Goal: Task Accomplishment & Management: Manage account settings

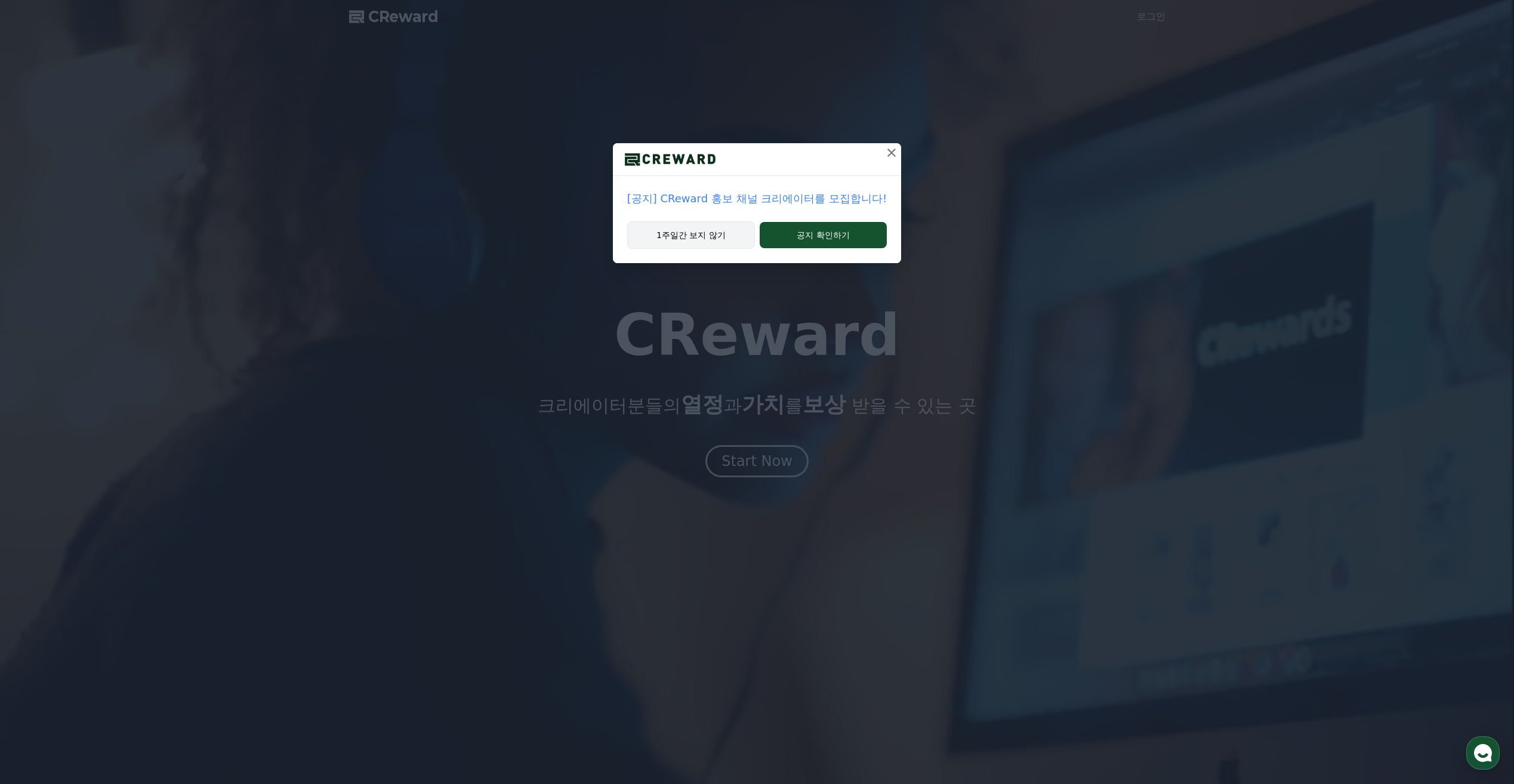
click at [701, 238] on button "1주일간 보지 않기" at bounding box center [691, 235] width 127 height 28
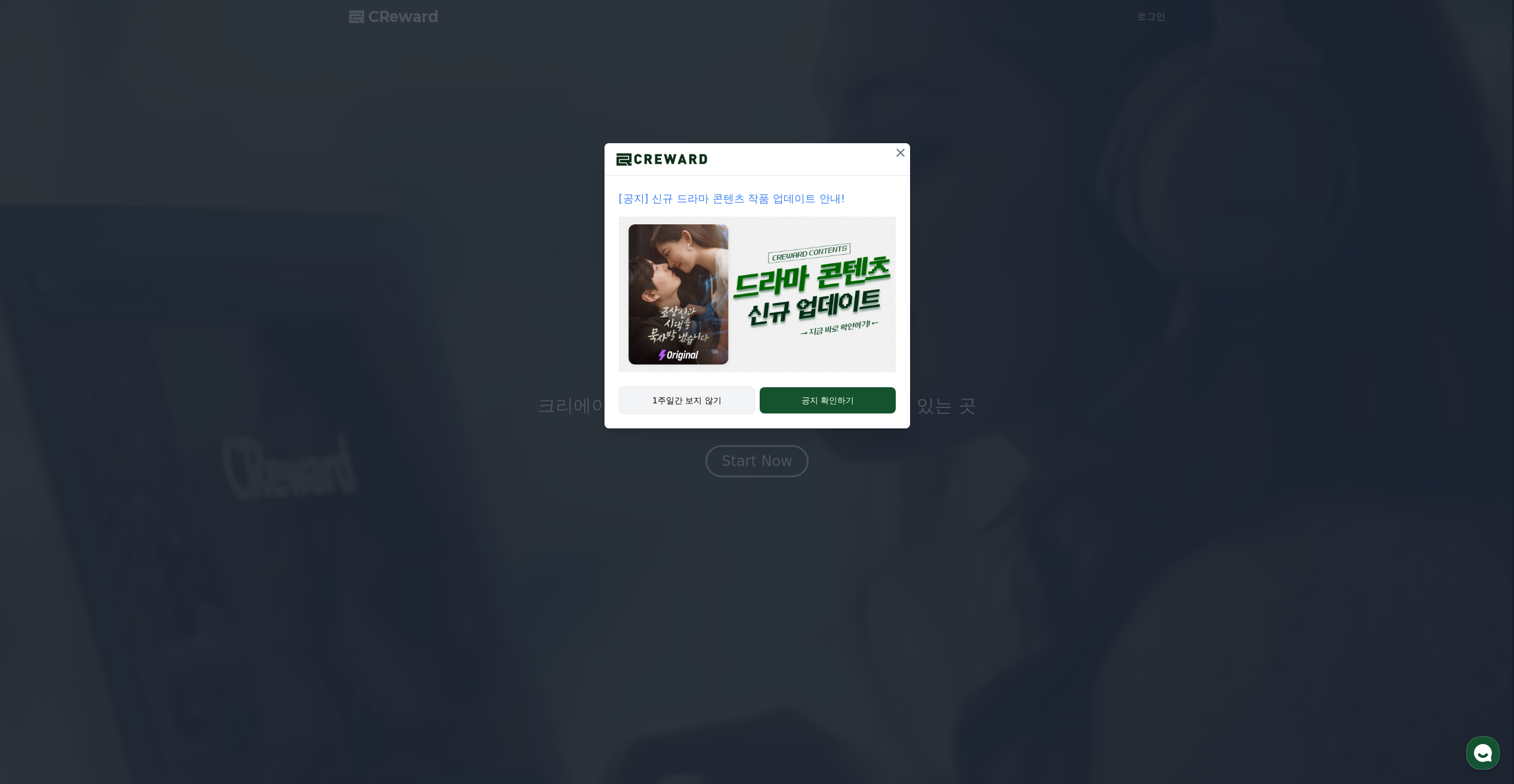
click at [703, 403] on button "1주일간 보지 않기" at bounding box center [687, 400] width 137 height 28
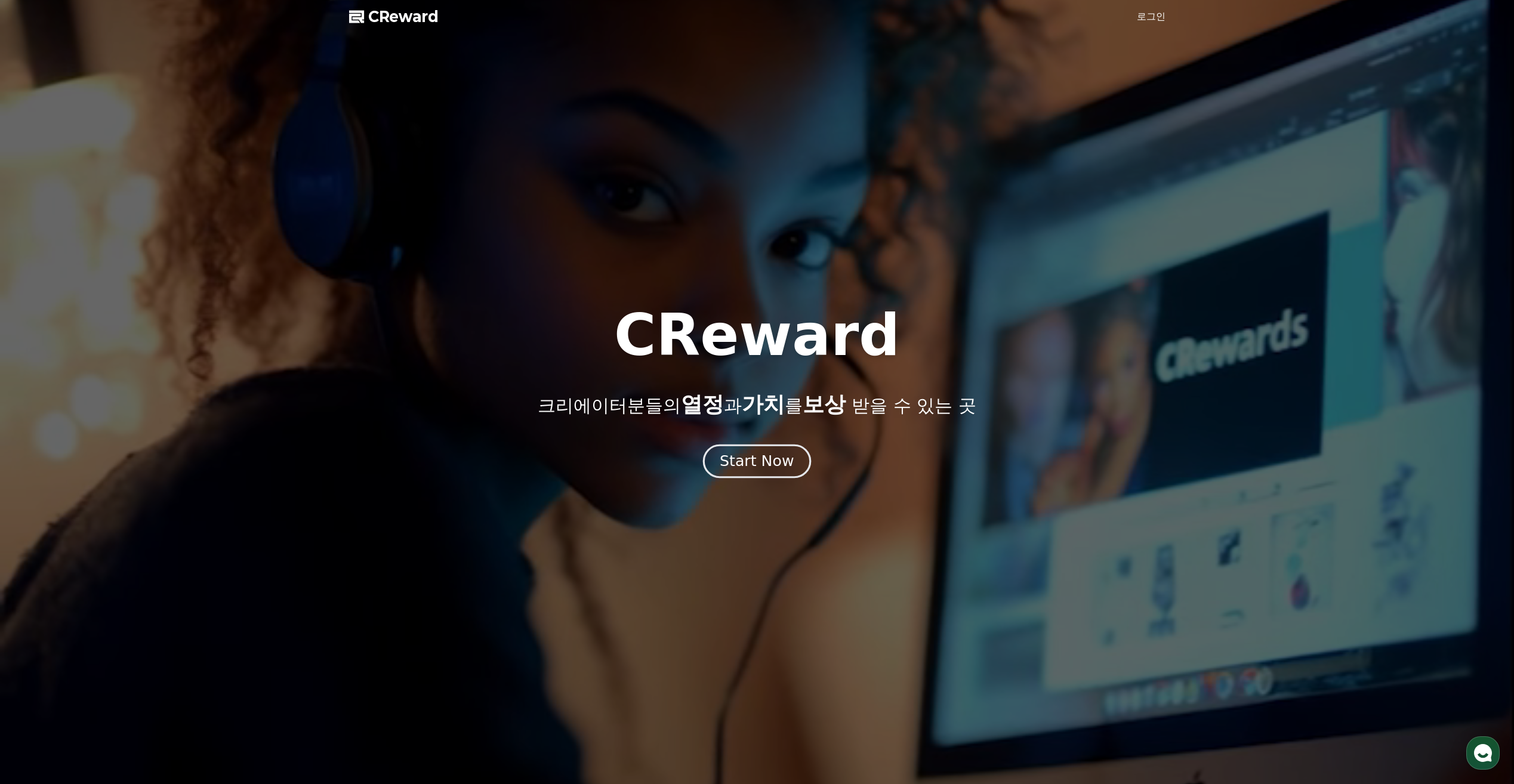
click at [752, 463] on div "Start Now" at bounding box center [757, 461] width 74 height 20
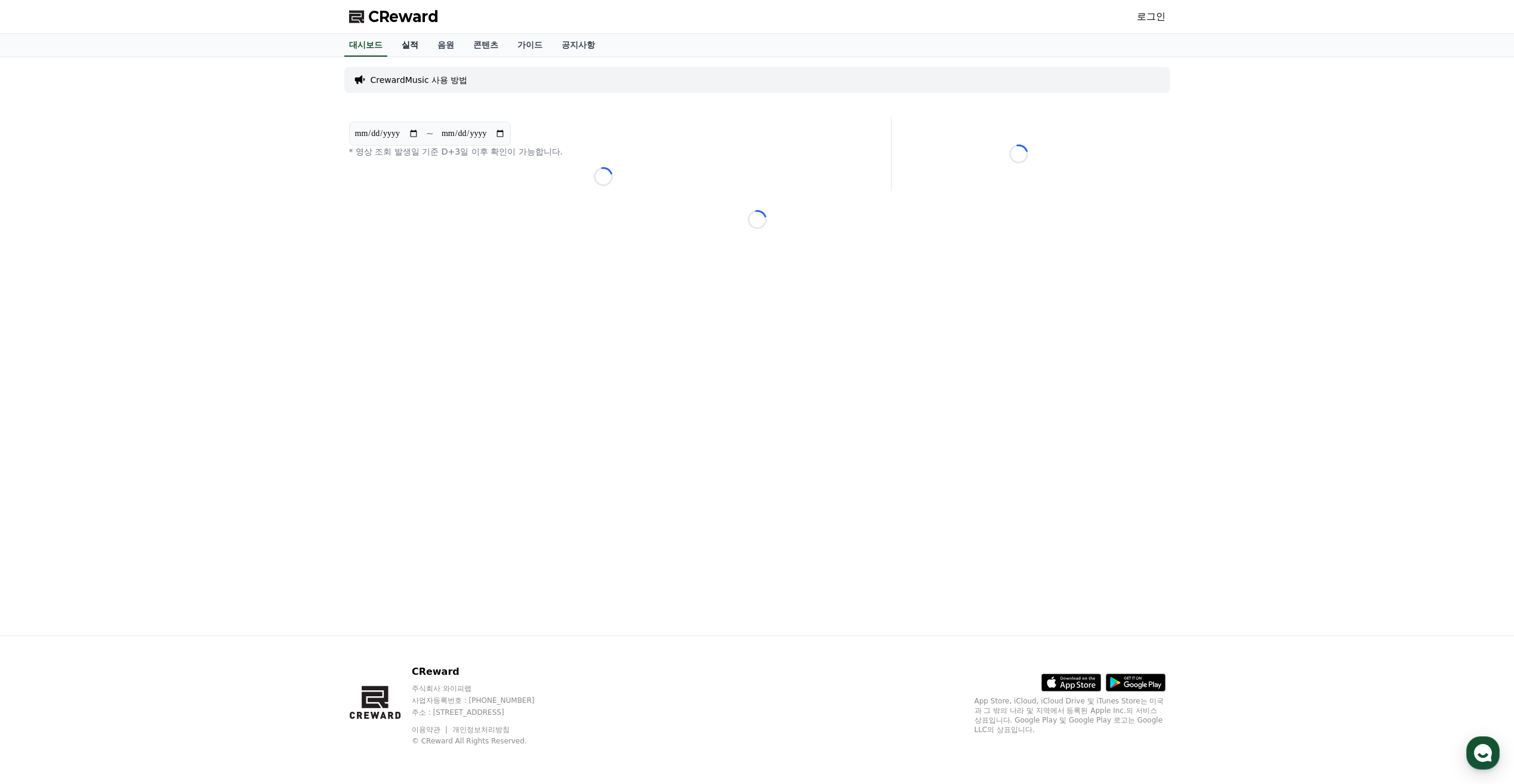
click at [400, 46] on link "실적" at bounding box center [409, 44] width 36 height 22
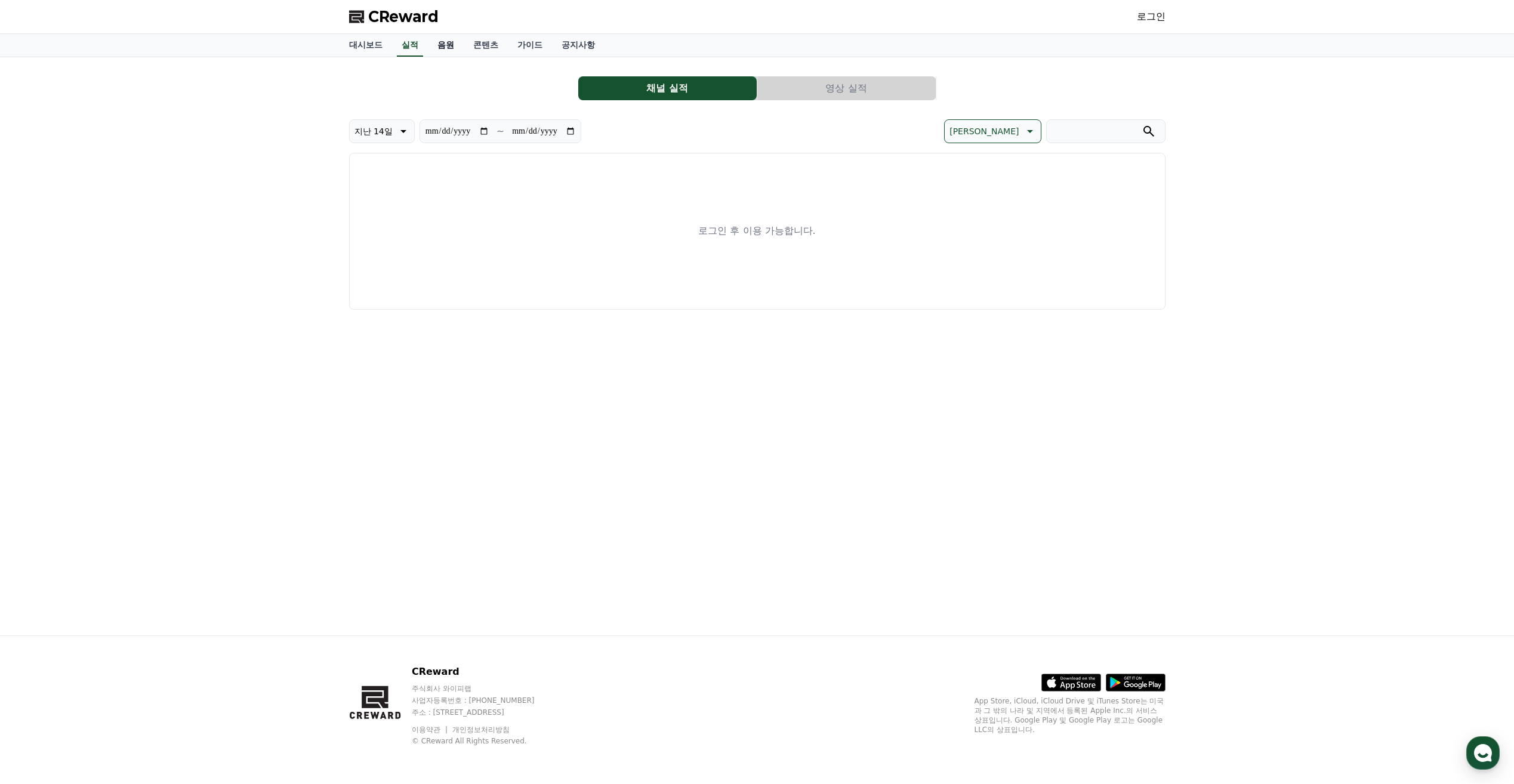
click at [447, 42] on link "음원" at bounding box center [446, 44] width 36 height 22
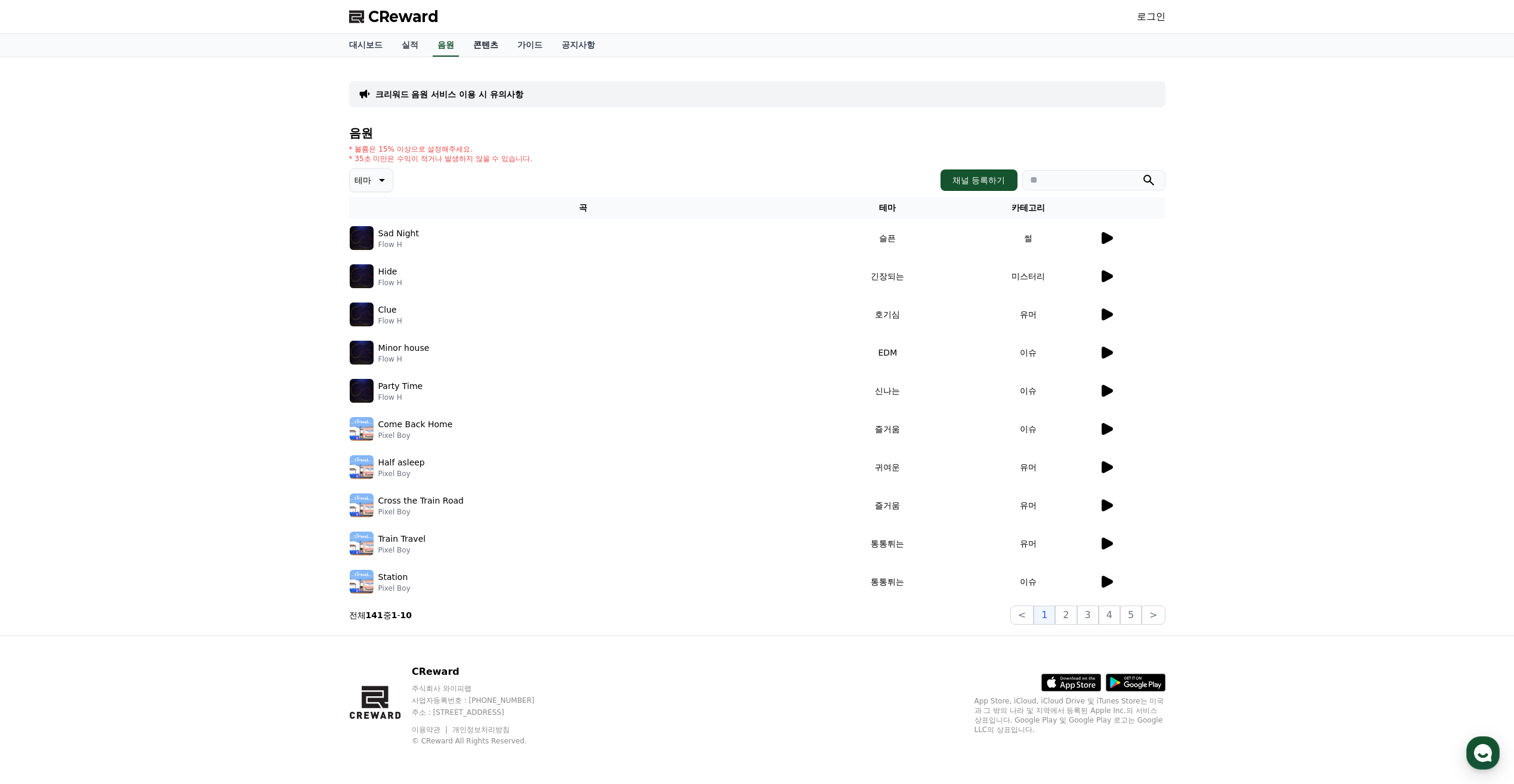
click at [482, 43] on link "콘텐츠" at bounding box center [486, 44] width 45 height 22
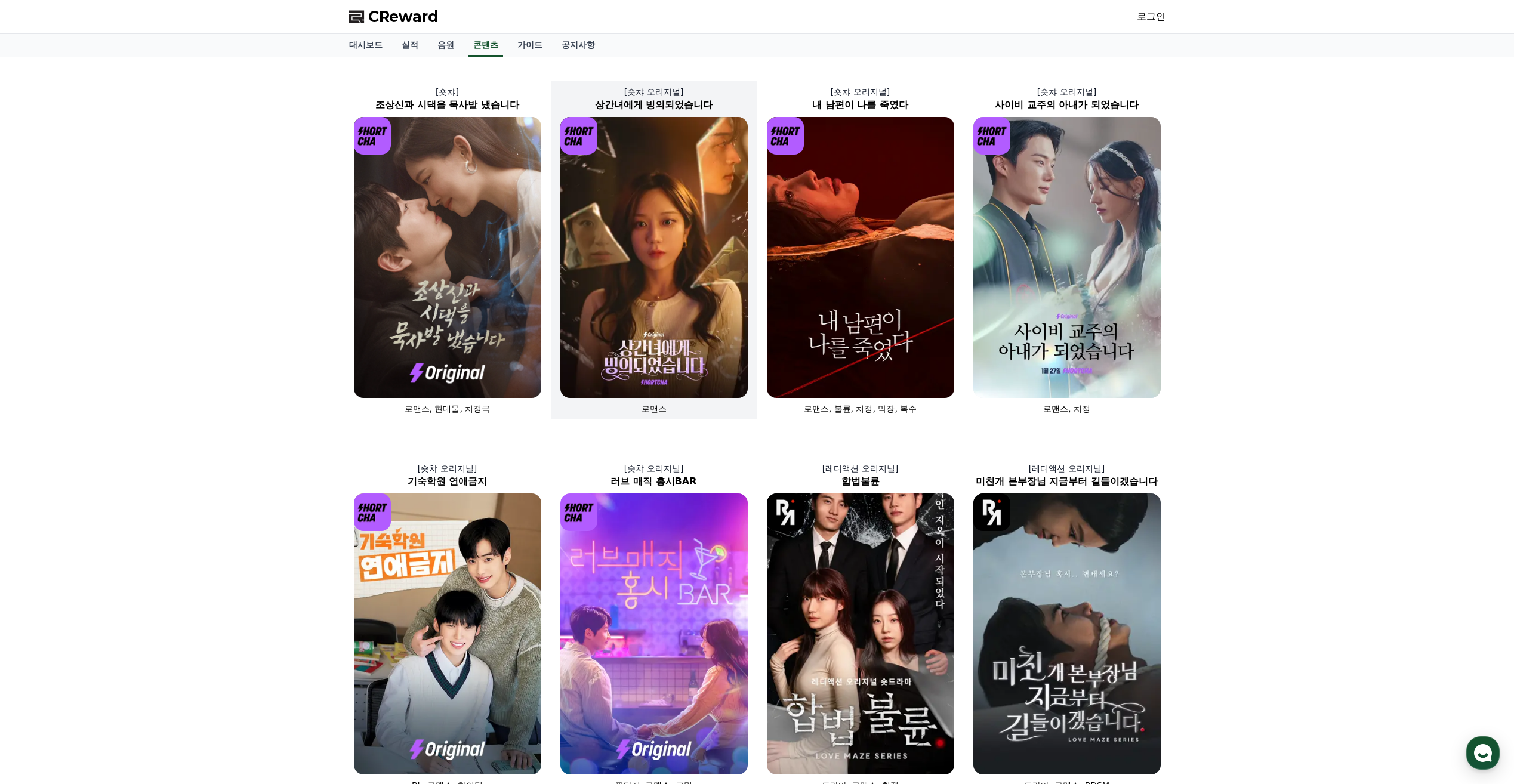
click at [713, 234] on img at bounding box center [654, 257] width 188 height 281
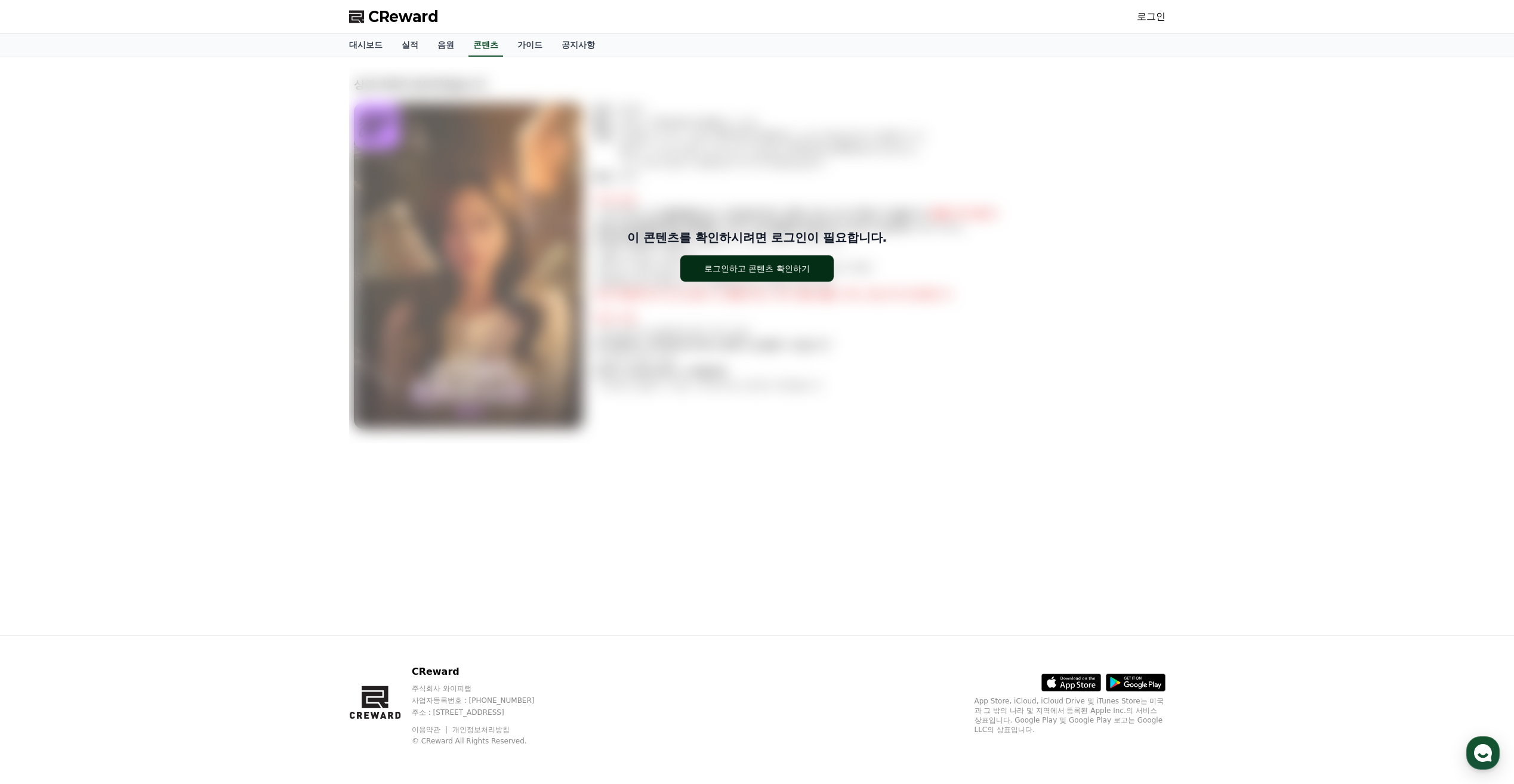
click at [757, 274] on div "로그인하고 콘텐츠 확인하기" at bounding box center [757, 268] width 106 height 12
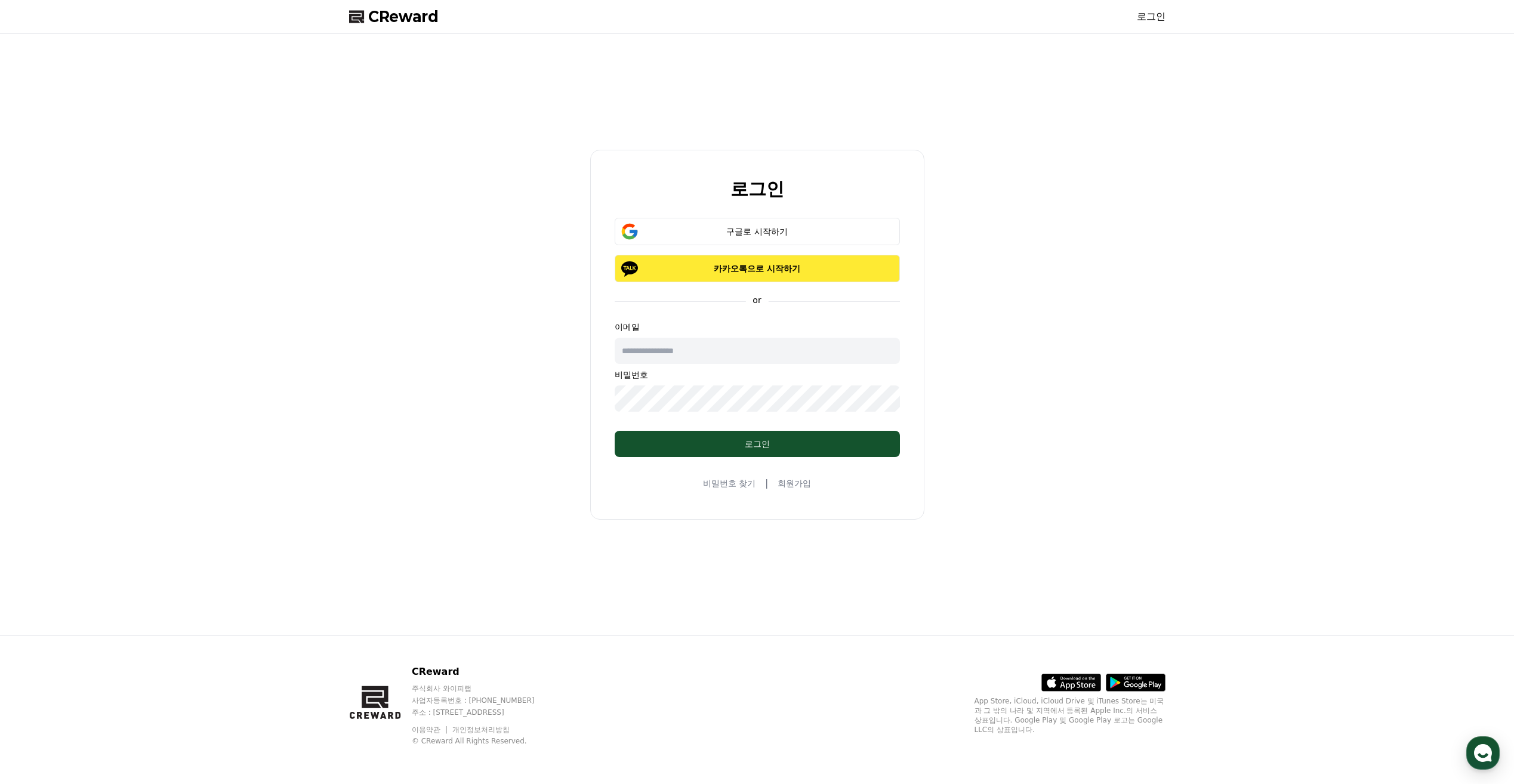
click at [756, 272] on p "카카오톡으로 시작하기" at bounding box center [757, 268] width 251 height 12
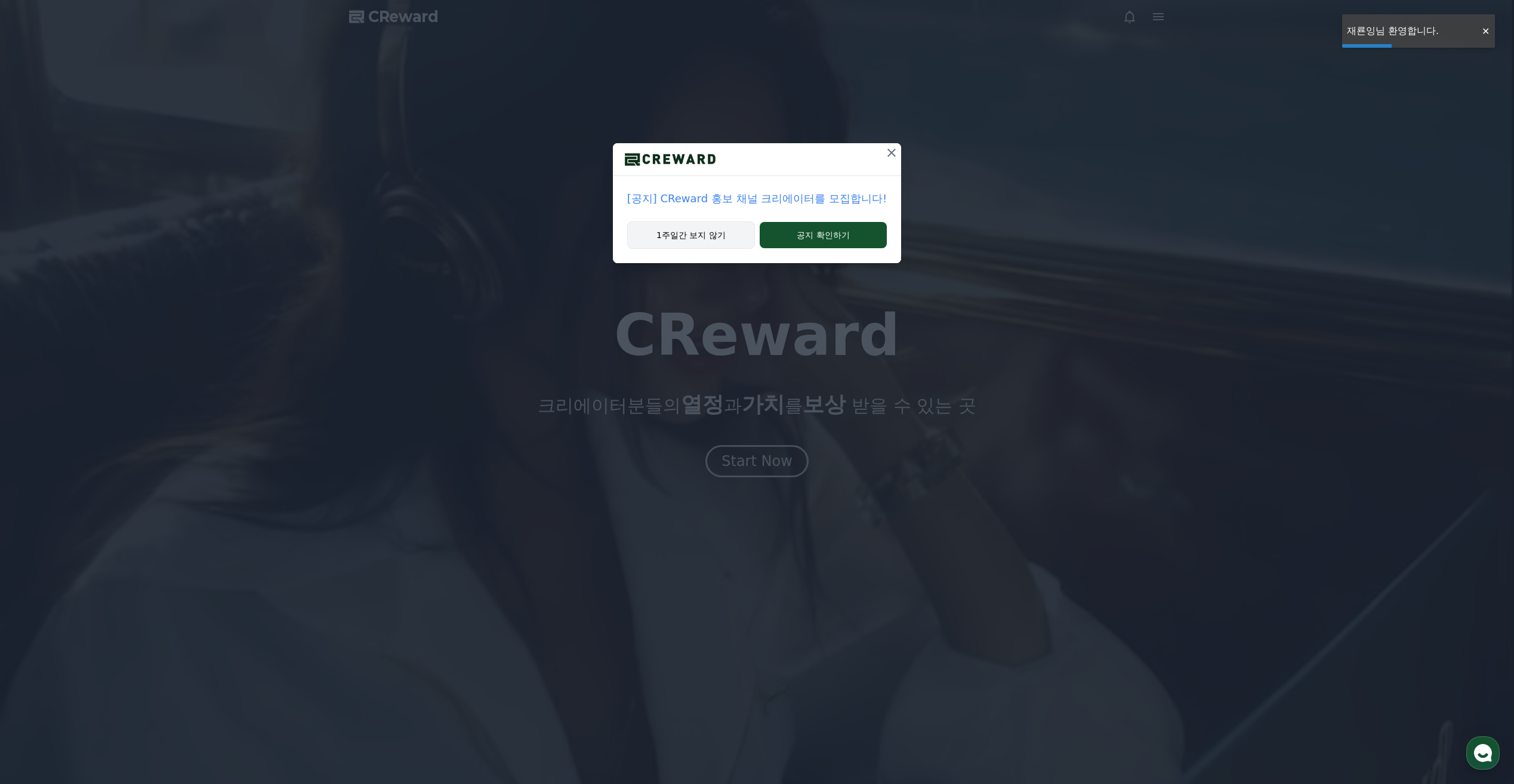
click at [703, 235] on button "1주일간 보지 않기" at bounding box center [691, 235] width 127 height 28
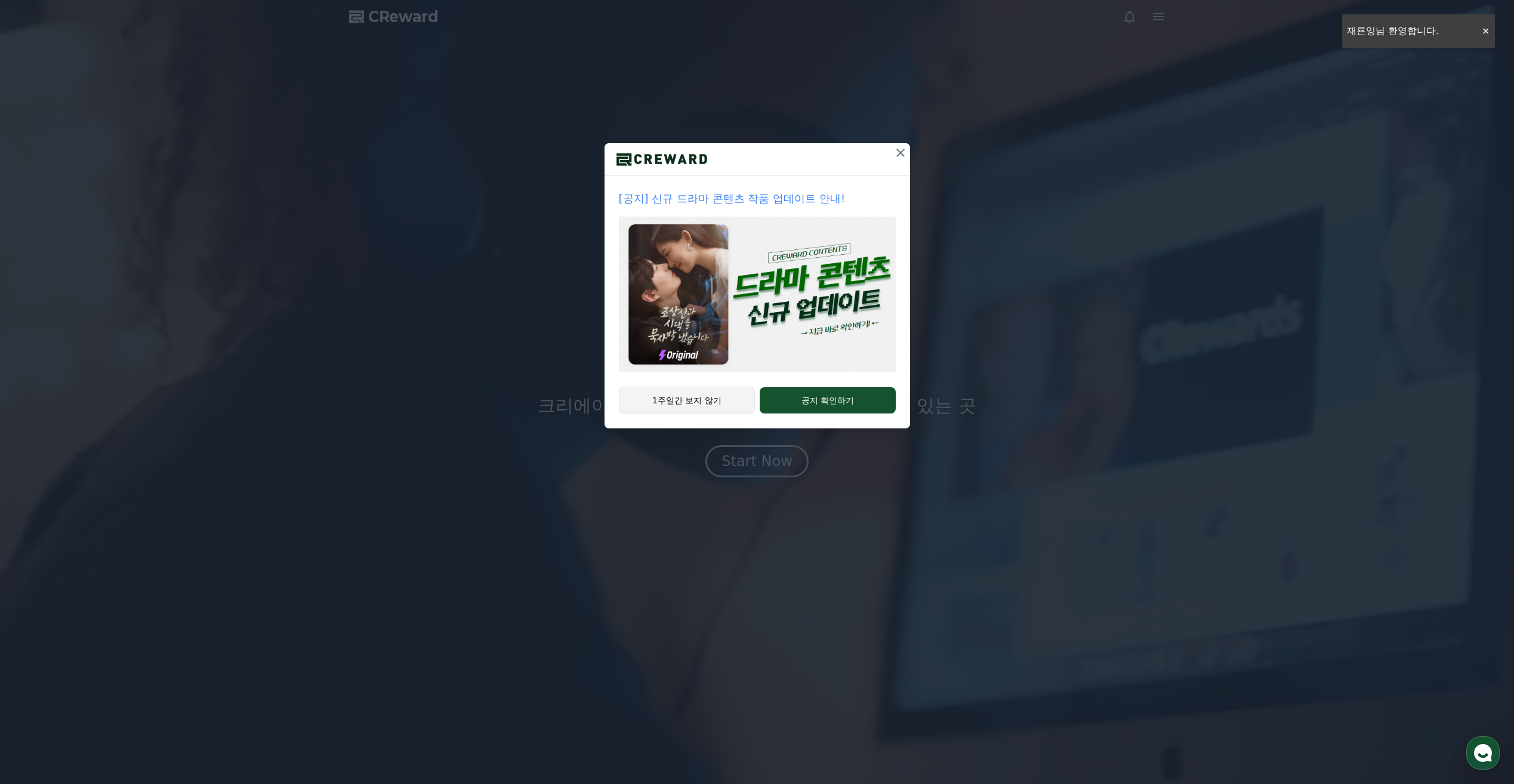
click at [697, 392] on button "1주일간 보지 않기" at bounding box center [687, 400] width 137 height 28
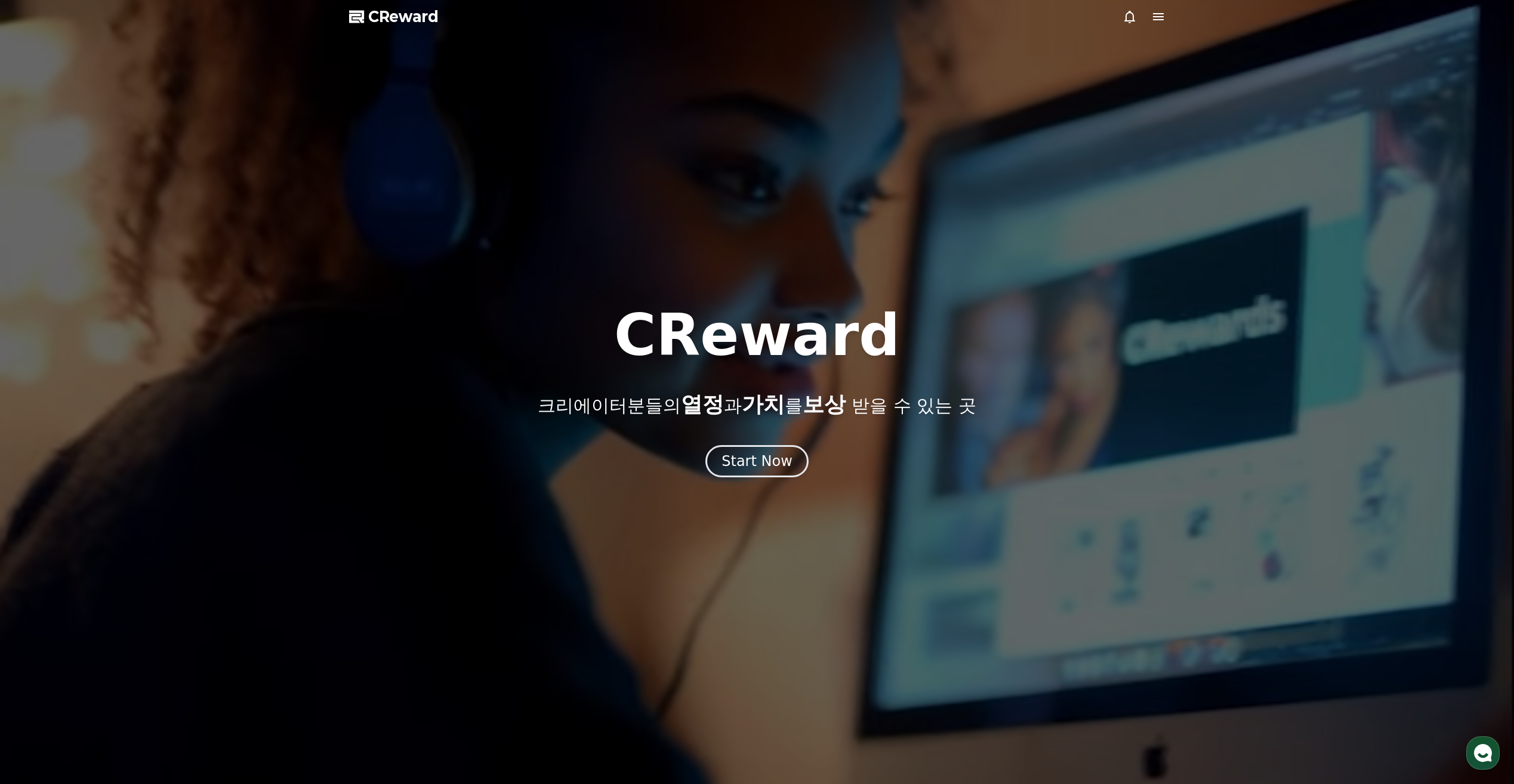
click at [381, 20] on span "CReward" at bounding box center [403, 16] width 70 height 19
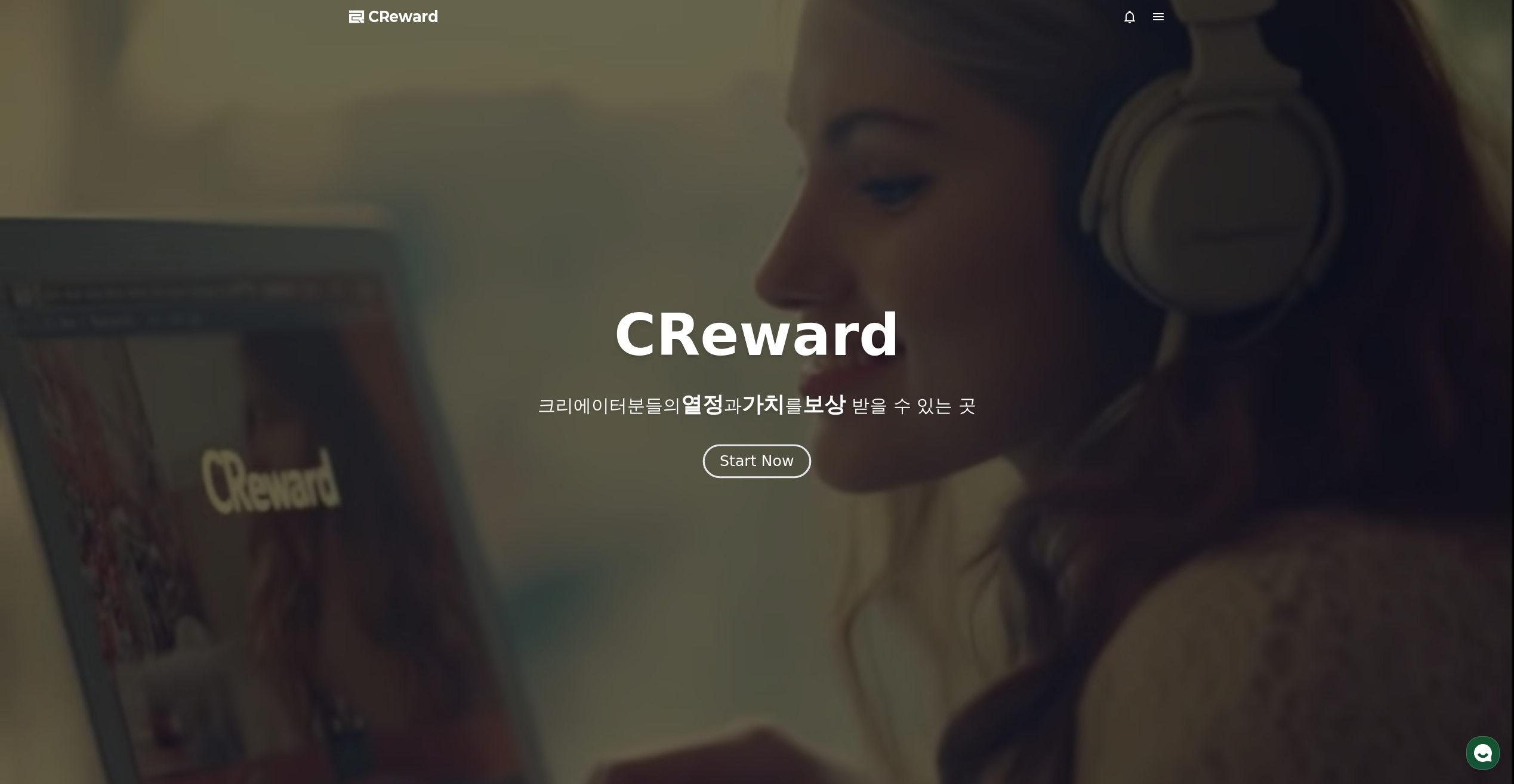
click at [756, 466] on div "Start Now" at bounding box center [757, 461] width 74 height 20
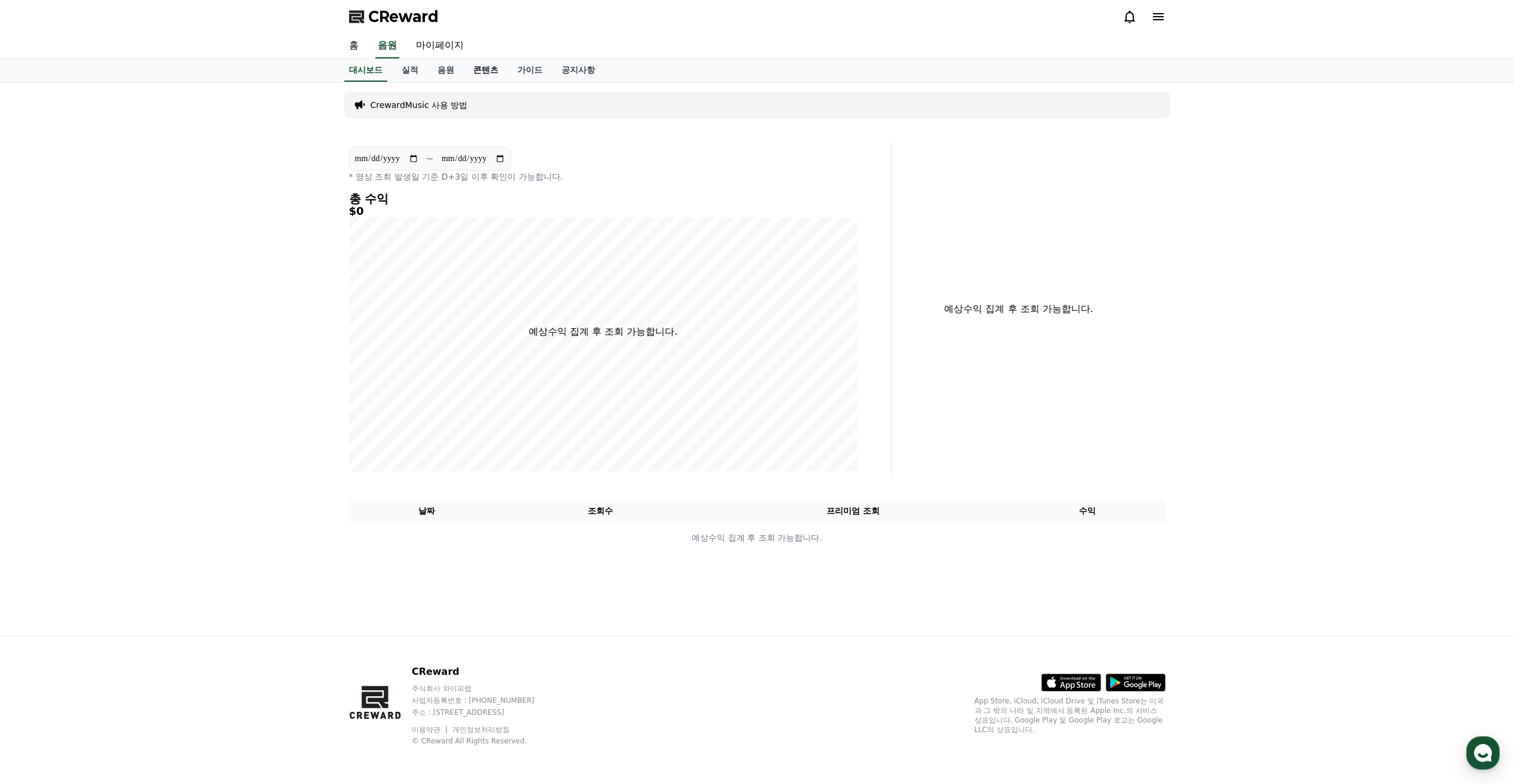
click at [476, 68] on link "콘텐츠" at bounding box center [486, 69] width 45 height 22
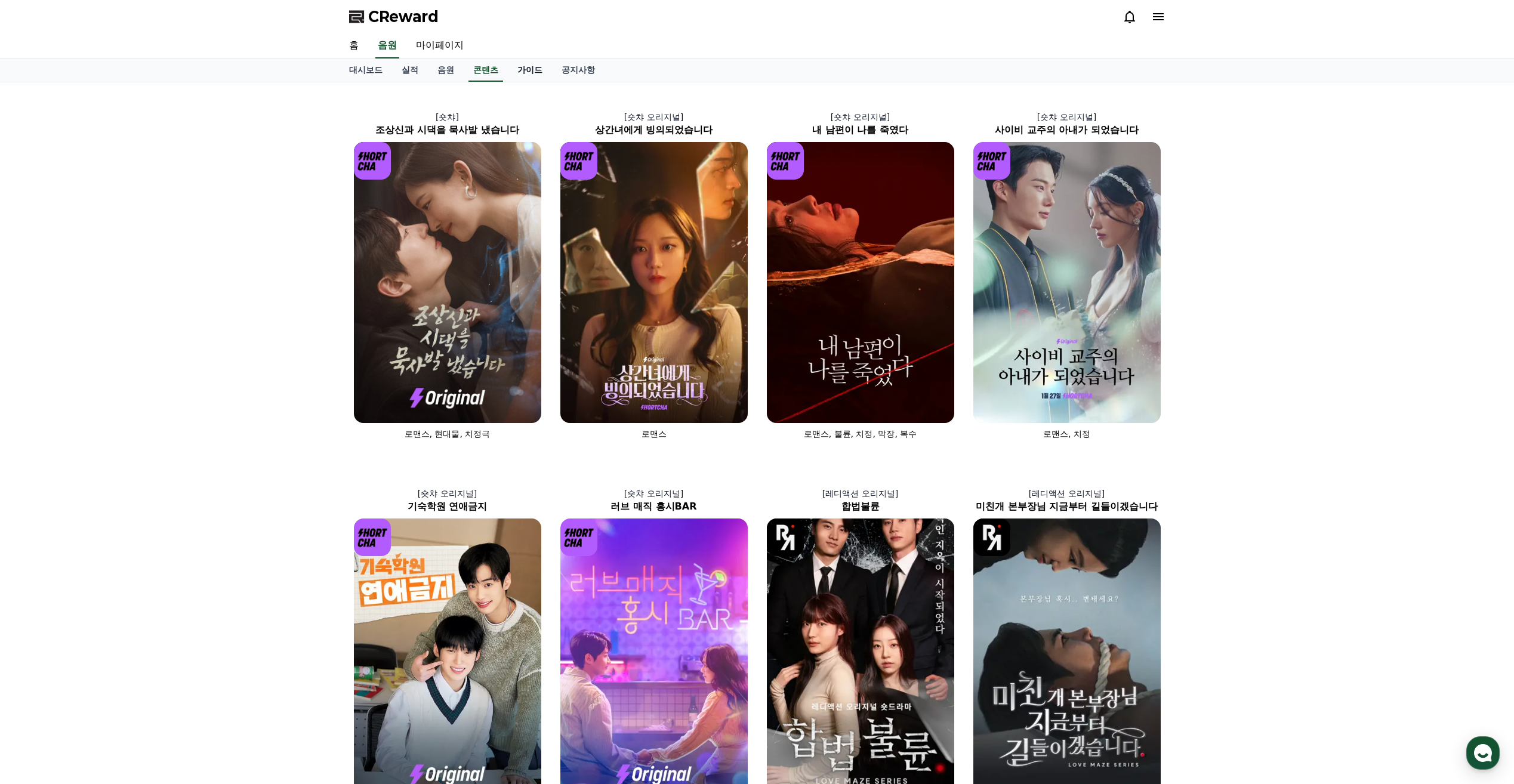
click at [526, 69] on link "가이드" at bounding box center [530, 69] width 45 height 22
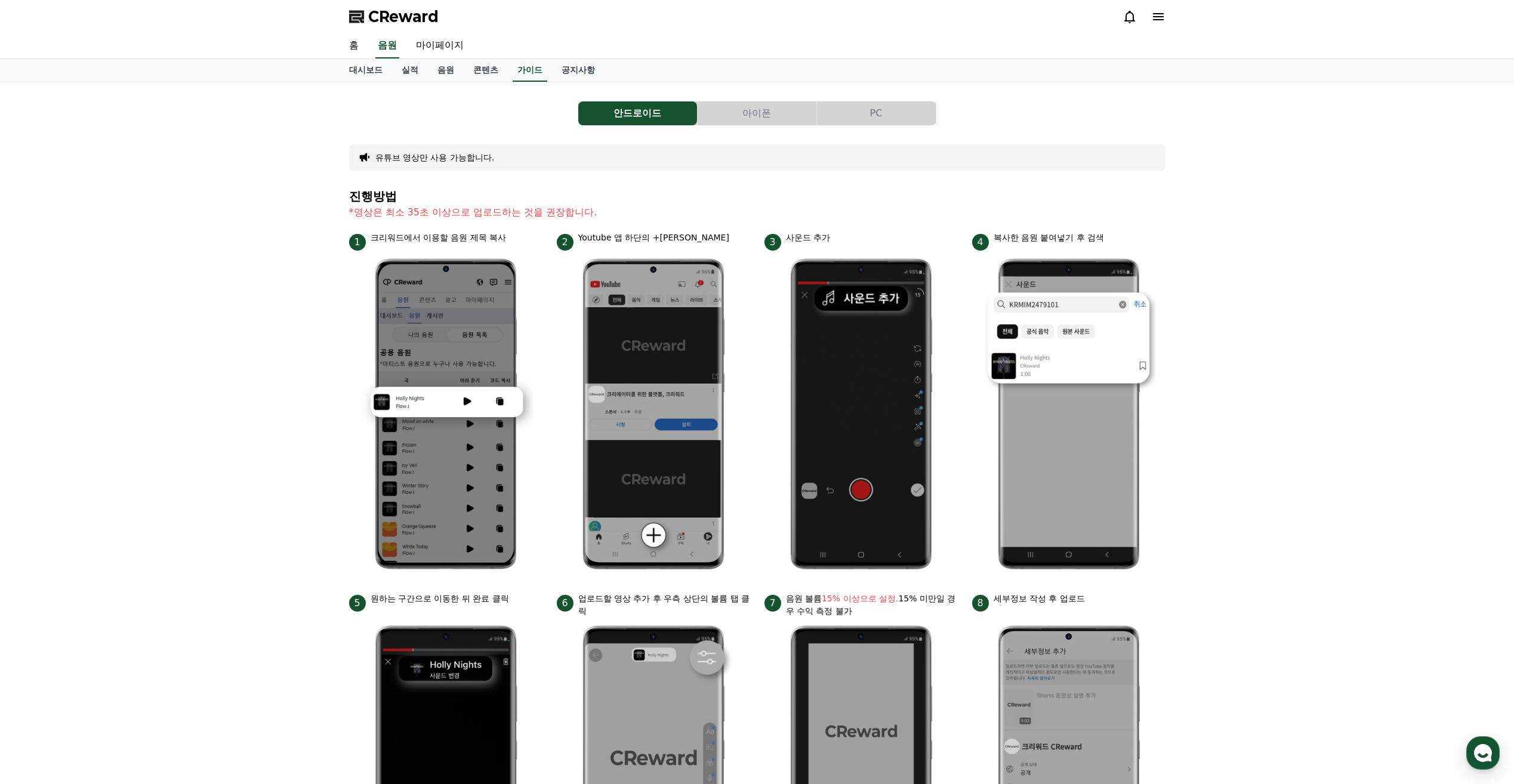
click at [749, 110] on button "아이폰" at bounding box center [757, 113] width 118 height 24
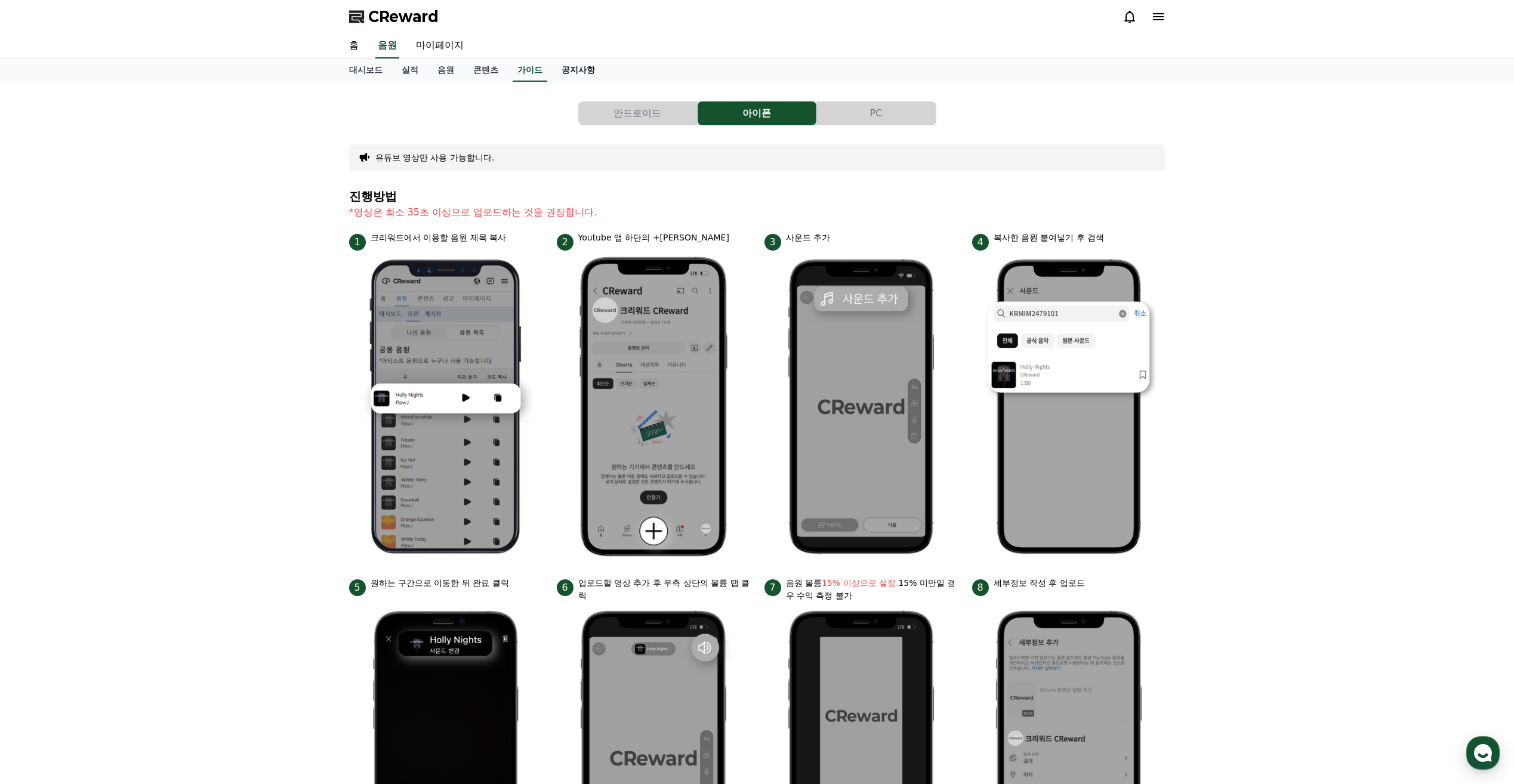
click at [569, 67] on link "공지사항" at bounding box center [578, 69] width 53 height 22
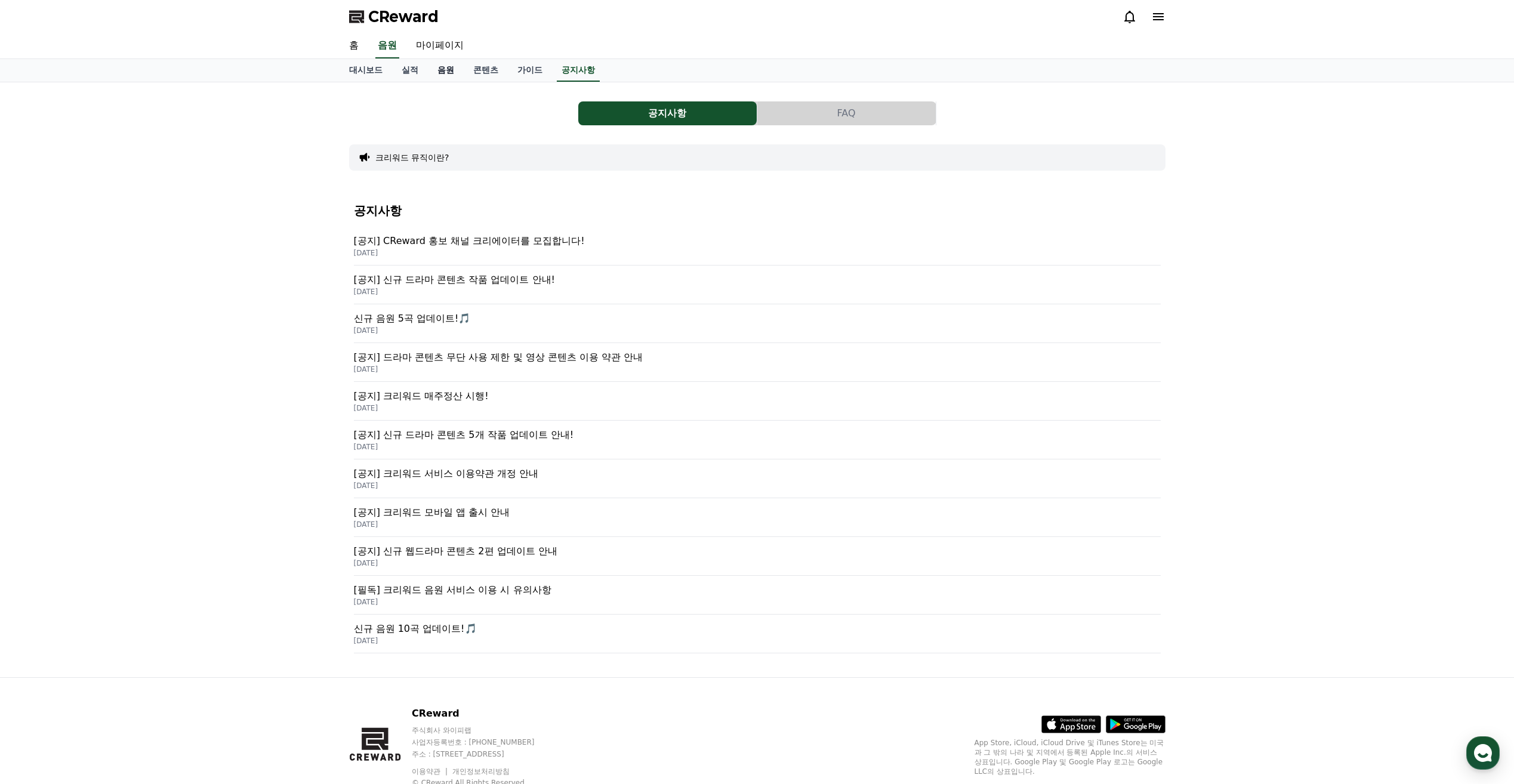
click at [443, 74] on link "음원" at bounding box center [446, 69] width 36 height 22
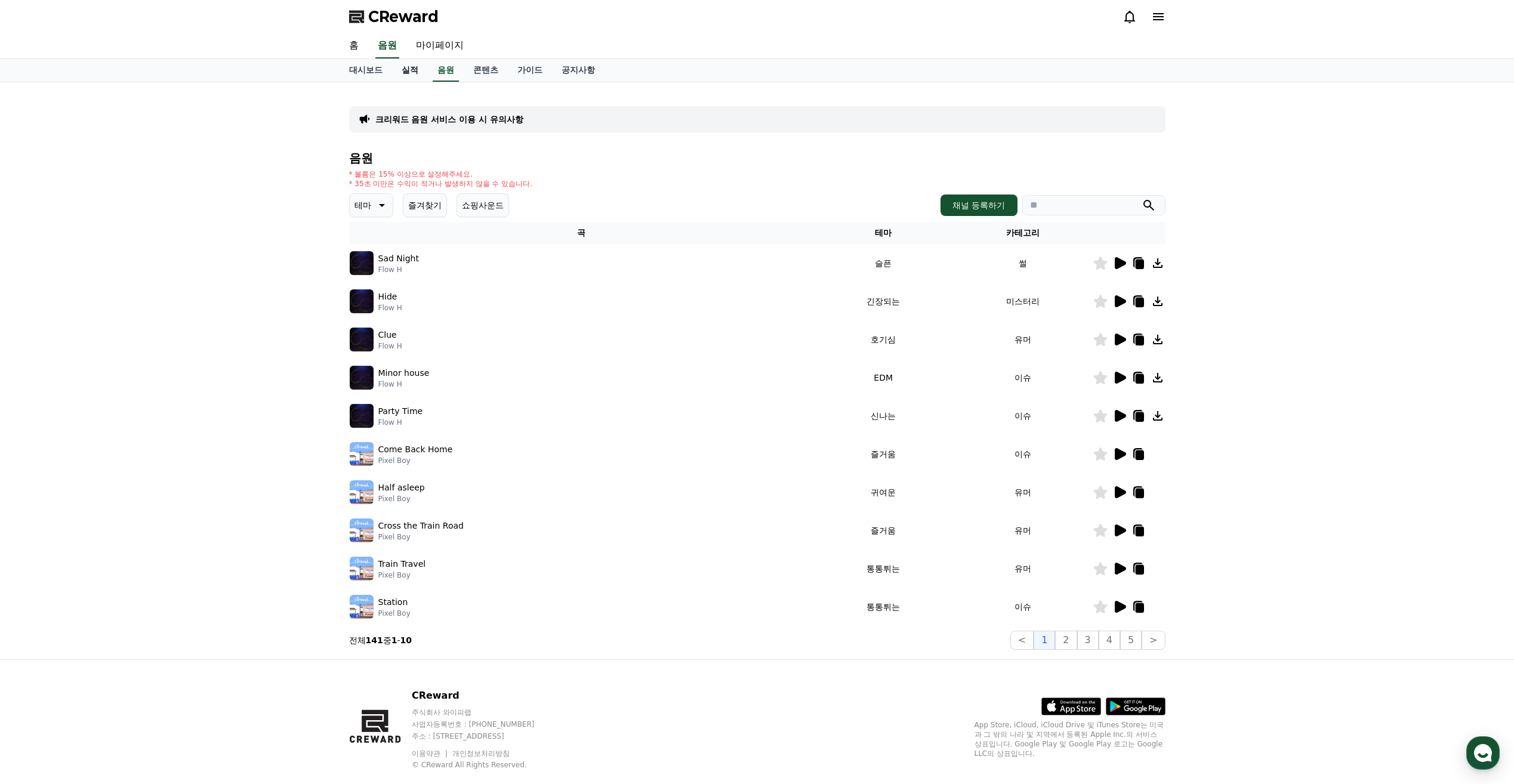
click at [401, 71] on link "실적" at bounding box center [409, 69] width 36 height 22
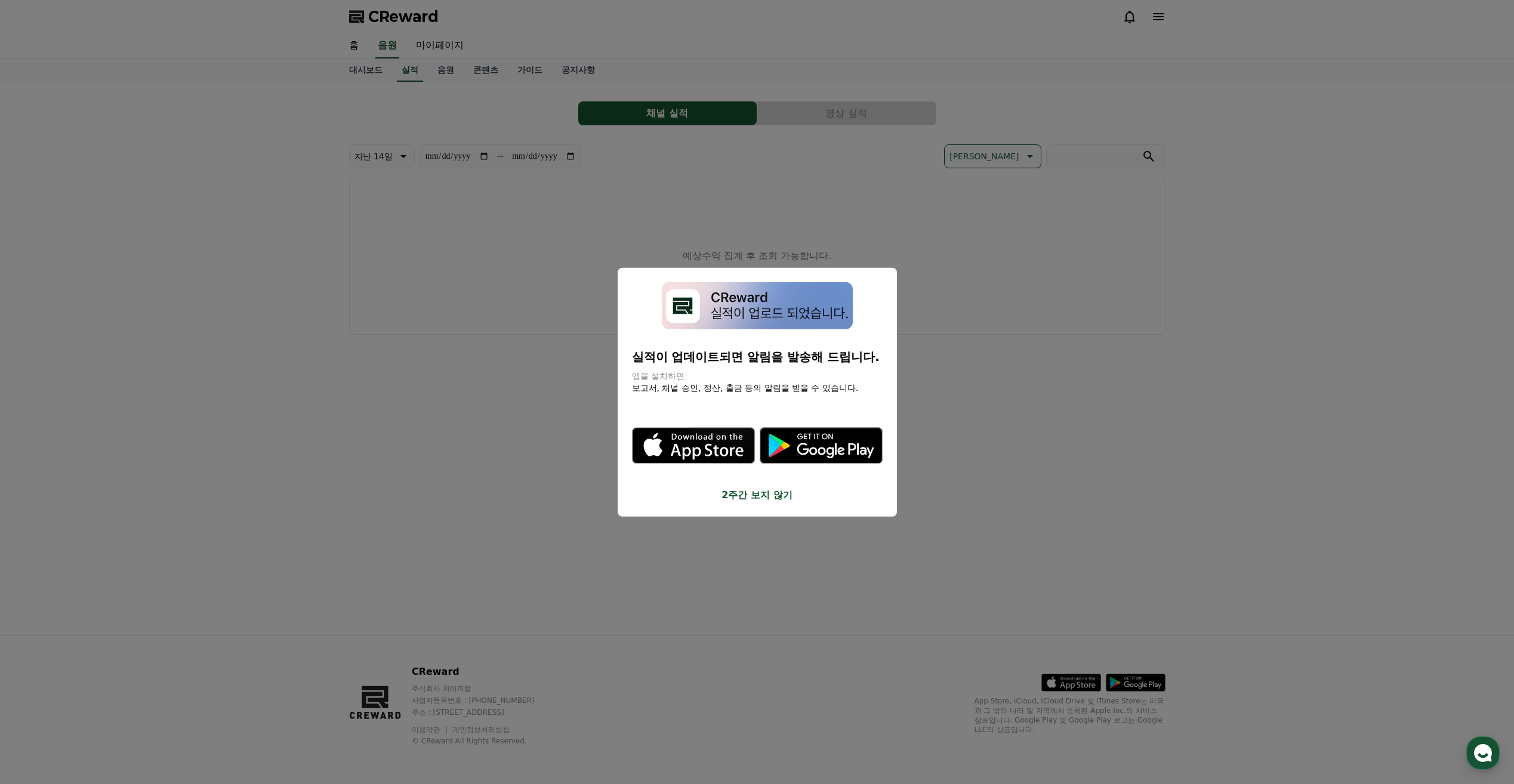
click at [761, 494] on button "2주간 보지 않기" at bounding box center [757, 495] width 251 height 14
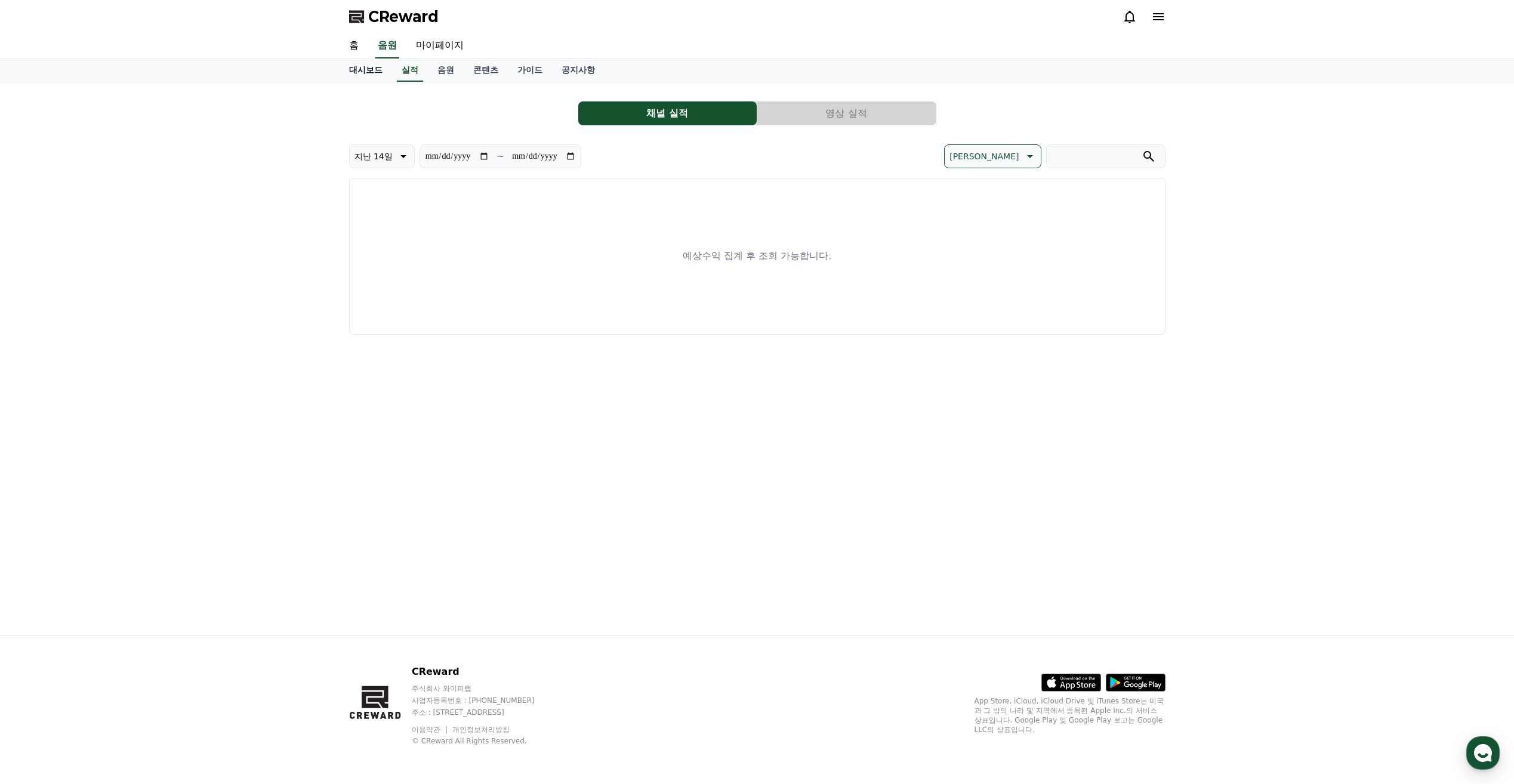
click at [368, 73] on link "대시보드" at bounding box center [365, 69] width 53 height 22
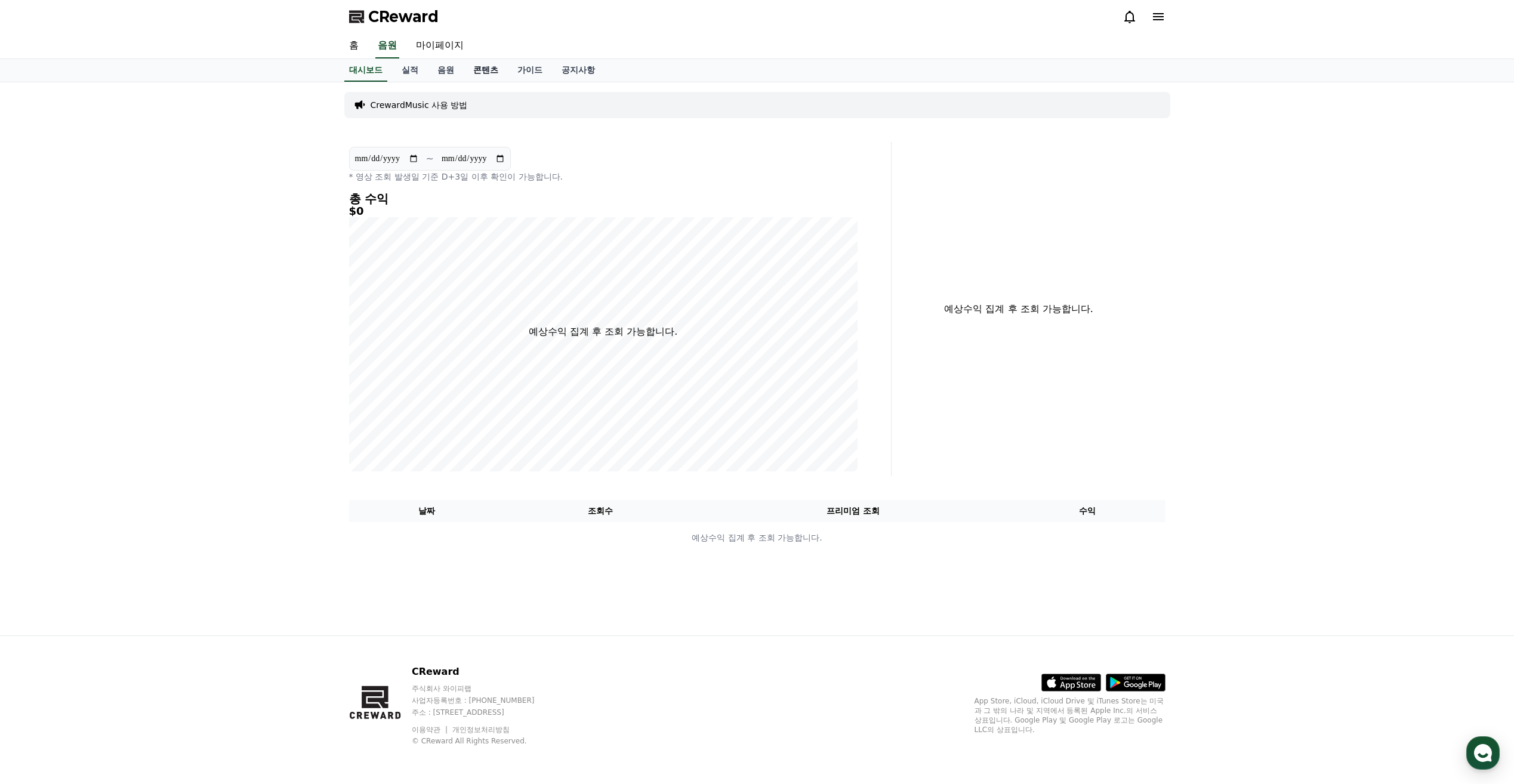
click at [480, 67] on link "콘텐츠" at bounding box center [486, 69] width 45 height 22
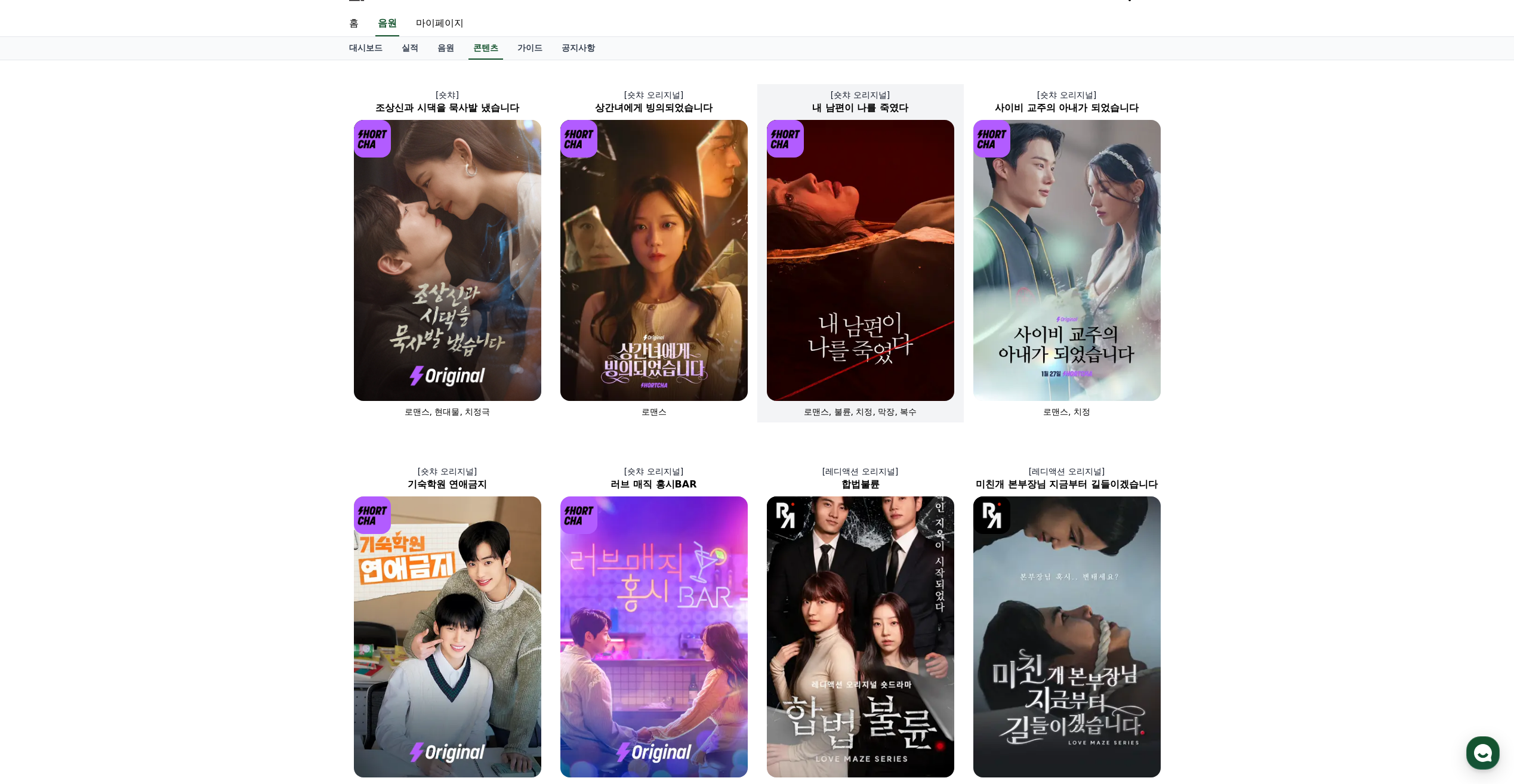
scroll to position [60, 0]
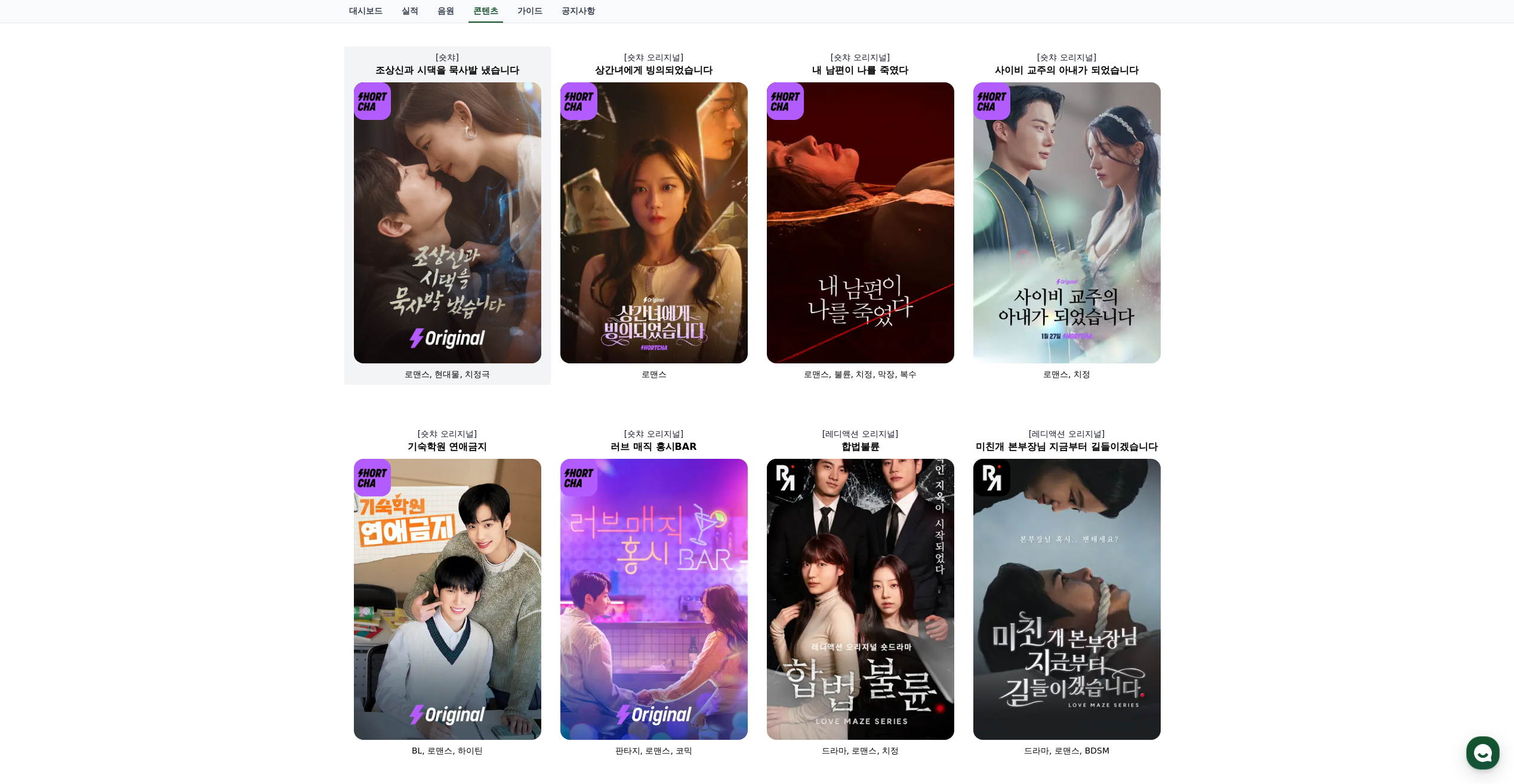
click at [457, 282] on img at bounding box center [448, 223] width 188 height 281
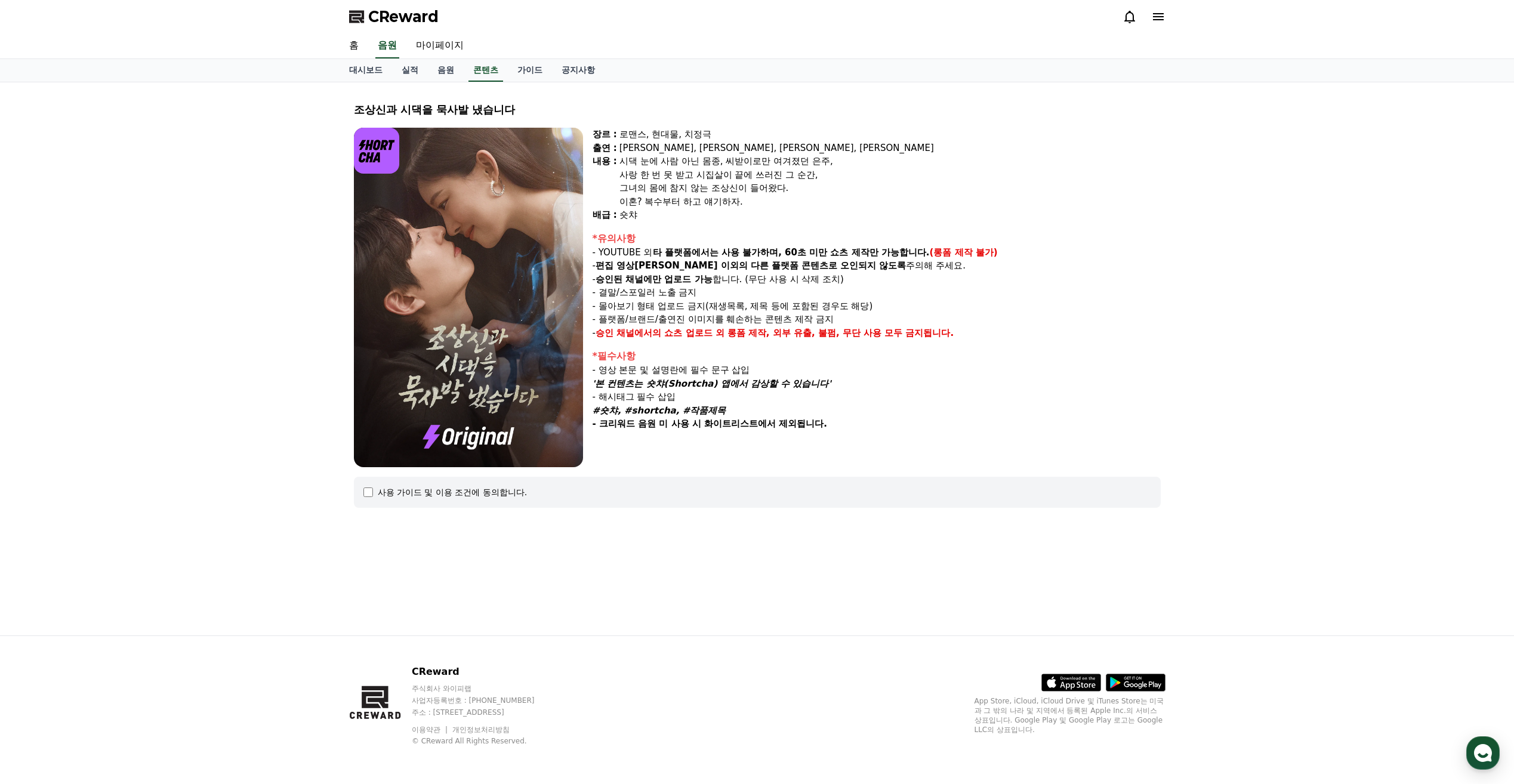
drag, startPoint x: 503, startPoint y: 314, endPoint x: 930, endPoint y: 288, distance: 427.8
click at [930, 288] on p "- 결말/스포일러 노출 금지" at bounding box center [877, 292] width 568 height 13
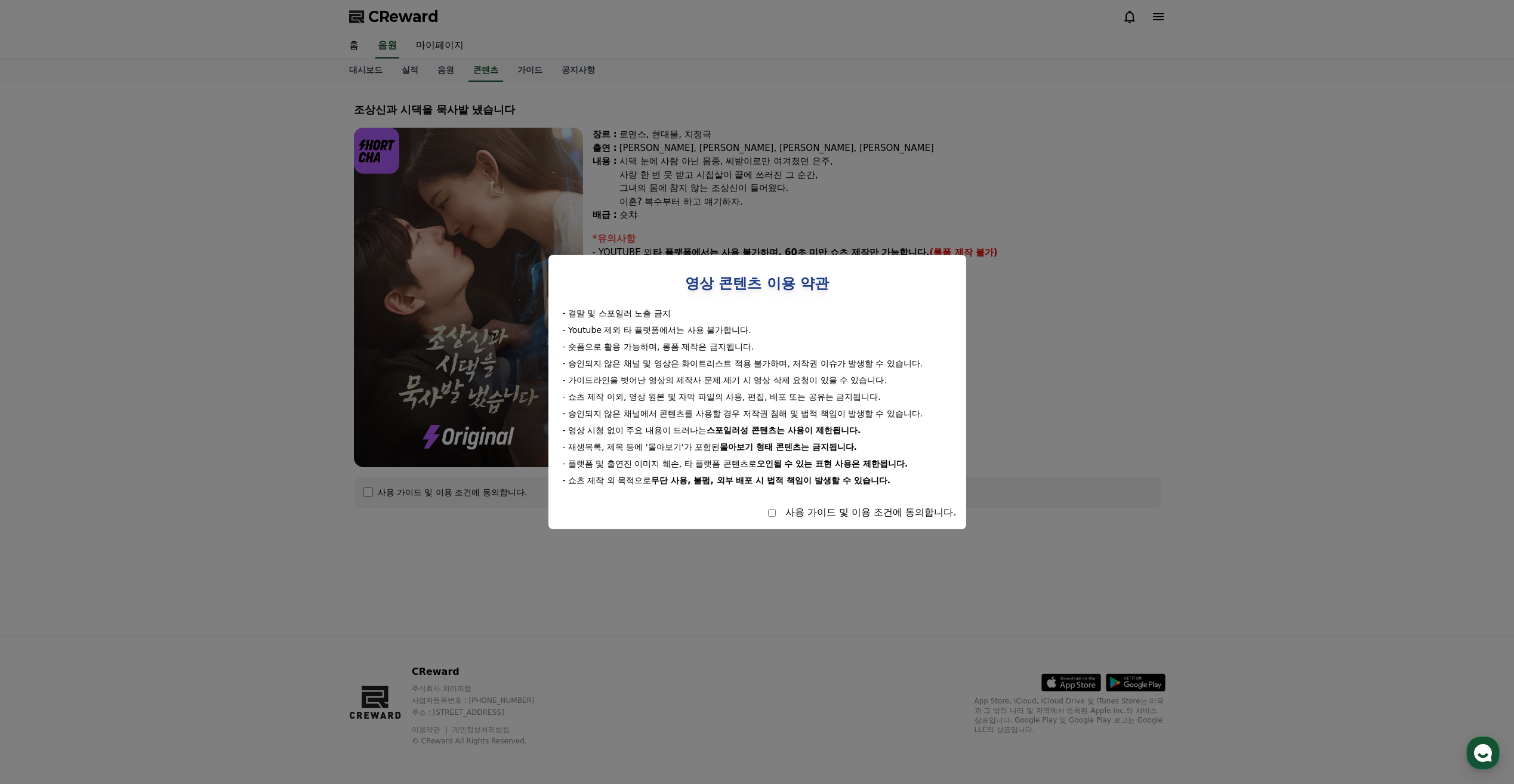
click at [781, 507] on div "사용 가이드 및 이용 조건에 동의합니다." at bounding box center [757, 513] width 399 height 14
select select
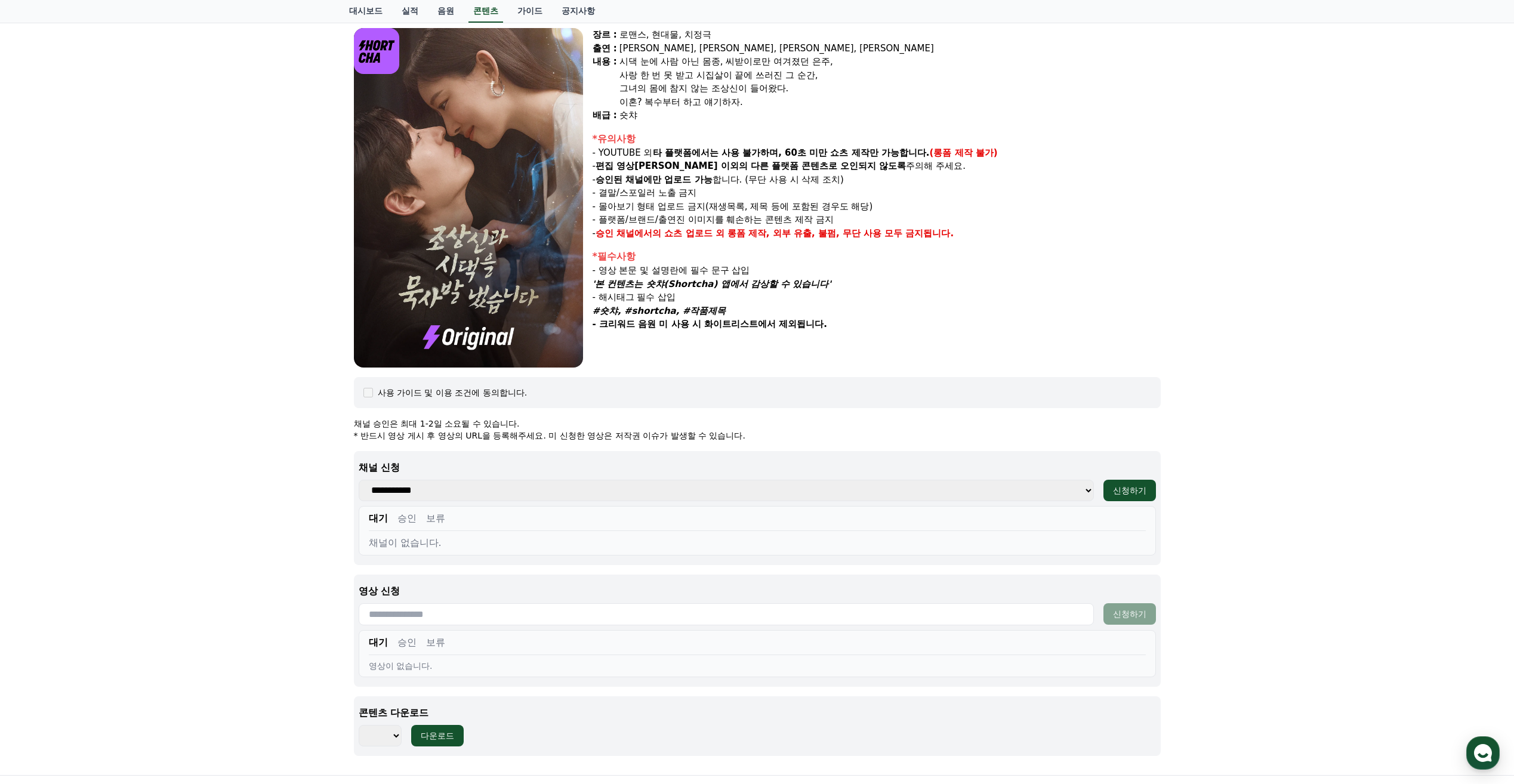
scroll to position [179, 0]
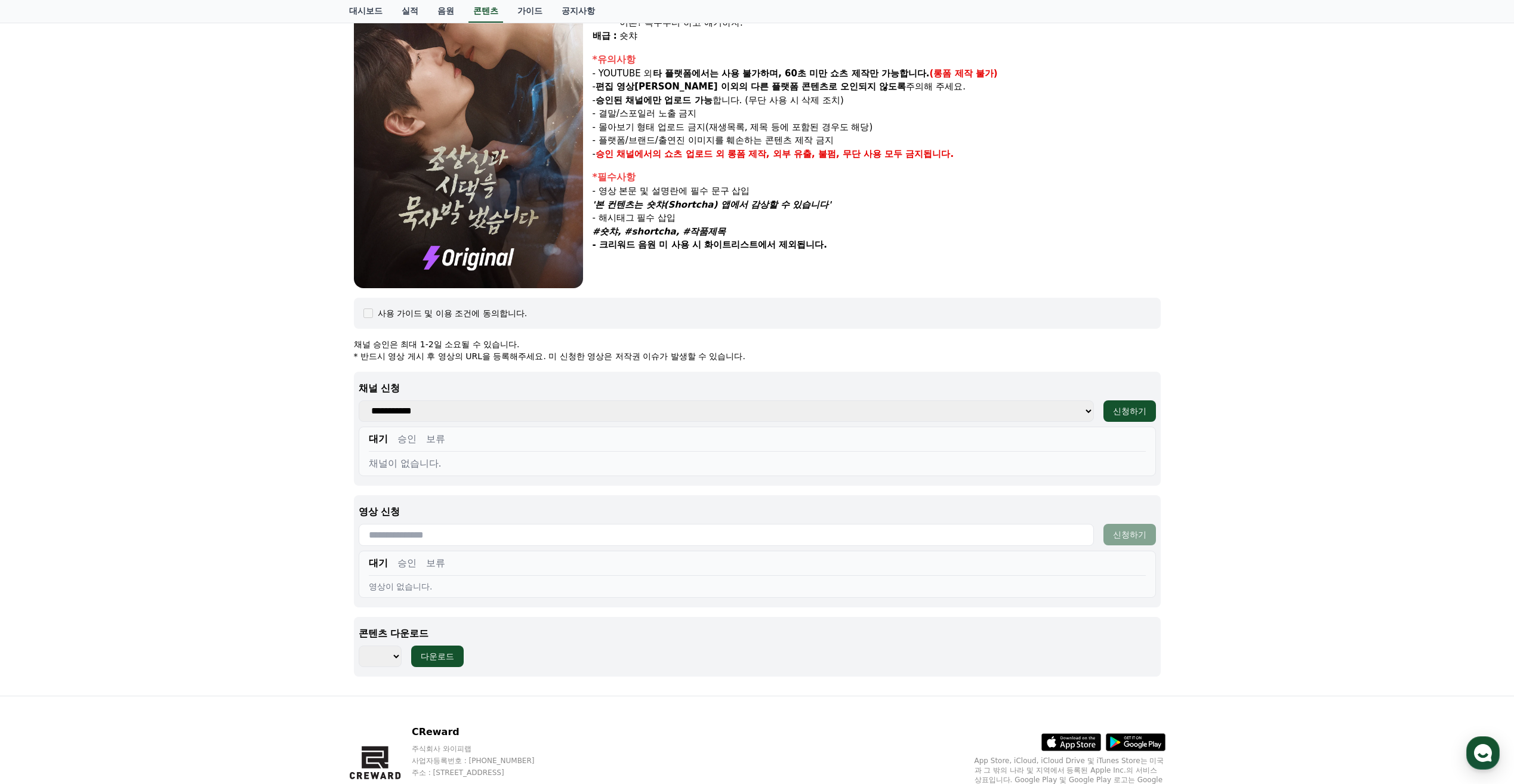
click at [498, 412] on select "**********" at bounding box center [726, 411] width 735 height 21
select select
click at [359, 400] on select "**********" at bounding box center [726, 411] width 735 height 21
click at [393, 652] on select "*** *** *** *** *** *** *** *** *** *** *** *** *** *** *** *** *** *** *** ***…" at bounding box center [380, 656] width 43 height 21
select select "**********"
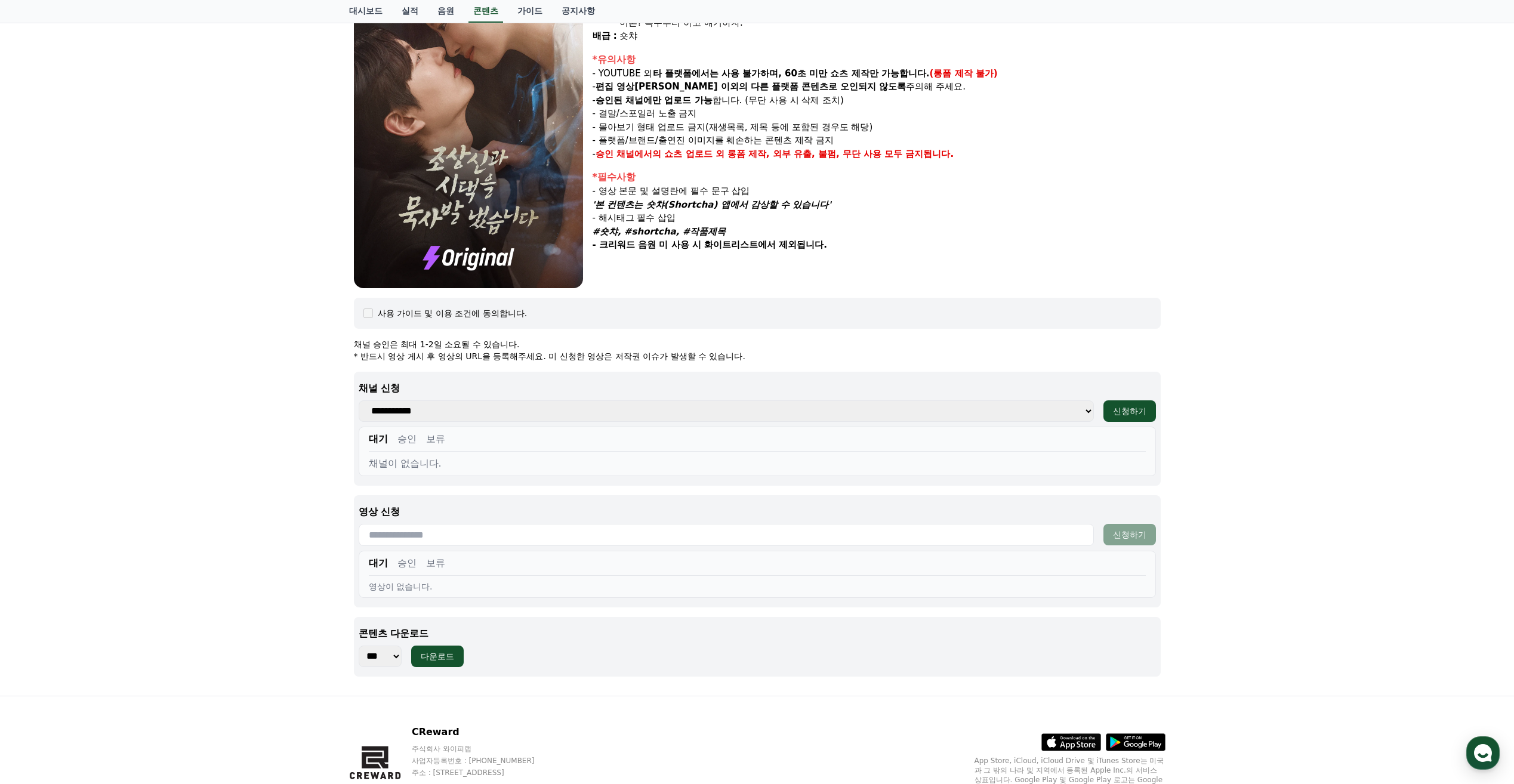
click at [359, 645] on select "*** *** *** *** *** *** *** *** *** *** *** *** *** *** *** *** *** *** *** ***…" at bounding box center [380, 656] width 43 height 21
click at [437, 660] on div "다운로드" at bounding box center [438, 656] width 34 height 12
click at [1484, 38] on div at bounding box center [1485, 36] width 19 height 12
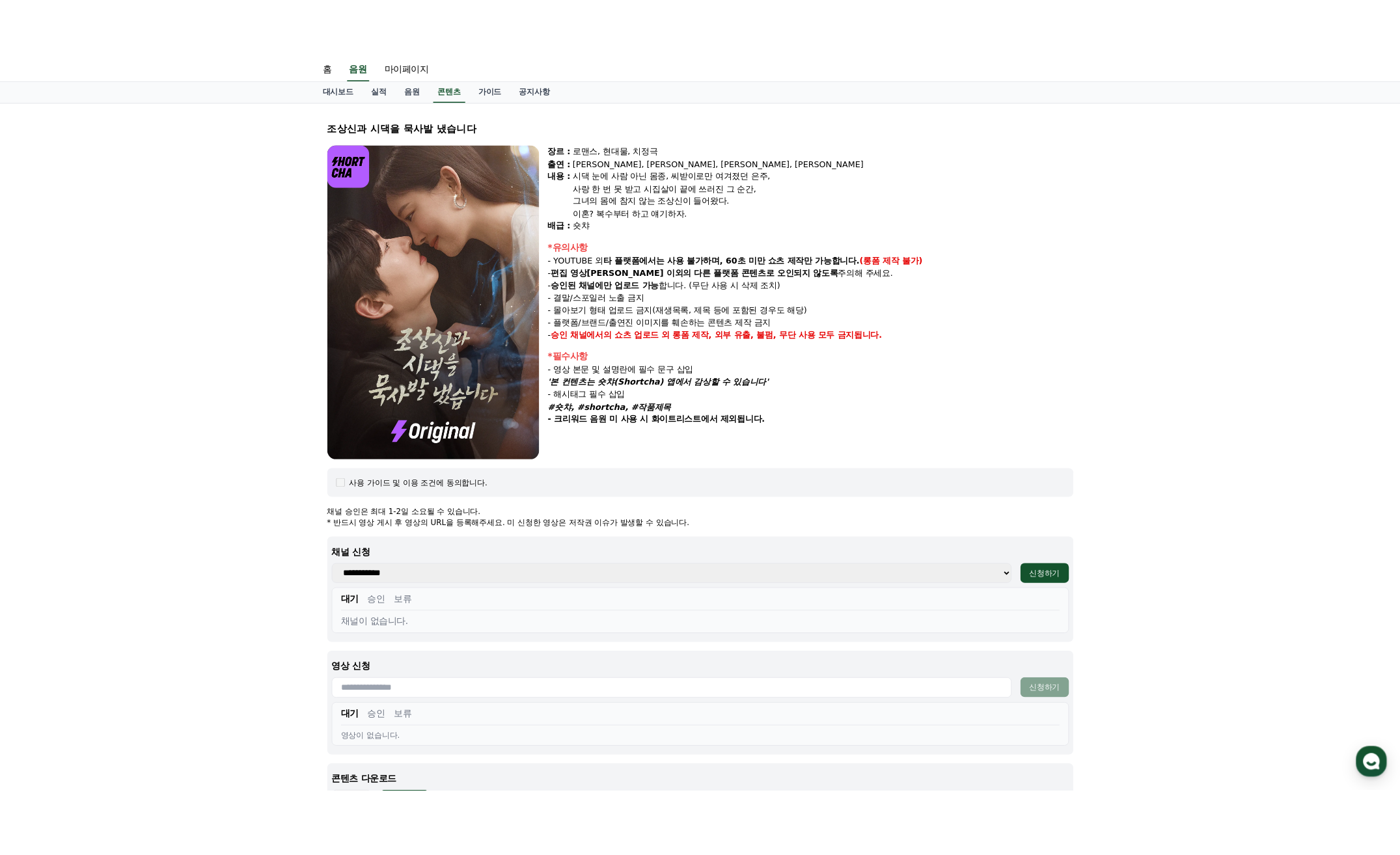
scroll to position [0, 0]
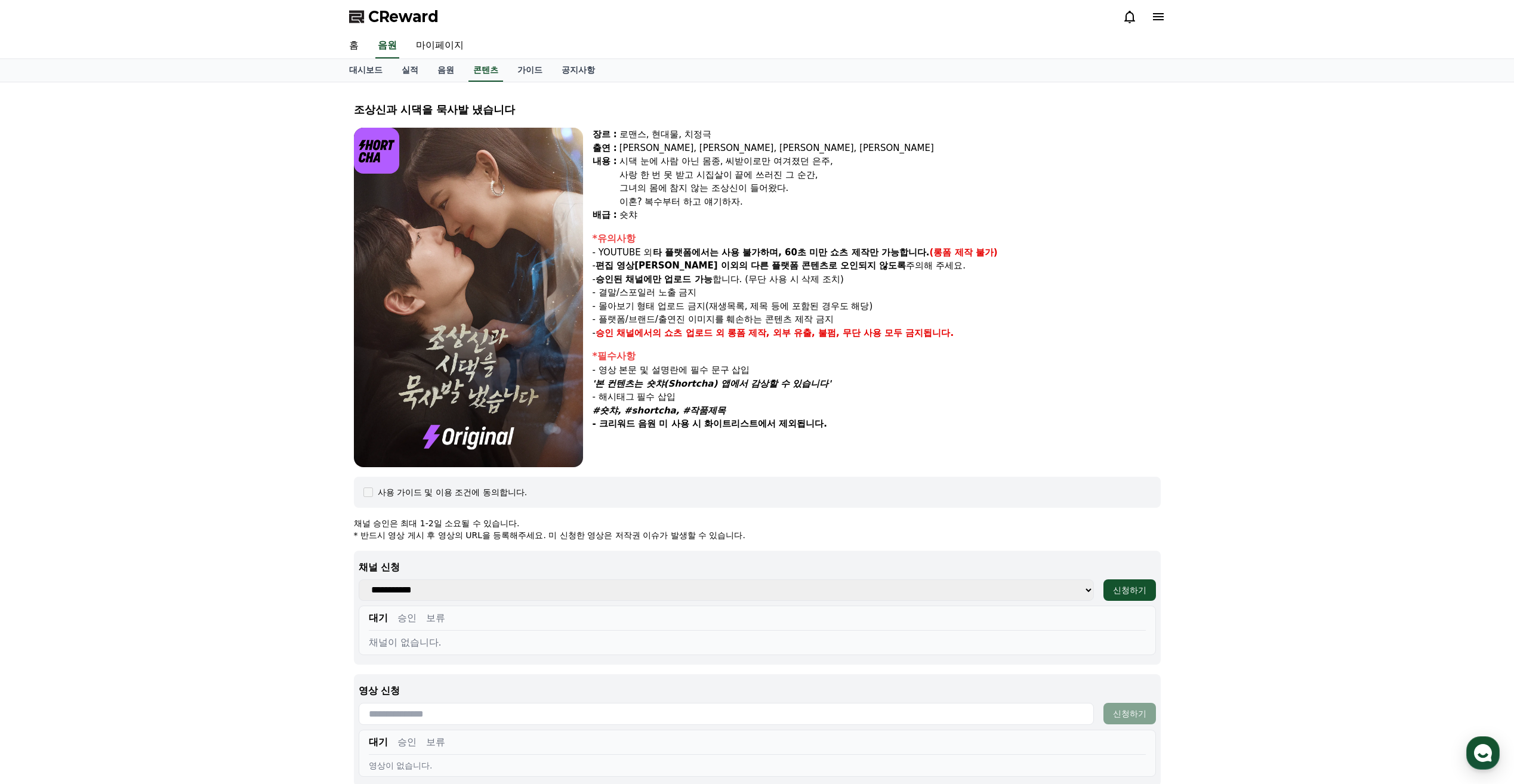
click at [481, 492] on div "사용 가이드 및 이용 조건에 동의합니다." at bounding box center [452, 491] width 150 height 12
click at [449, 583] on select "**********" at bounding box center [726, 590] width 735 height 21
click at [458, 594] on select "**********" at bounding box center [726, 590] width 735 height 21
click at [514, 649] on div "채널이 없습니다." at bounding box center [757, 643] width 777 height 14
click at [519, 647] on div "채널이 없습니다." at bounding box center [757, 643] width 777 height 14
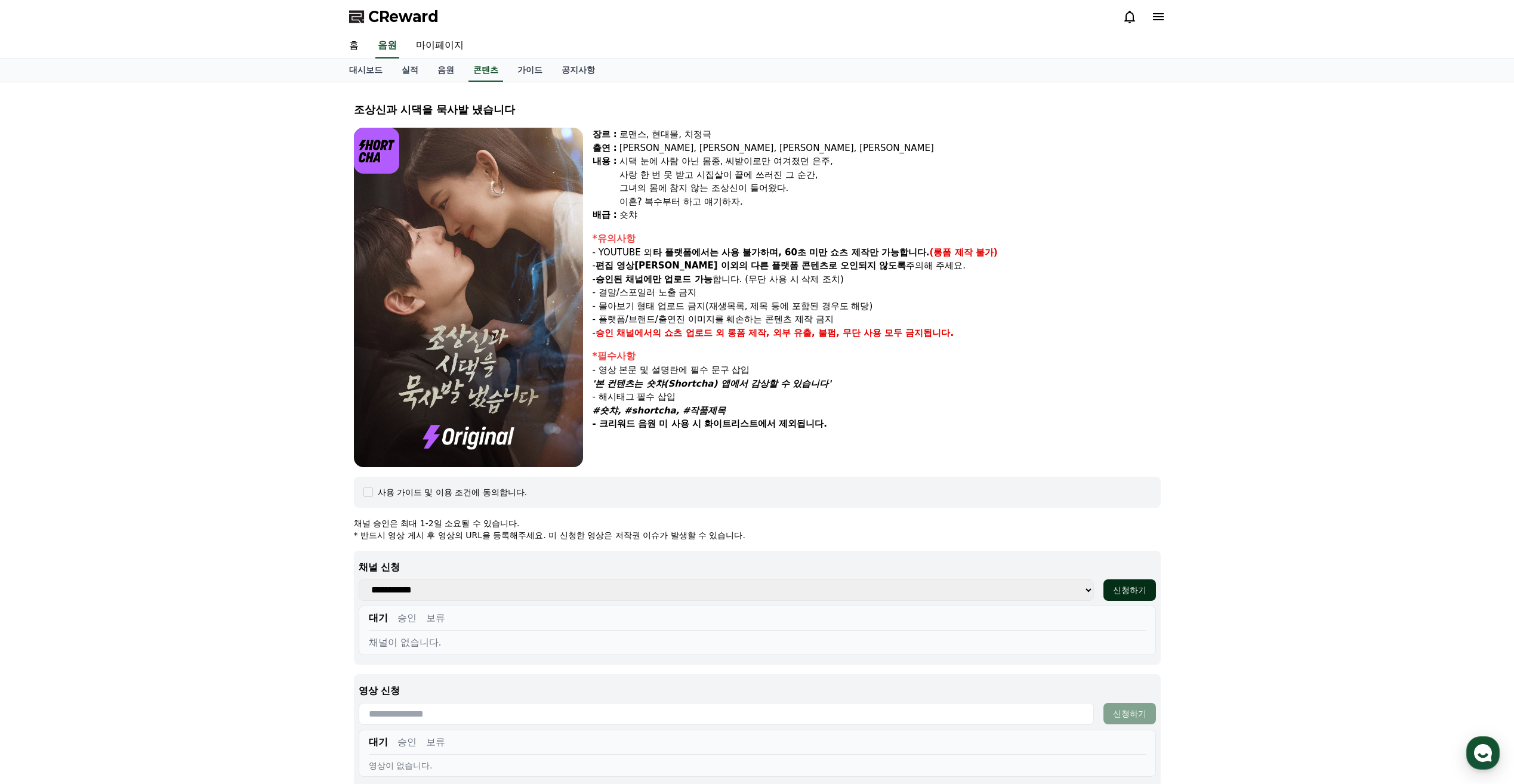
click at [1110, 595] on button "신청하기" at bounding box center [1129, 590] width 53 height 21
click at [627, 587] on select "**********" at bounding box center [726, 590] width 735 height 21
click at [633, 594] on select "**********" at bounding box center [726, 590] width 735 height 21
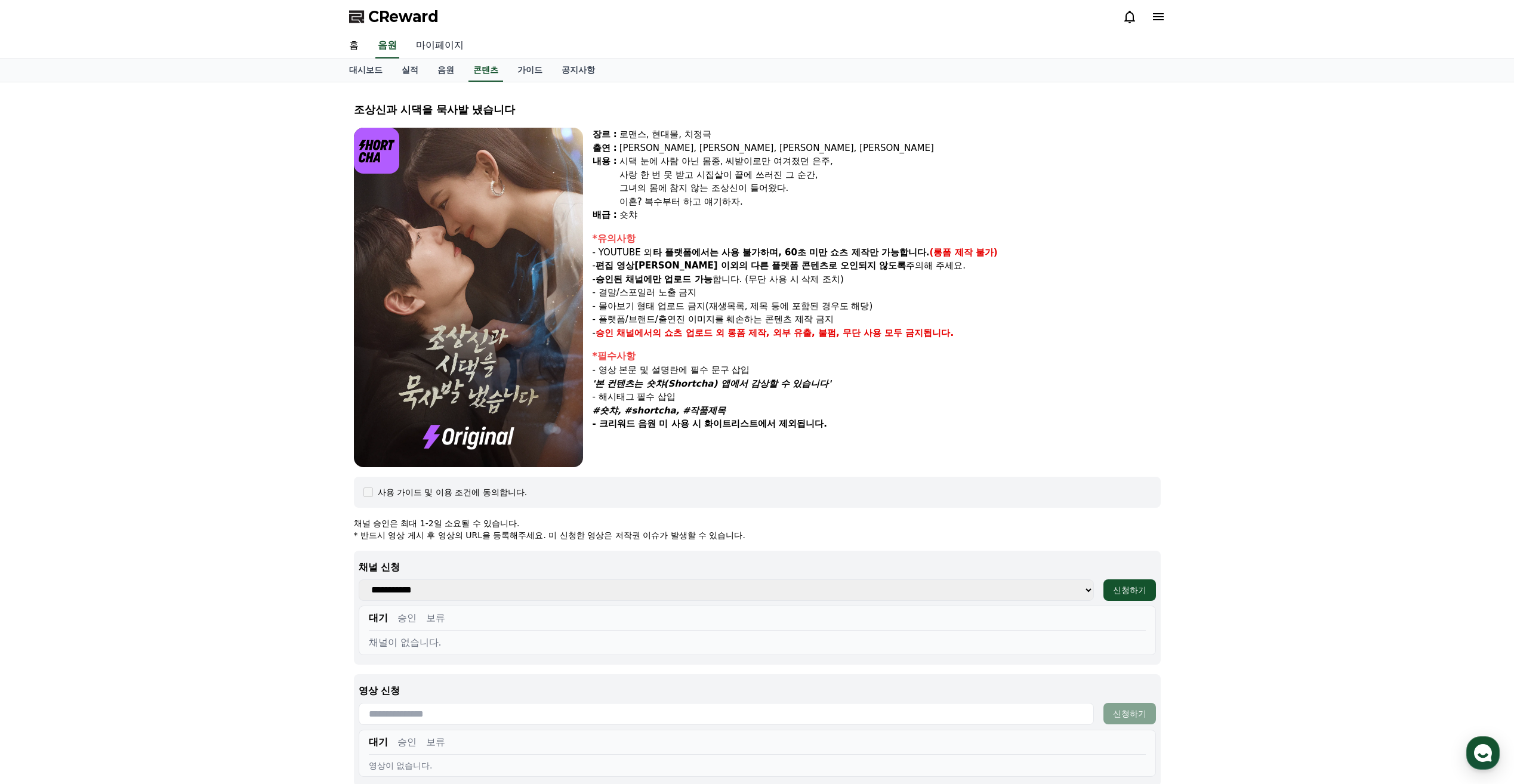
click at [441, 56] on link "마이페이지" at bounding box center [440, 46] width 67 height 25
select select "**********"
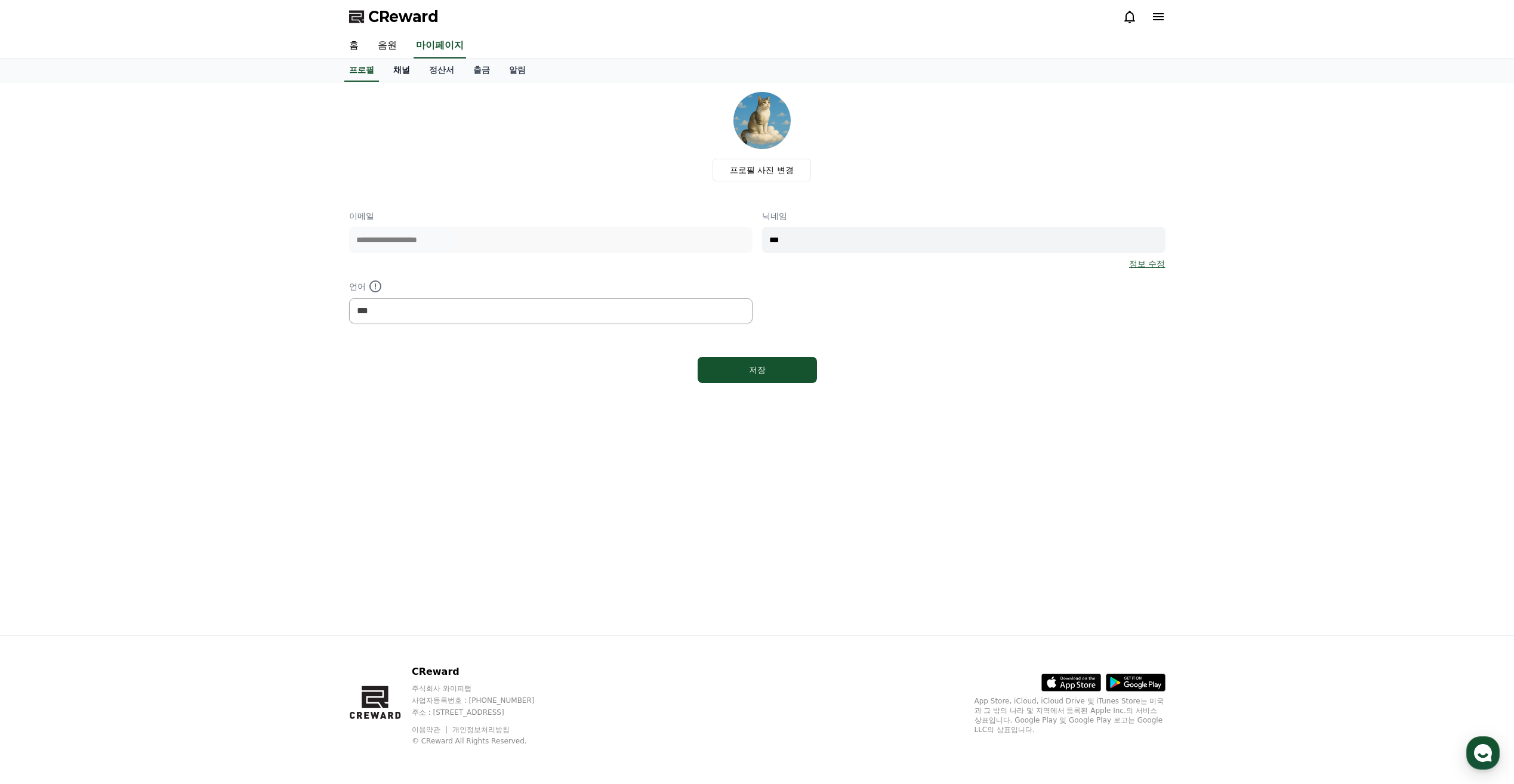
click at [405, 69] on link "채널" at bounding box center [401, 69] width 36 height 22
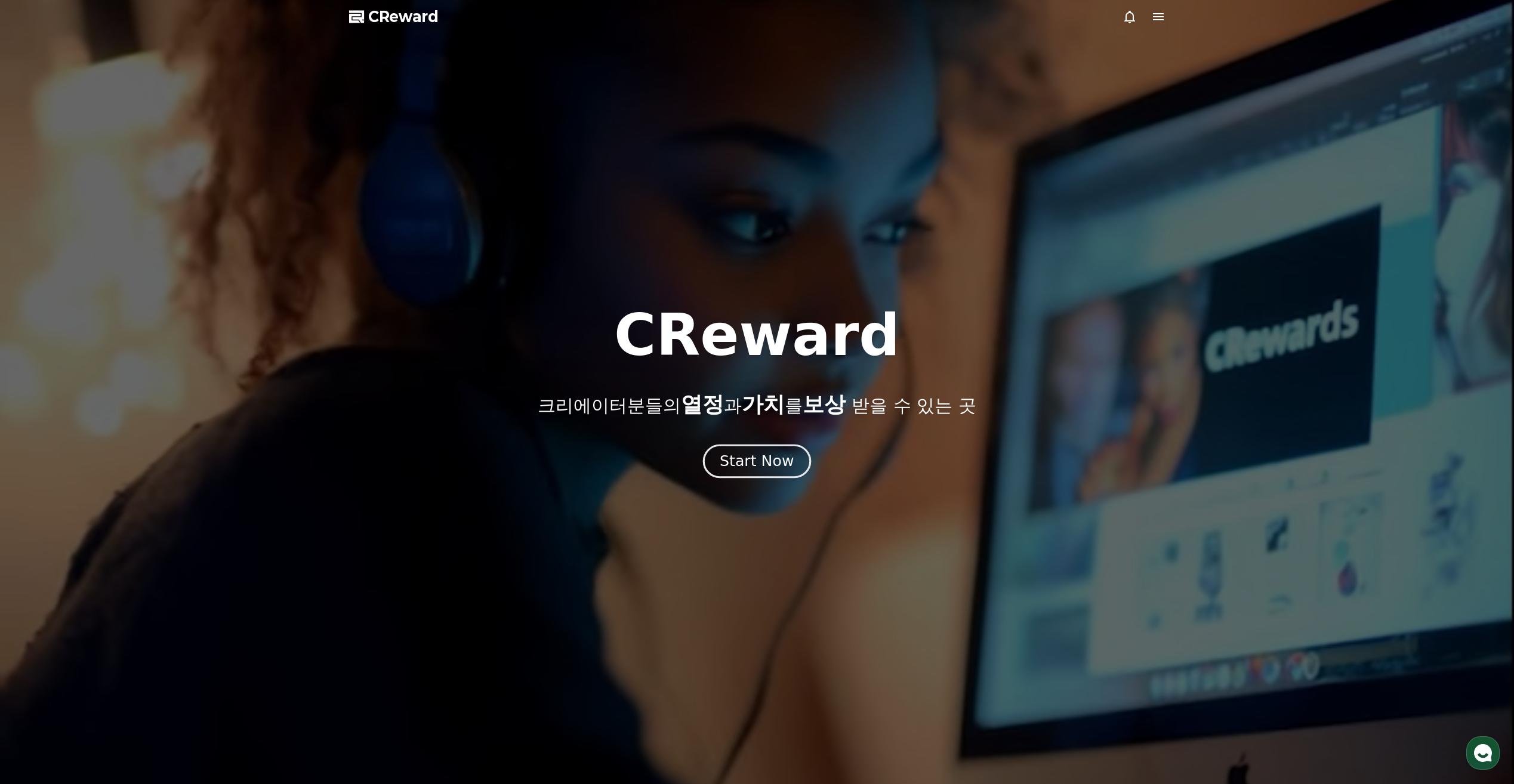
click at [727, 456] on div "Start Now" at bounding box center [757, 461] width 74 height 20
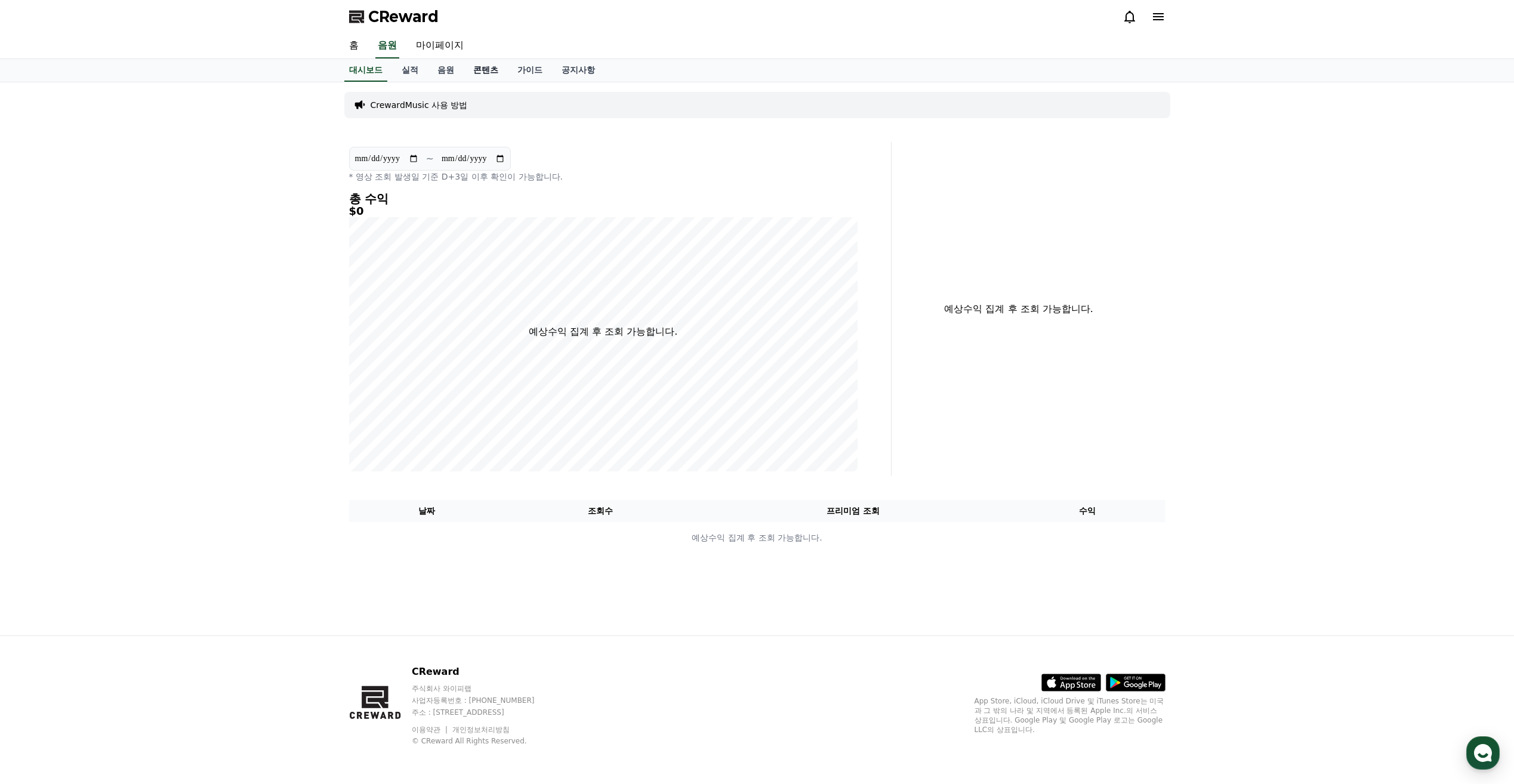
click at [498, 69] on link "콘텐츠" at bounding box center [486, 69] width 45 height 22
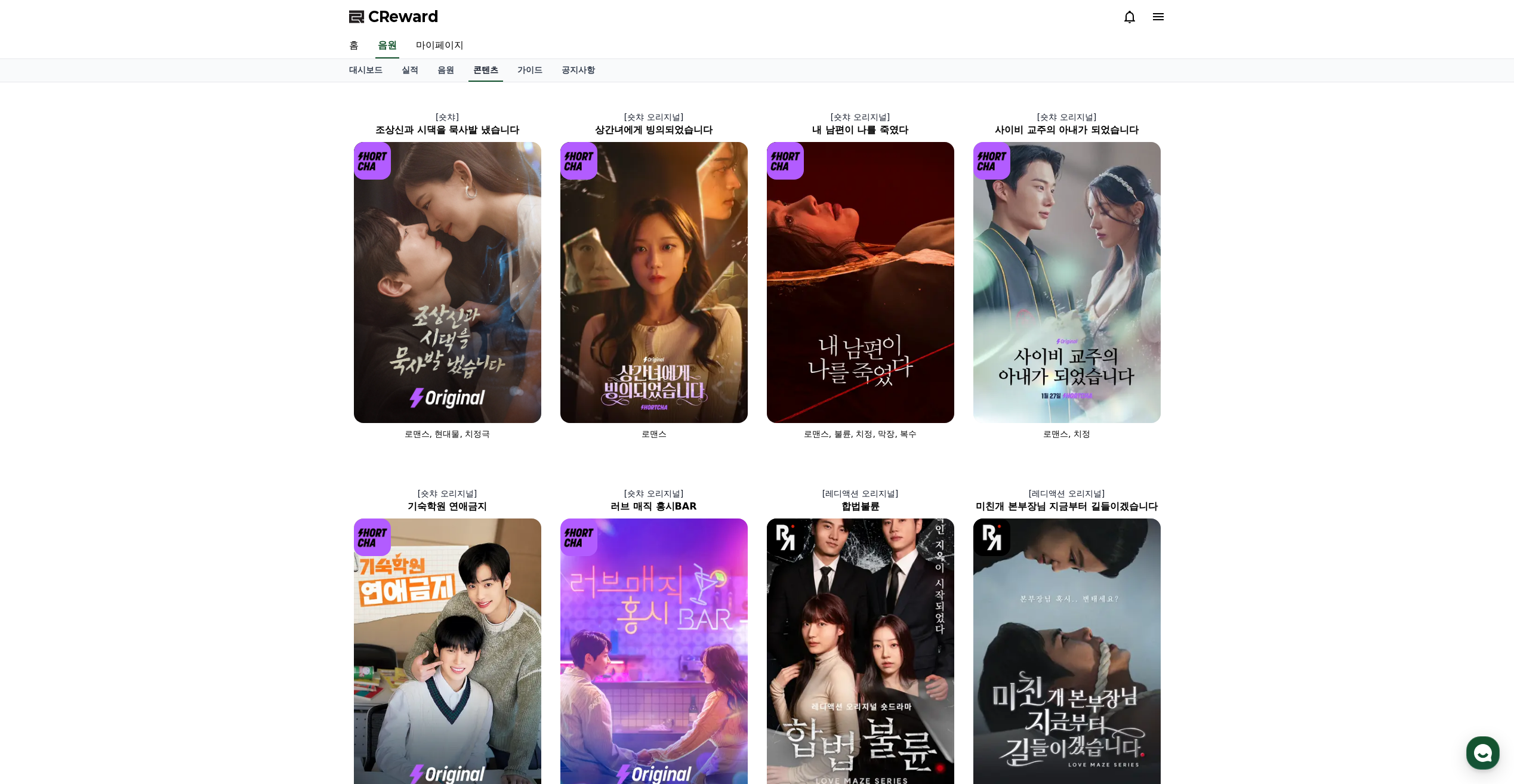
click at [495, 69] on link "콘텐츠" at bounding box center [485, 69] width 35 height 22
click at [485, 300] on img at bounding box center [448, 283] width 188 height 281
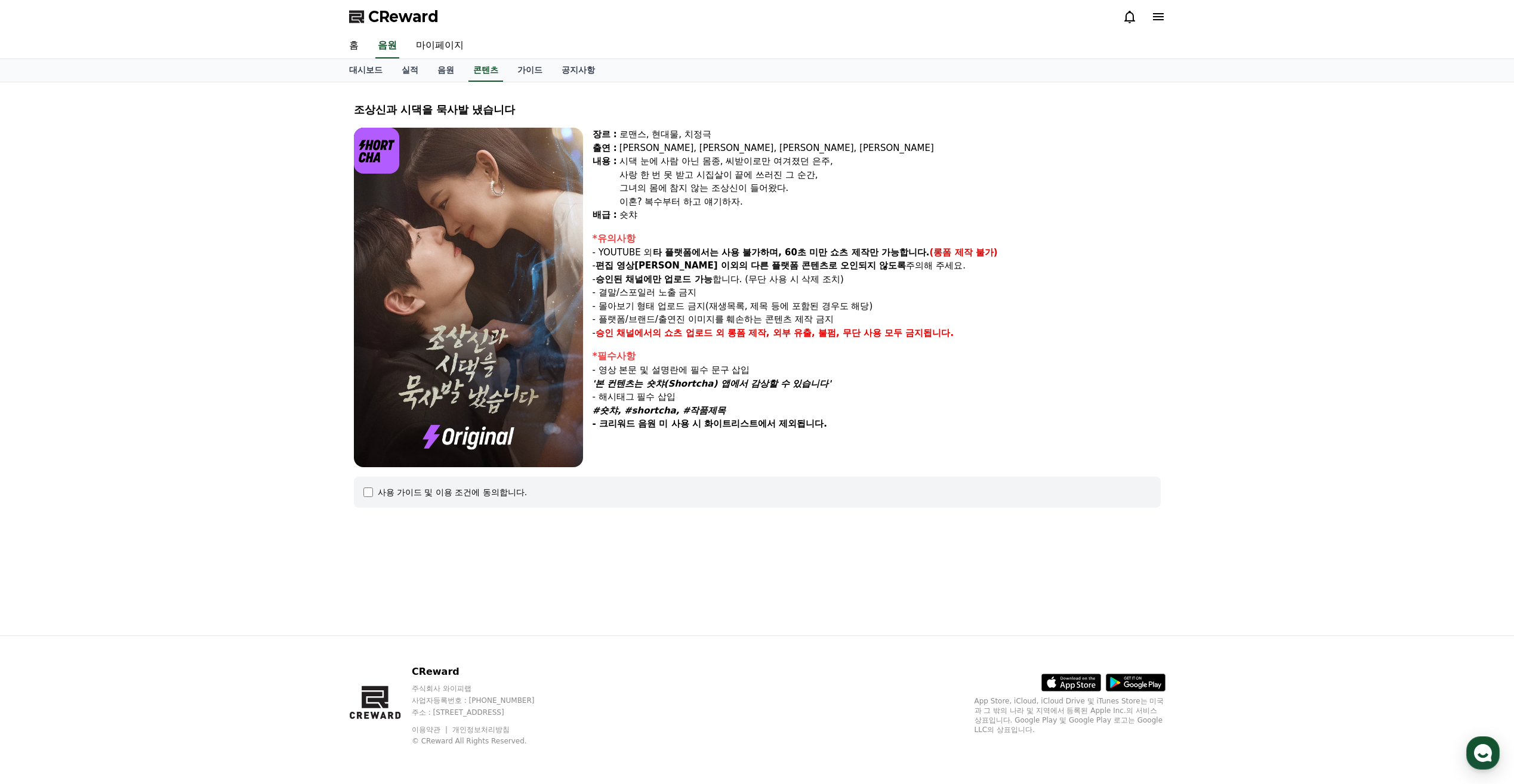
click at [425, 488] on div "사용 가이드 및 이용 조건에 동의합니다." at bounding box center [452, 491] width 150 height 12
click at [381, 491] on div "사용 가이드 및 이용 조건에 동의합니다." at bounding box center [452, 491] width 150 height 12
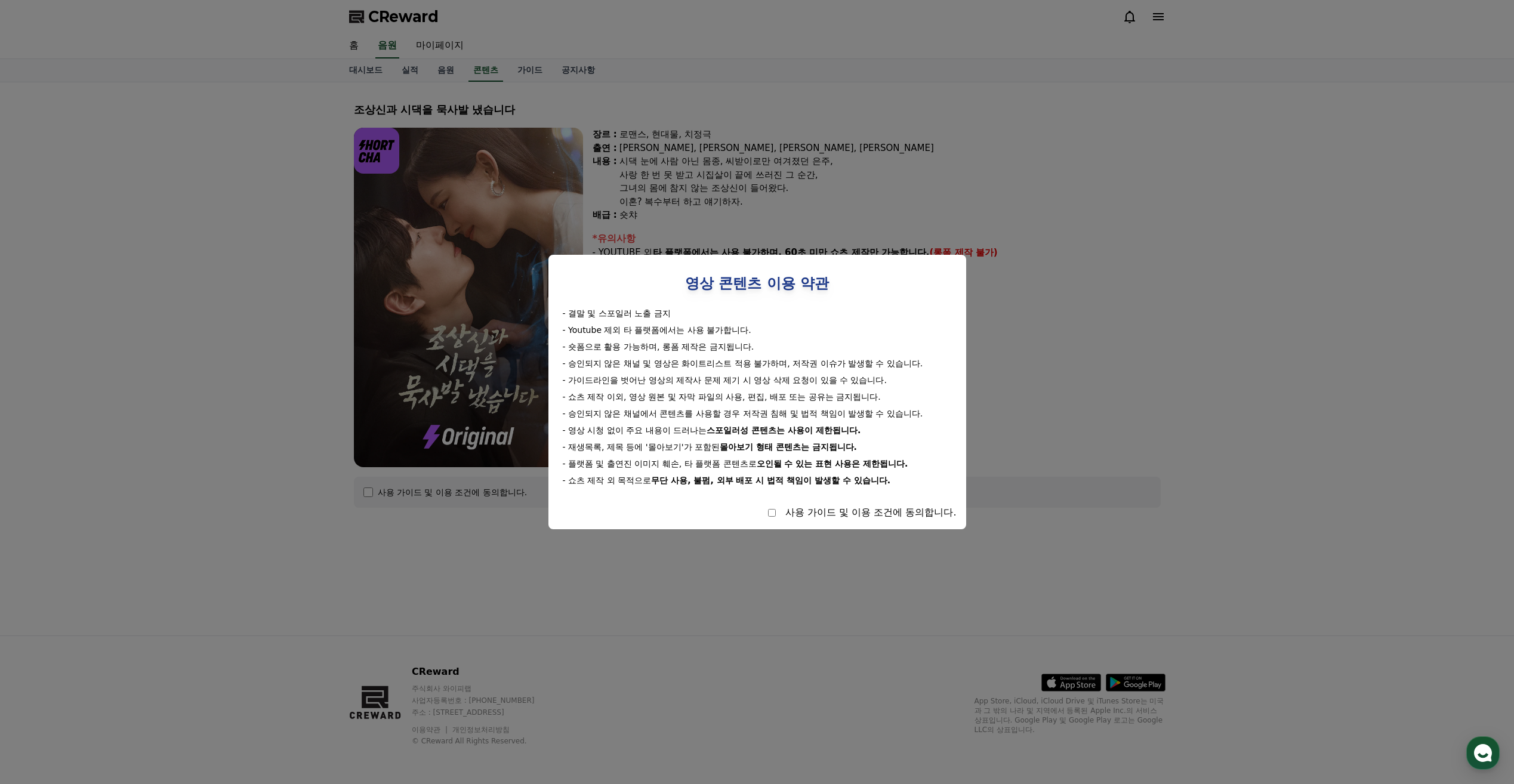
select select
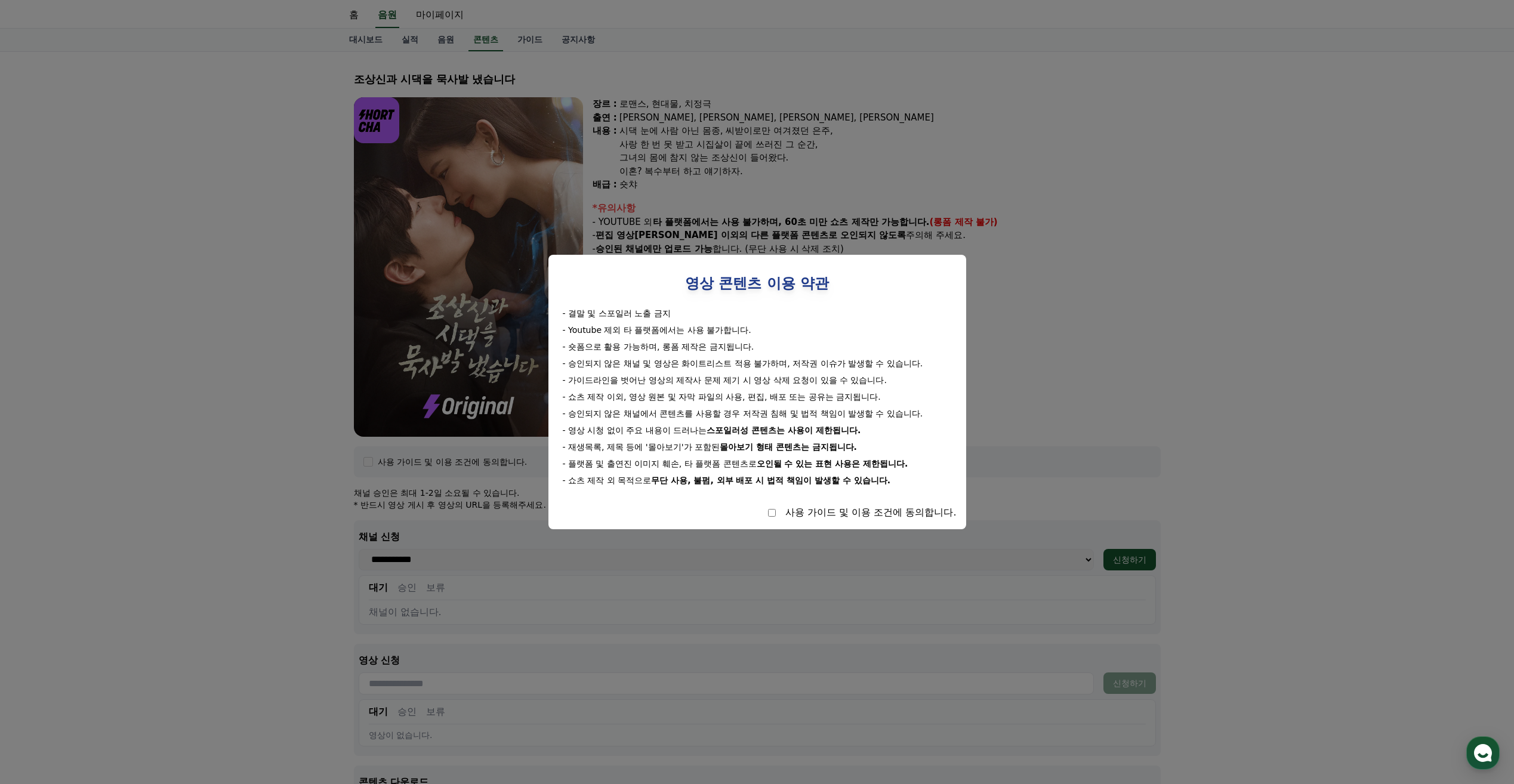
scroll to position [238, 0]
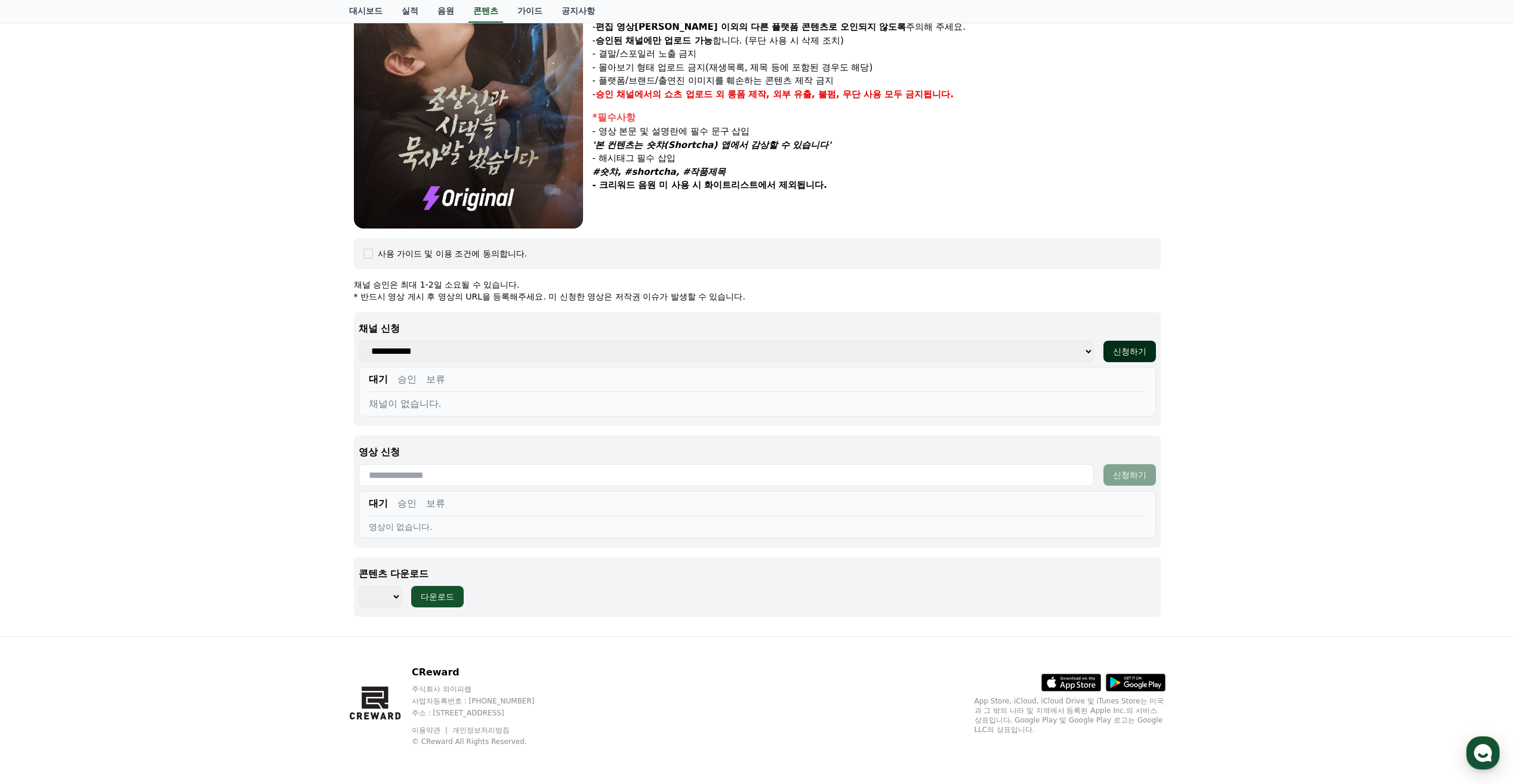
click at [1118, 348] on div "신청하기" at bounding box center [1129, 351] width 34 height 12
click at [1083, 349] on select "**********" at bounding box center [726, 352] width 735 height 21
select select
click at [359, 341] on select "**********" at bounding box center [726, 352] width 735 height 21
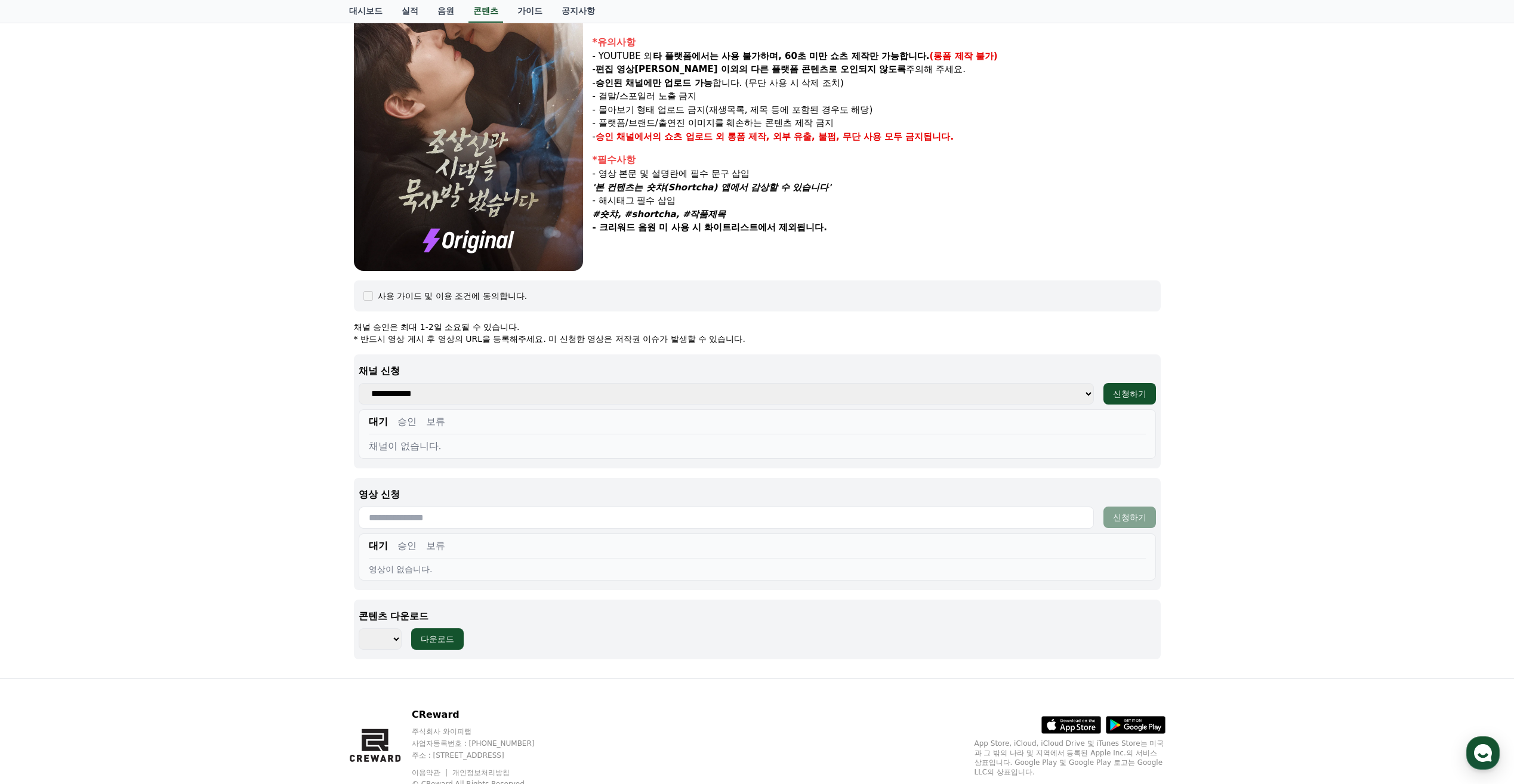
scroll to position [239, 0]
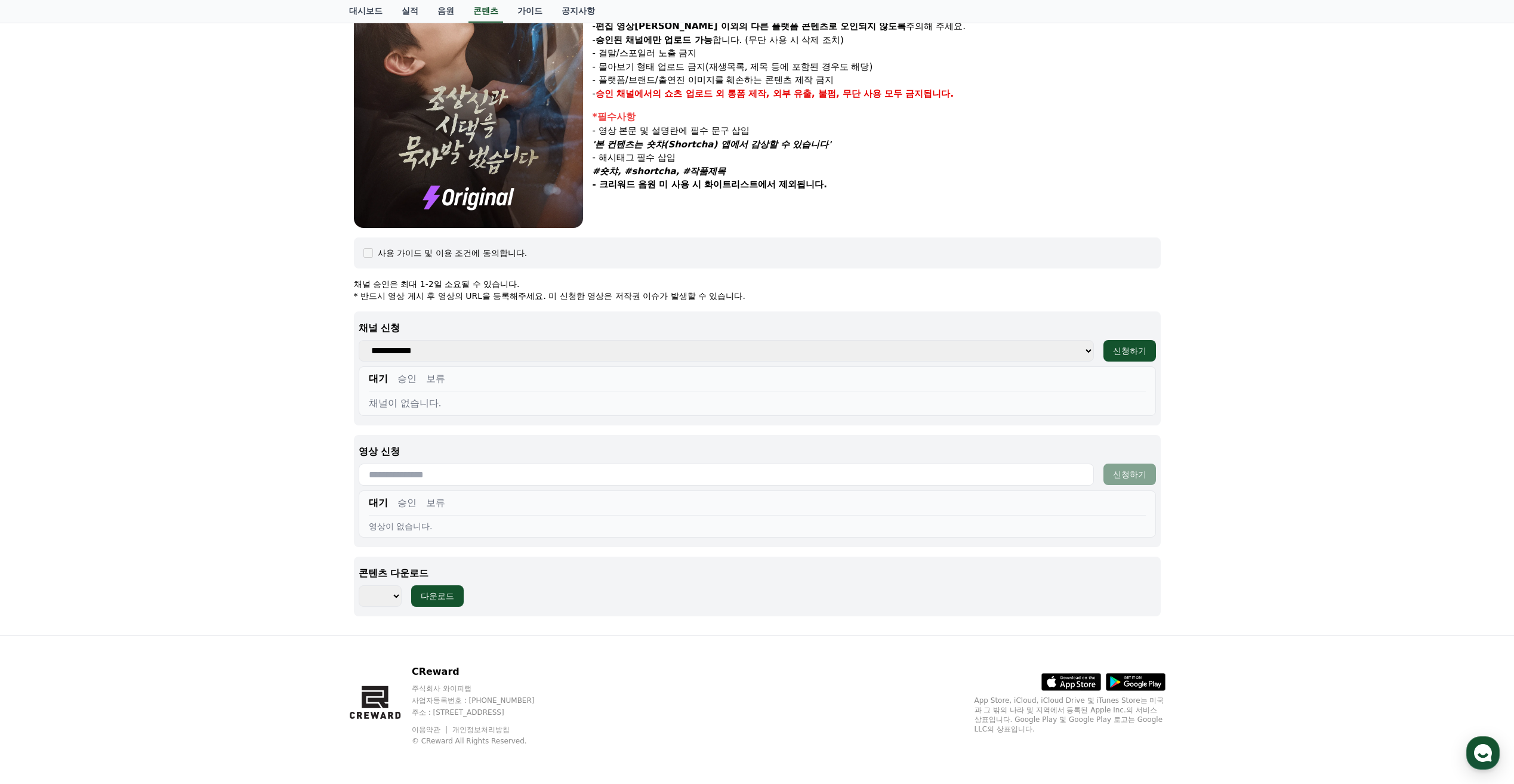
click at [453, 477] on input "text" at bounding box center [726, 474] width 735 height 22
click at [1203, 438] on div "조상신과 시댁을 묵사발 냈습니다 장르 : 로맨스, 현대물, 치정극 출연 : 최윤정, 정시현, 신영찬, 송경아 내용 : 시댁 눈에 사람 아닌 몸…" at bounding box center [757, 239] width 1514 height 792
click at [534, 479] on input "text" at bounding box center [726, 474] width 735 height 22
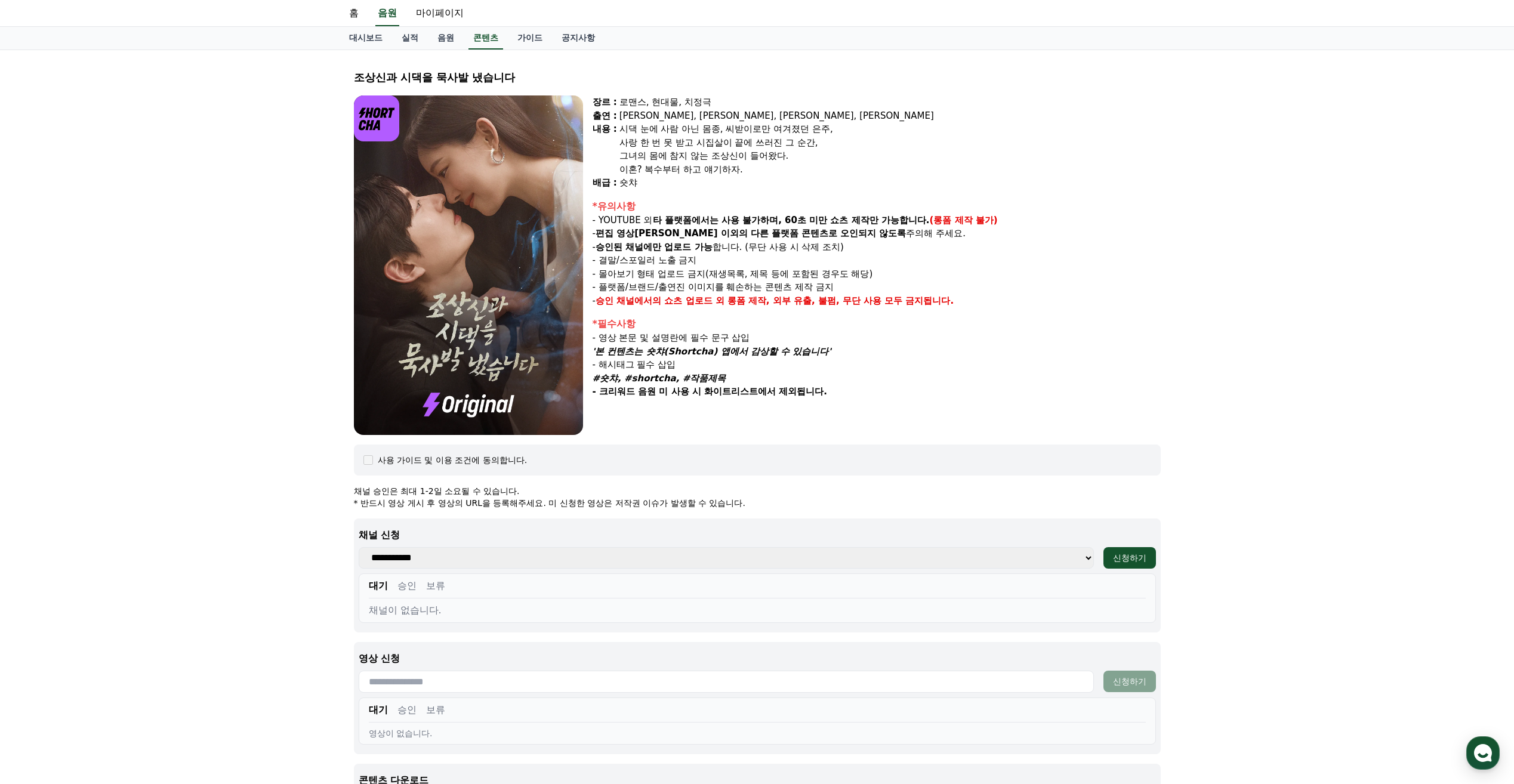
scroll to position [0, 0]
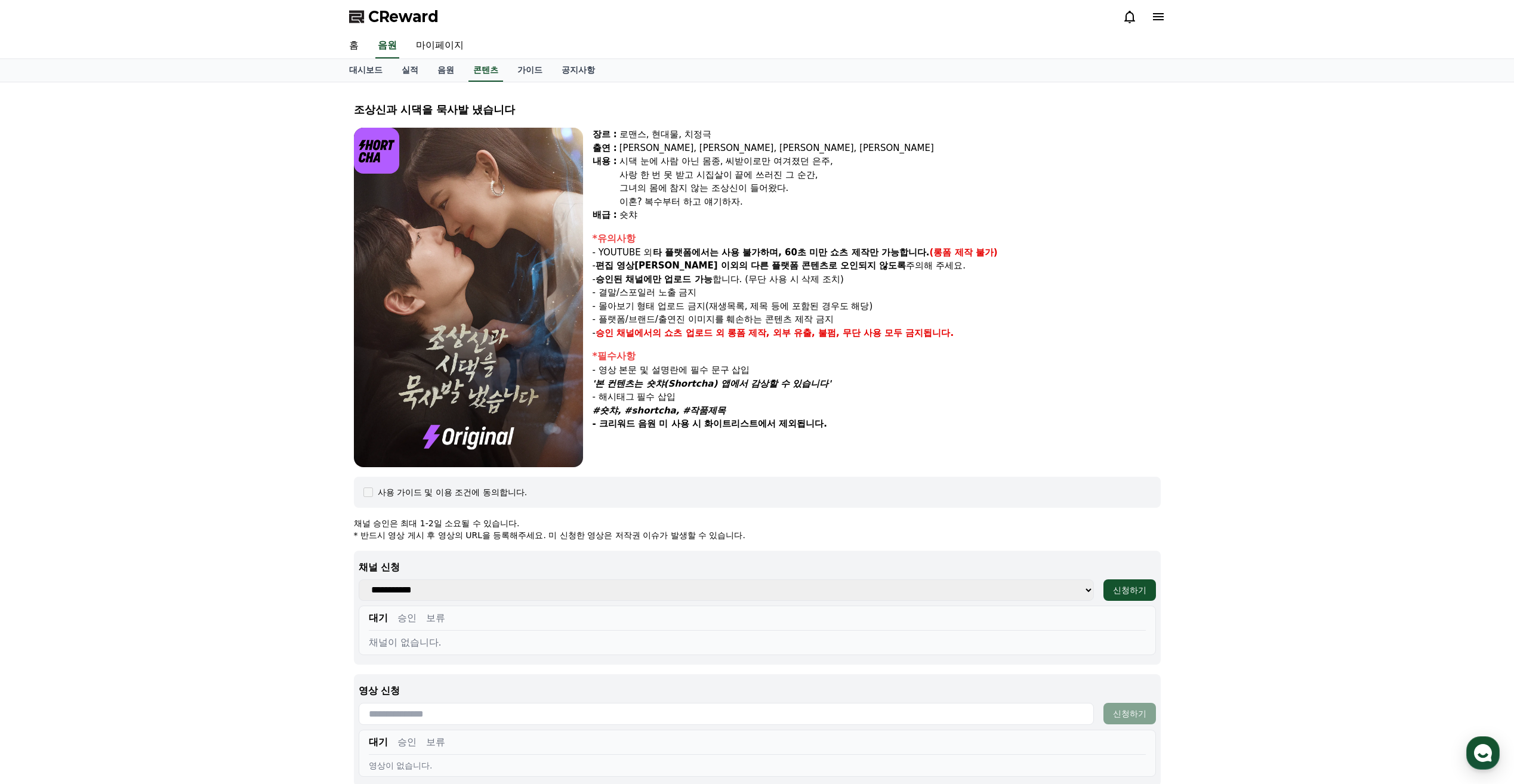
click at [535, 344] on img at bounding box center [468, 296] width 229 height 339
click at [374, 493] on div "사용 가이드 및 이용 조건에 동의합니다." at bounding box center [757, 491] width 788 height 12
click at [1490, 748] on icon "button" at bounding box center [1483, 753] width 21 height 21
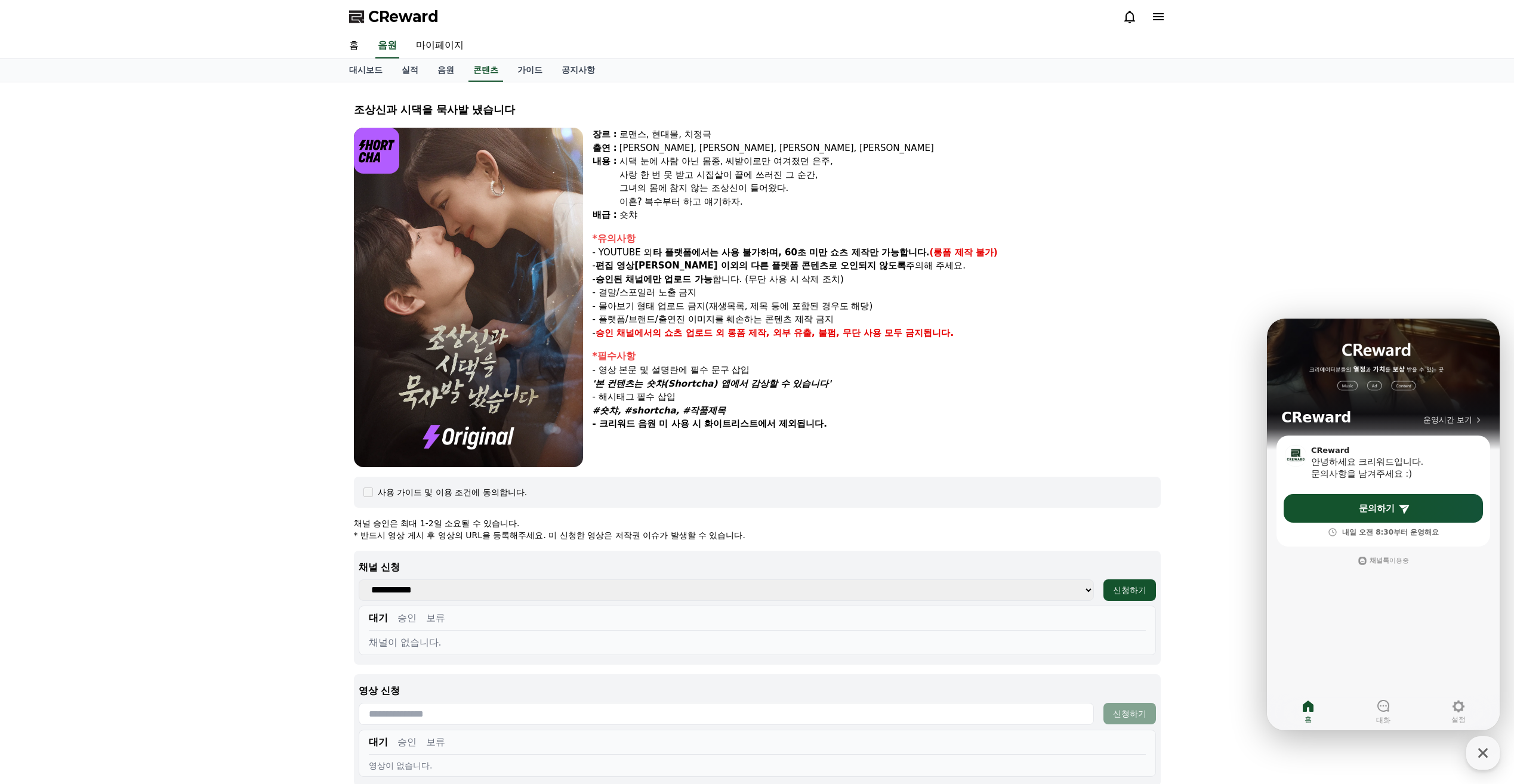
click at [1277, 580] on main "CReward 안녕하세요 크리워드입니다. 문의사항을 남겨주세요 :) 문의하기 내일 오전 8:30부터 운영해요 Navigate to Channe…" at bounding box center [1382, 508] width 232 height 147
click at [1392, 252] on div "조상신과 시댁을 묵사발 냈습니다 장르 : 로맨스, 현대물, 치정극 출연 : 최윤정, 정시현, 신영찬, 송경아 내용 : 시댁 눈에 사람 아닌 몸…" at bounding box center [757, 479] width 1514 height 792
click at [1123, 580] on button "신청하기" at bounding box center [1129, 590] width 53 height 21
click at [411, 611] on button "승인" at bounding box center [407, 618] width 19 height 14
click at [430, 619] on button "보류" at bounding box center [435, 618] width 19 height 14
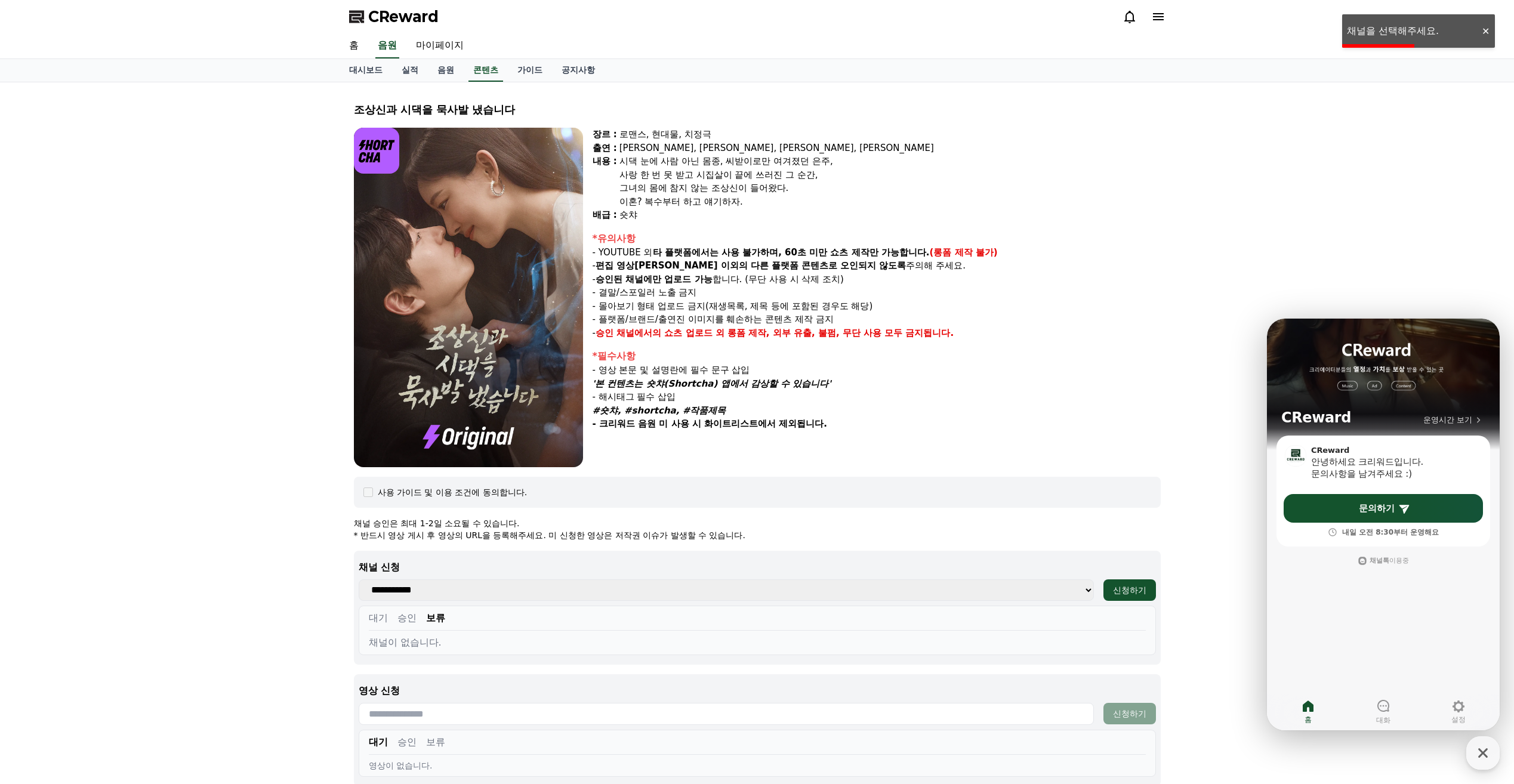
click at [385, 622] on button "대기" at bounding box center [377, 618] width 19 height 14
click at [432, 645] on div "채널이 없습니다." at bounding box center [757, 643] width 777 height 14
click at [444, 642] on div "채널이 없습니다." at bounding box center [757, 643] width 777 height 14
click at [464, 593] on select "**********" at bounding box center [726, 590] width 735 height 21
click at [478, 594] on select "**********" at bounding box center [726, 590] width 735 height 21
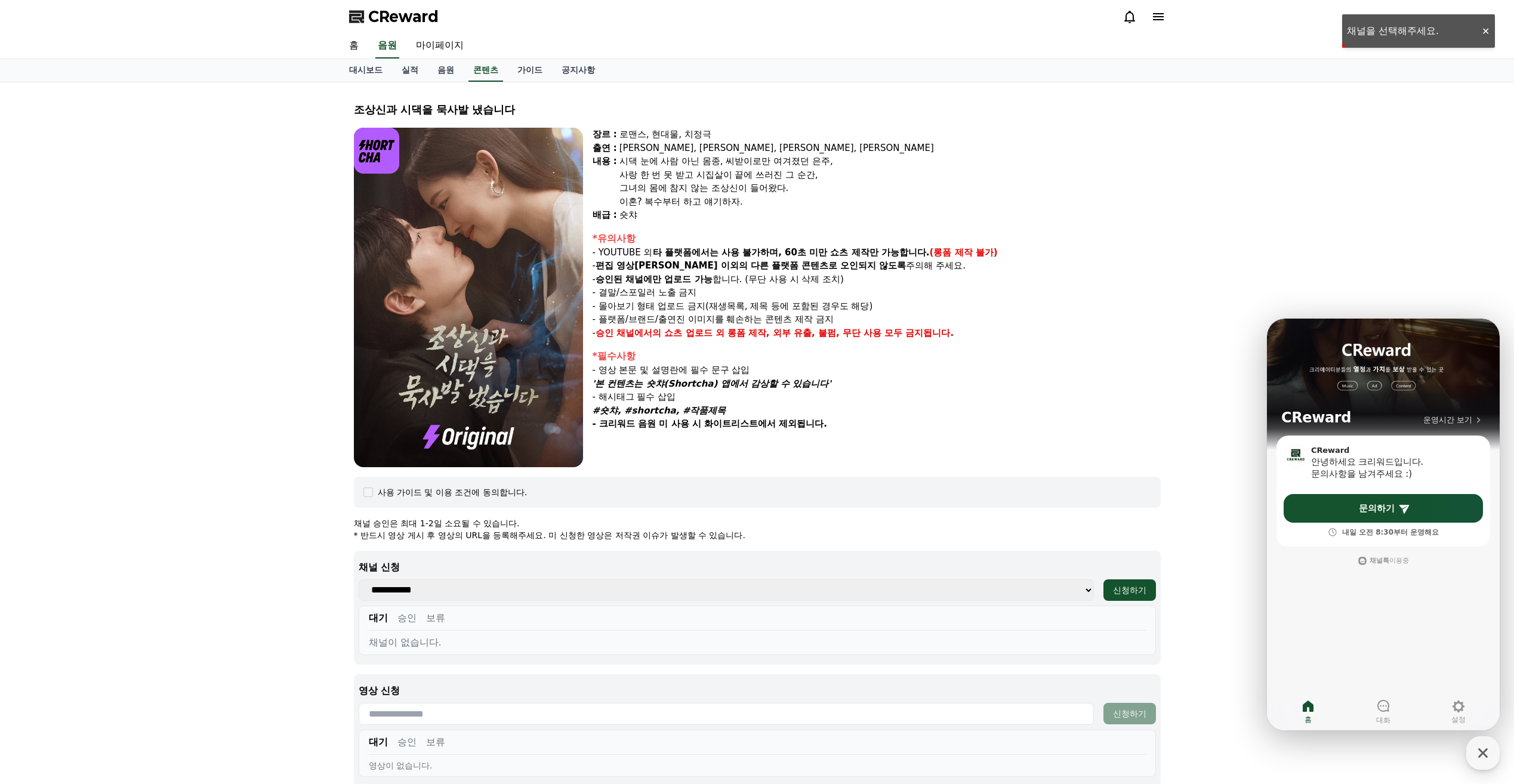
click at [489, 589] on select "**********" at bounding box center [726, 590] width 735 height 21
click at [490, 589] on select "**********" at bounding box center [726, 590] width 735 height 21
drag, startPoint x: 1138, startPoint y: 579, endPoint x: 1137, endPoint y: 591, distance: 12.0
click at [1137, 582] on button "신청하기" at bounding box center [1129, 590] width 53 height 21
click at [1490, 746] on icon "button" at bounding box center [1483, 753] width 21 height 21
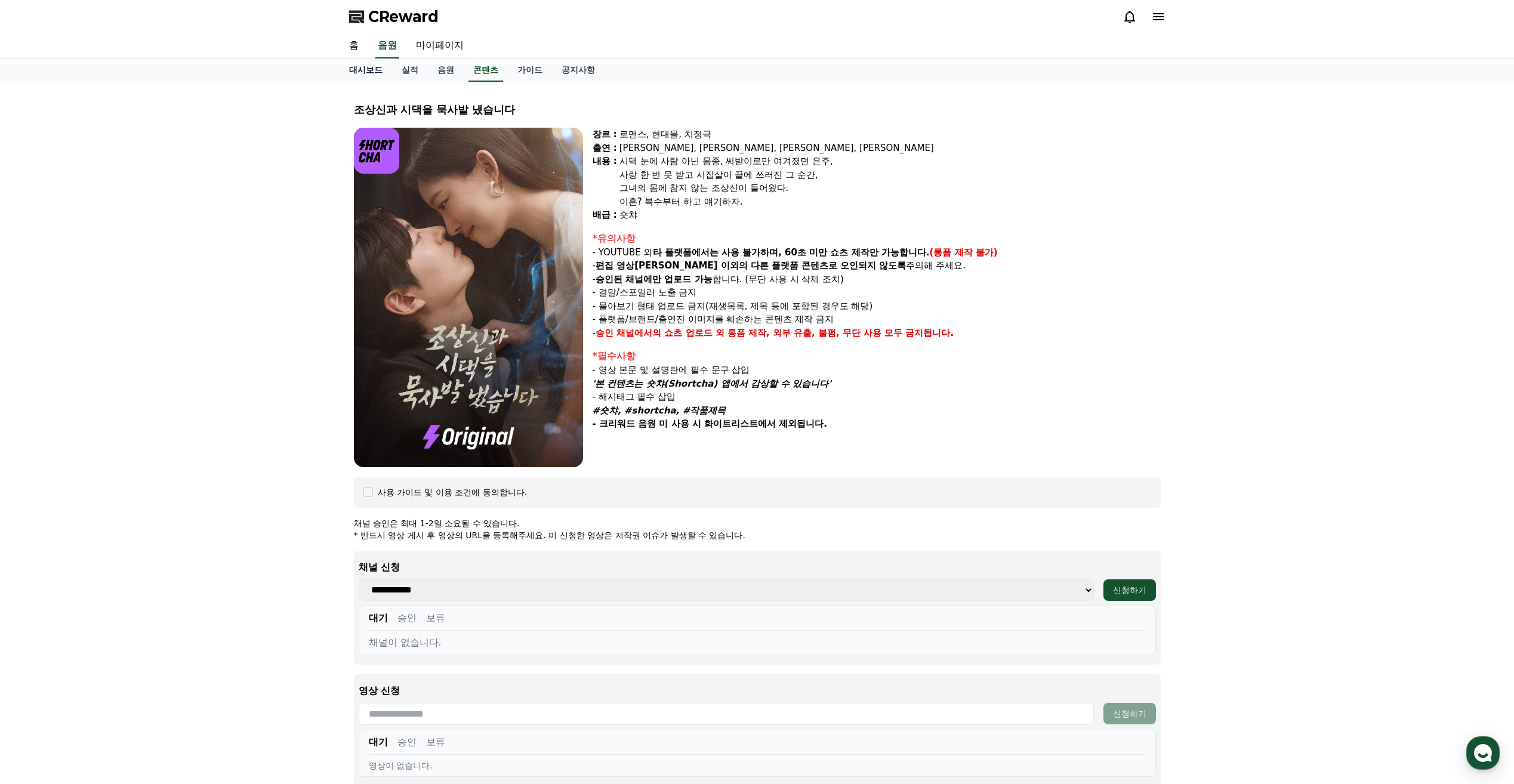
click at [372, 68] on link "대시보드" at bounding box center [365, 69] width 53 height 22
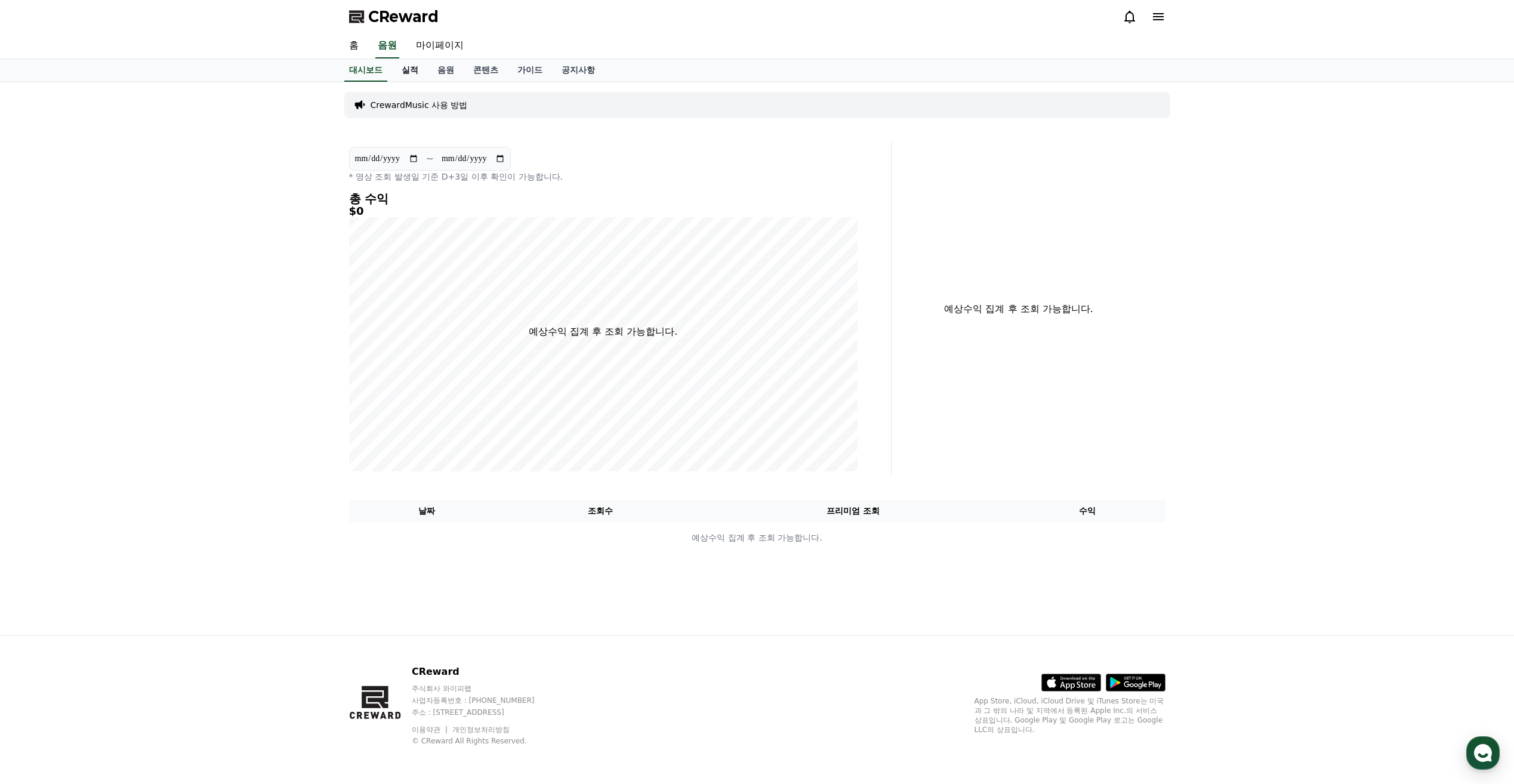
click at [409, 71] on link "실적" at bounding box center [409, 69] width 36 height 22
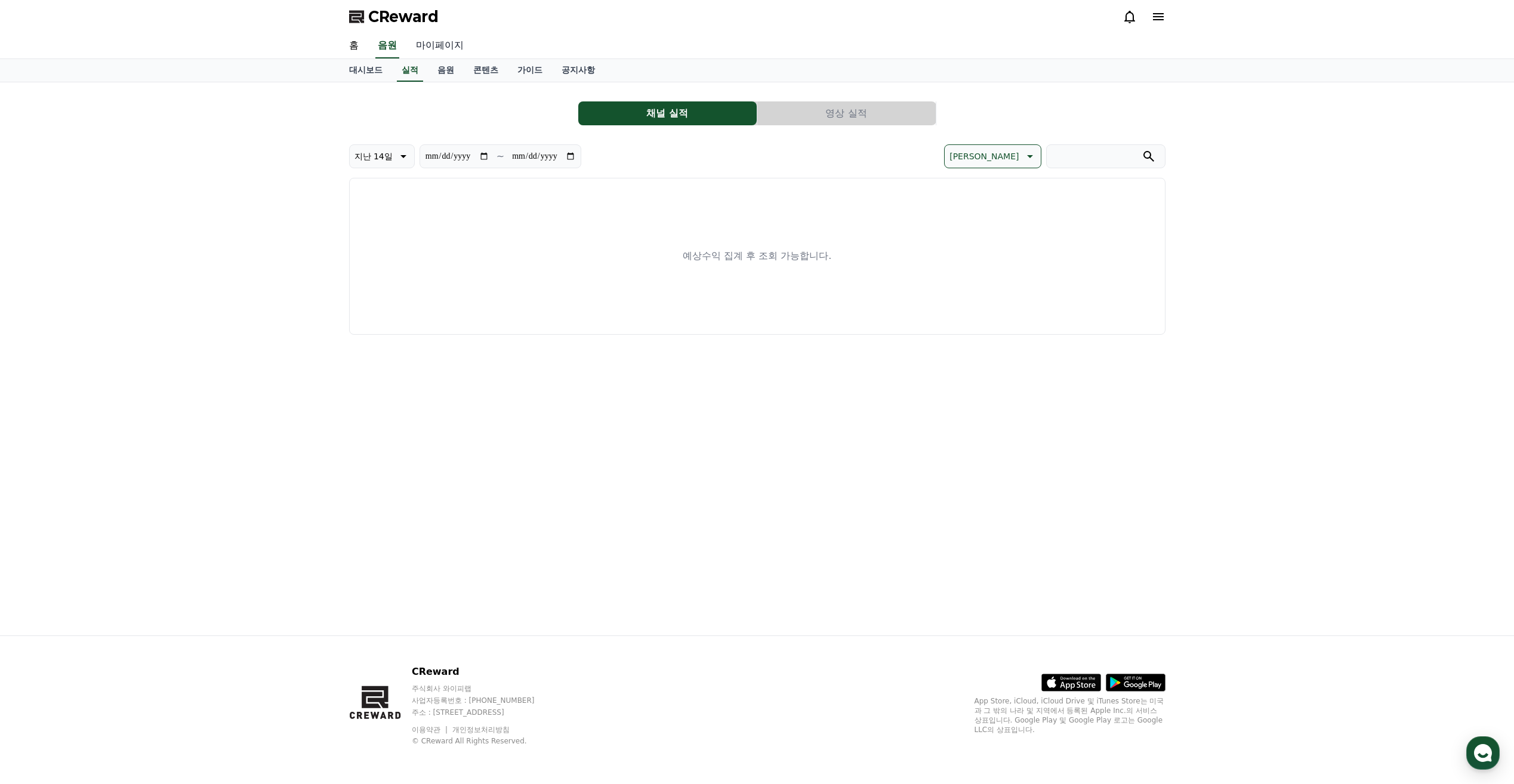
click at [434, 44] on link "마이페이지" at bounding box center [440, 46] width 67 height 25
select select "**********"
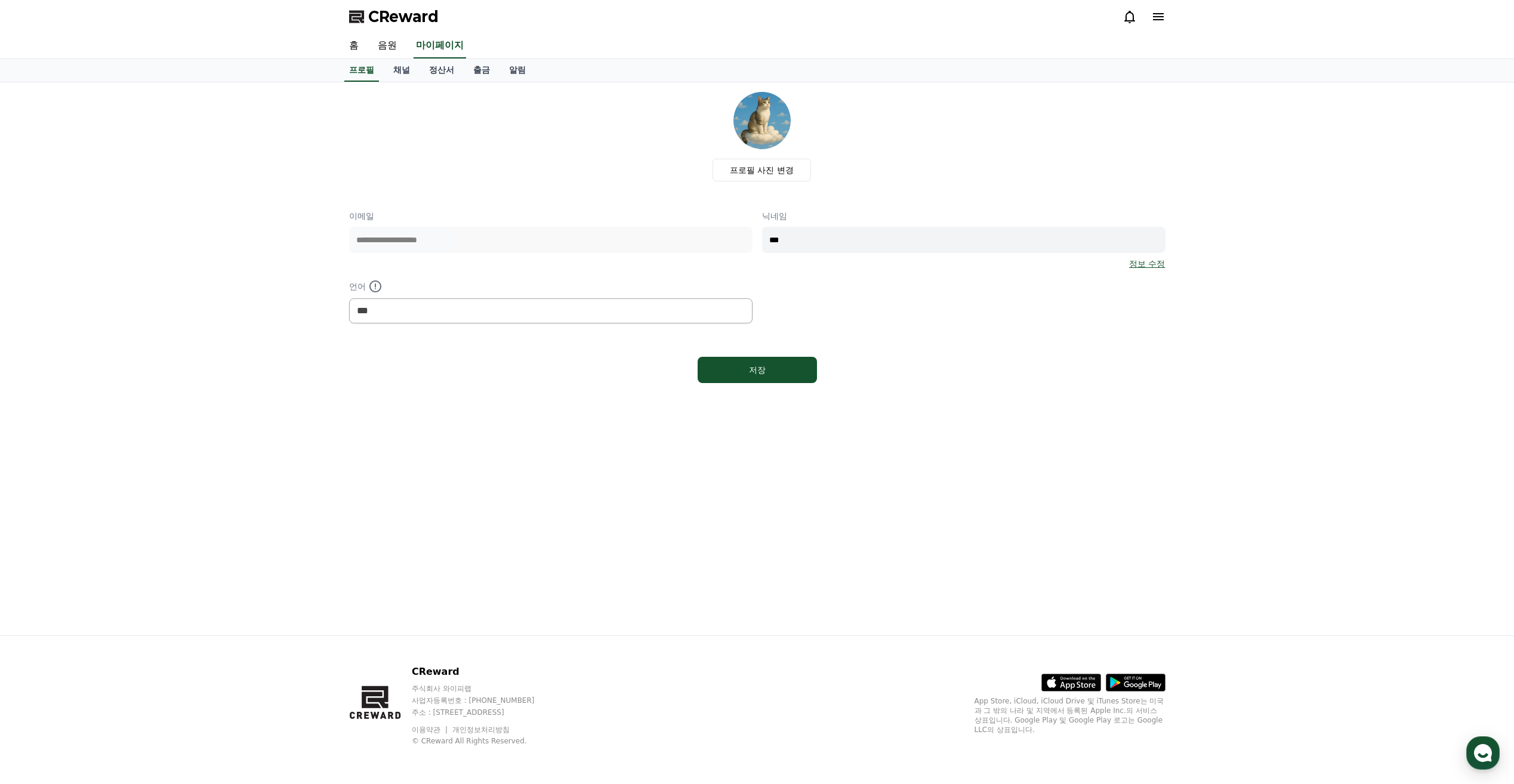
click at [942, 238] on input "***" at bounding box center [963, 239] width 403 height 26
click at [1146, 269] on link "정보 수정" at bounding box center [1146, 263] width 36 height 12
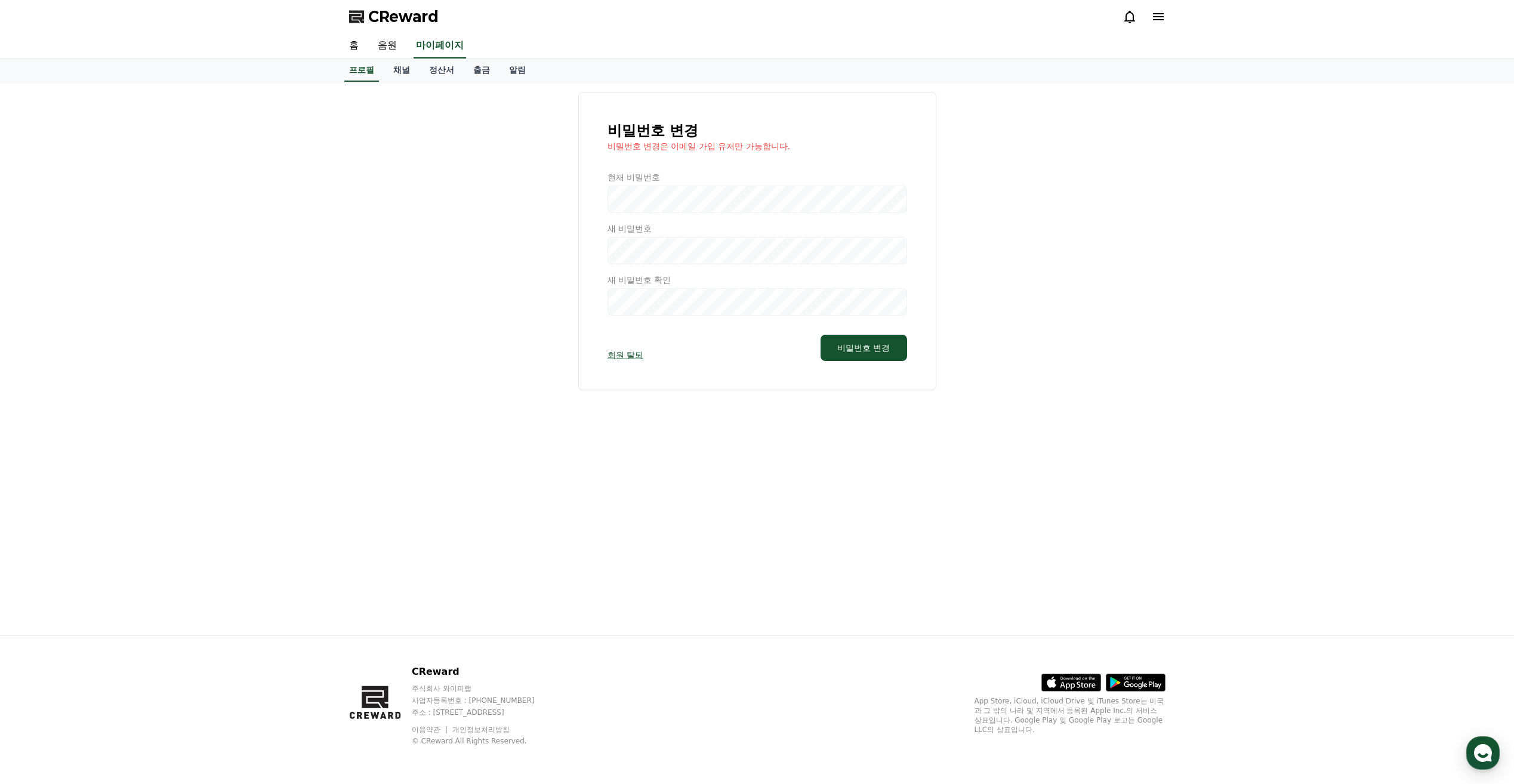
select select "**********"
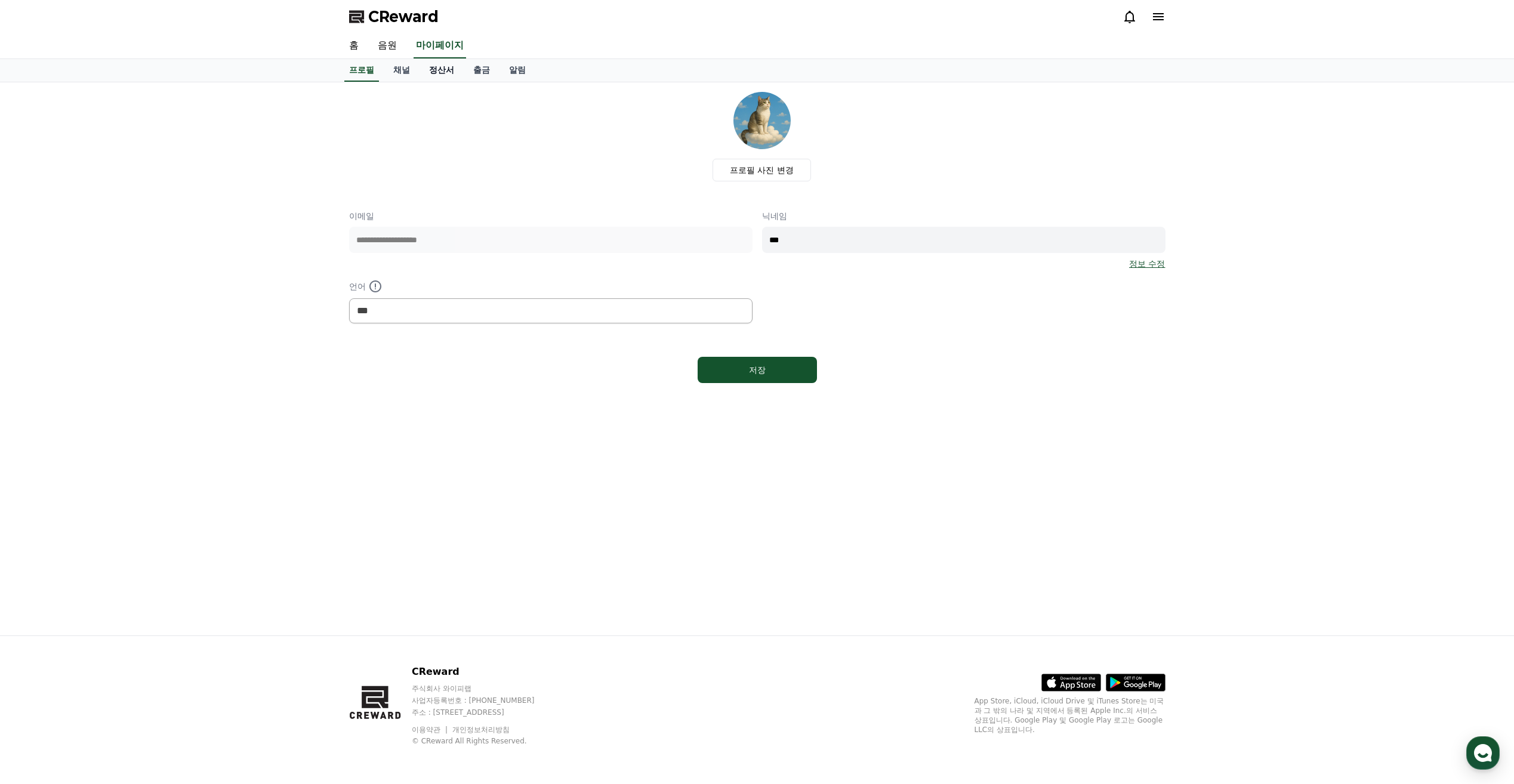
click at [432, 66] on link "정산서" at bounding box center [441, 69] width 45 height 22
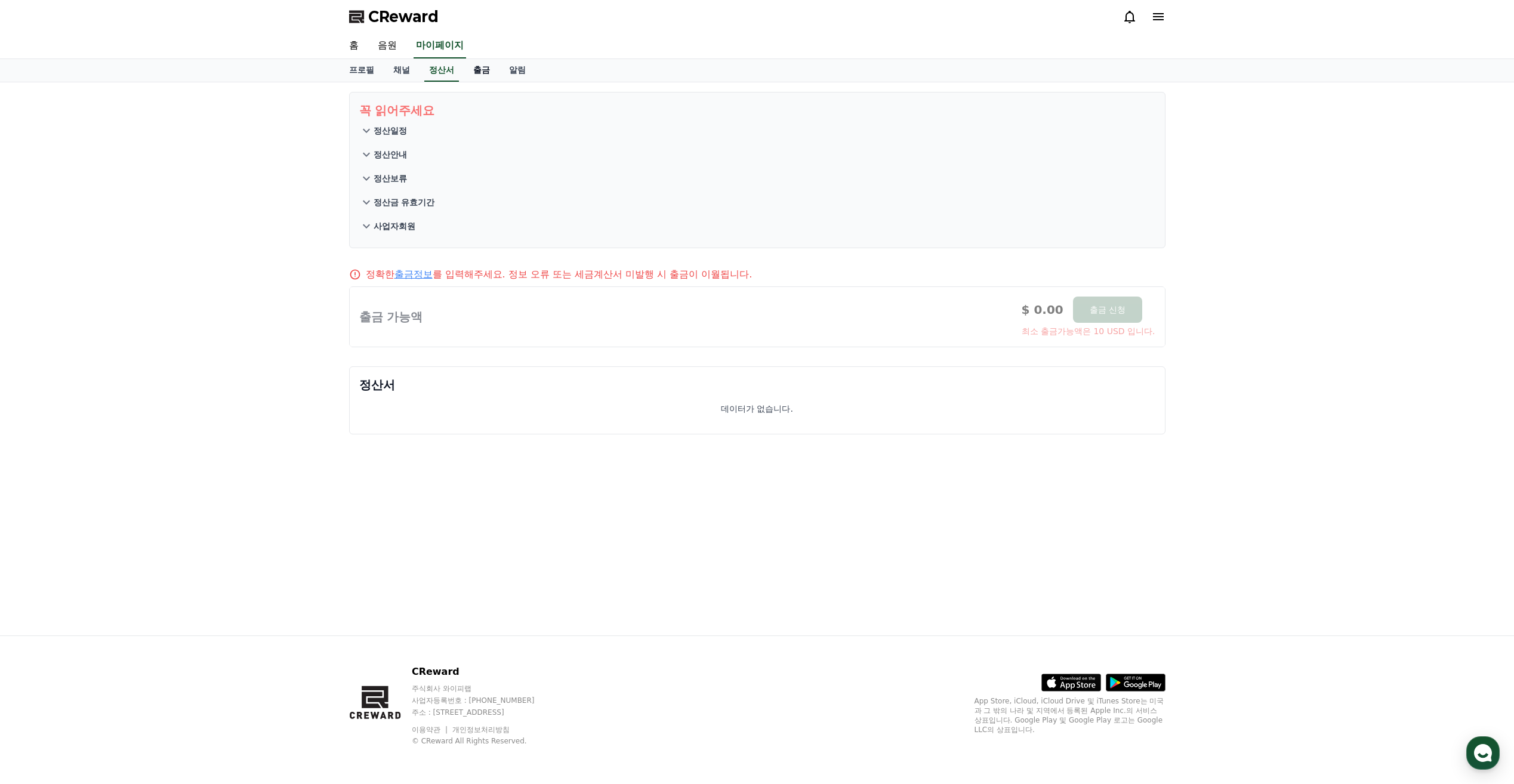
click at [477, 70] on link "출금" at bounding box center [482, 69] width 36 height 22
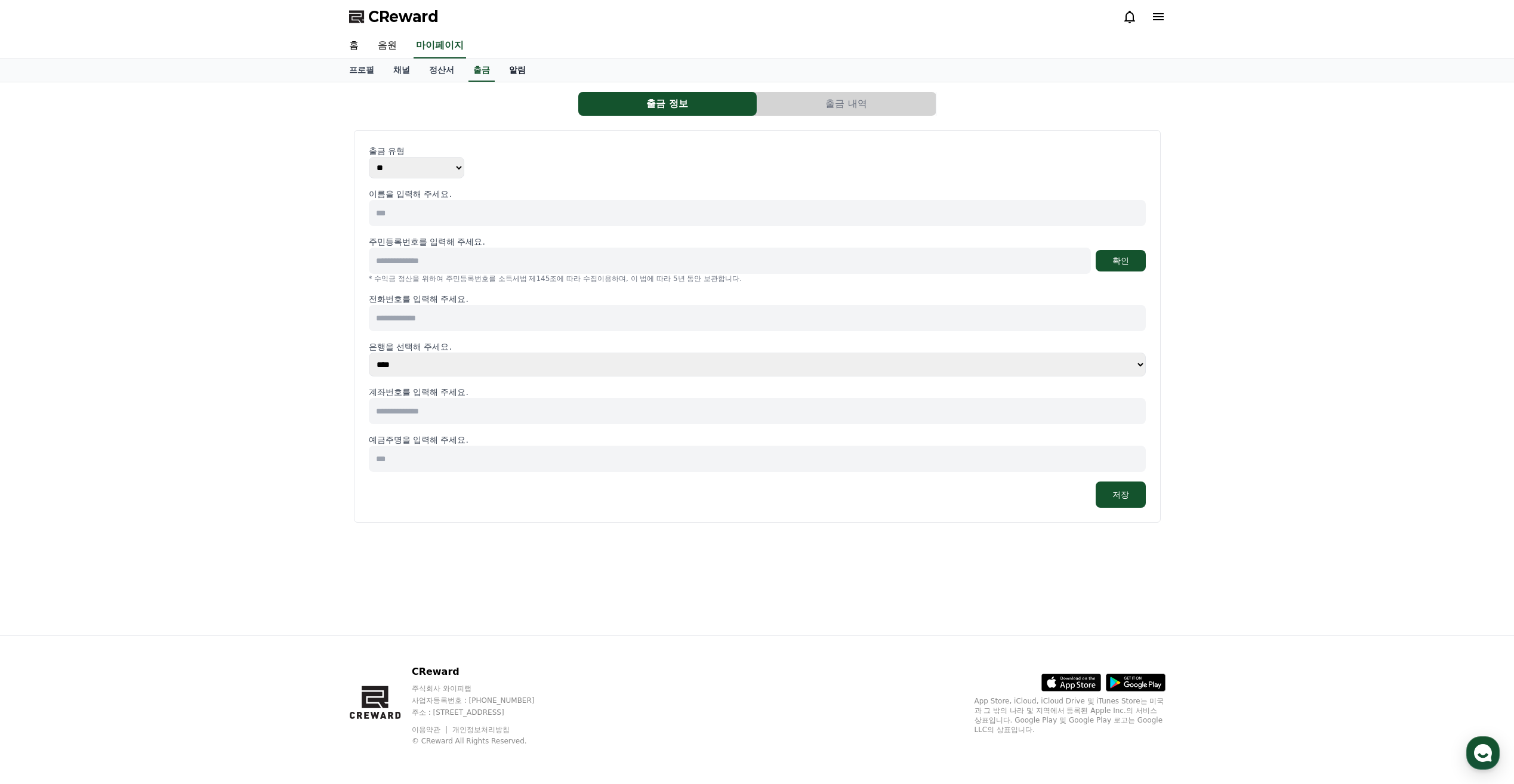
click at [528, 73] on link "알림" at bounding box center [517, 69] width 36 height 22
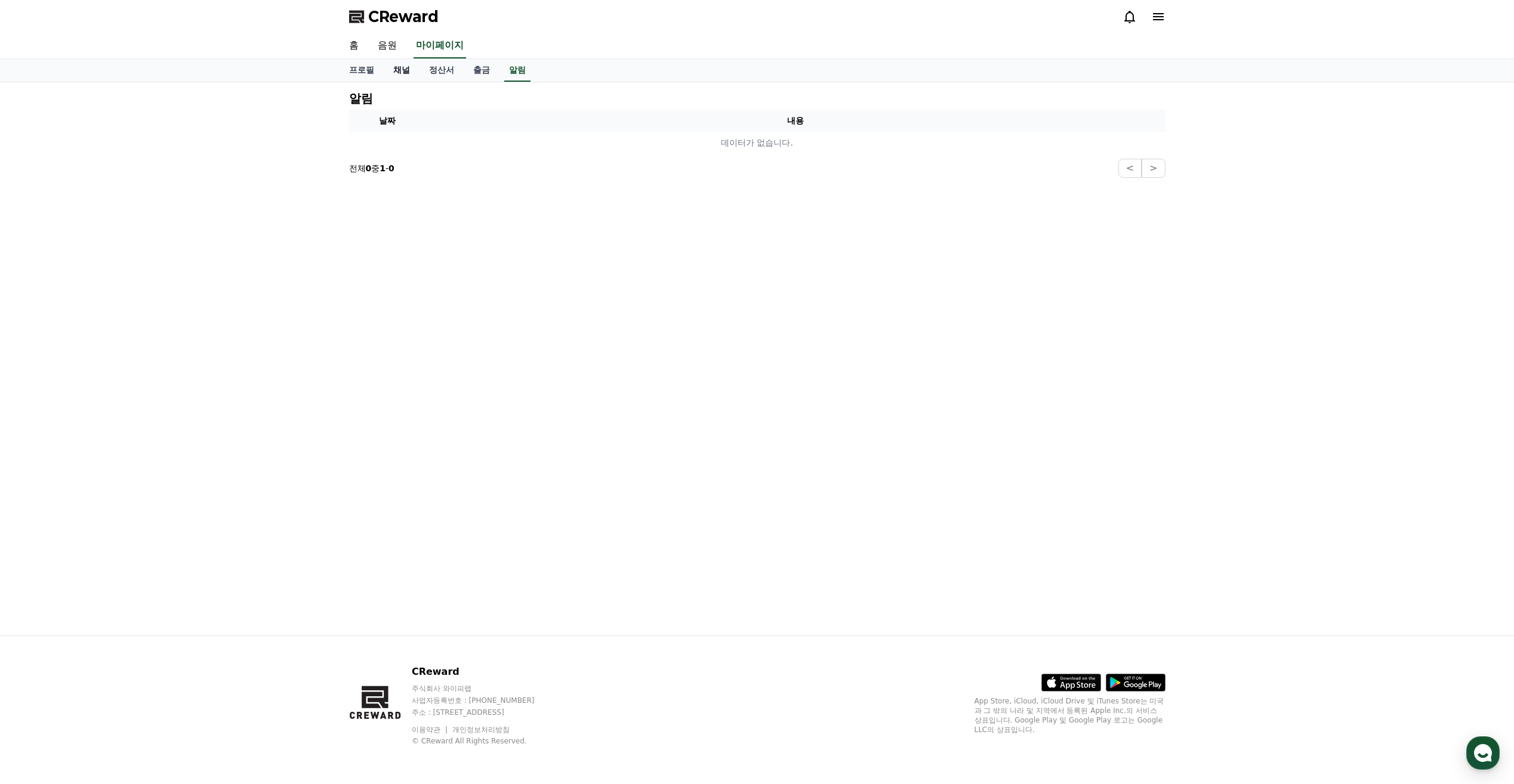
click at [400, 68] on link "채널" at bounding box center [401, 69] width 36 height 22
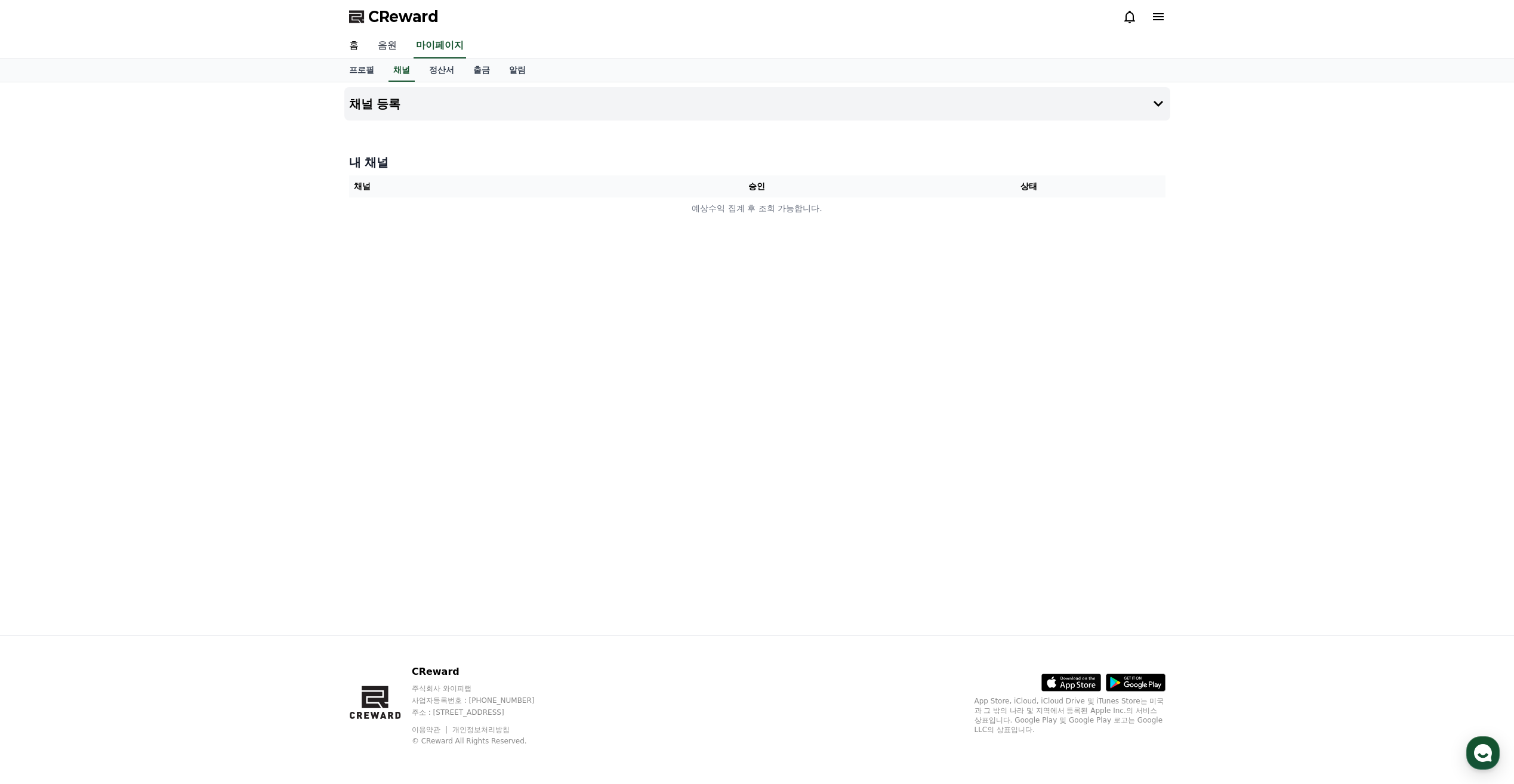
click at [389, 50] on link "음원" at bounding box center [387, 46] width 38 height 25
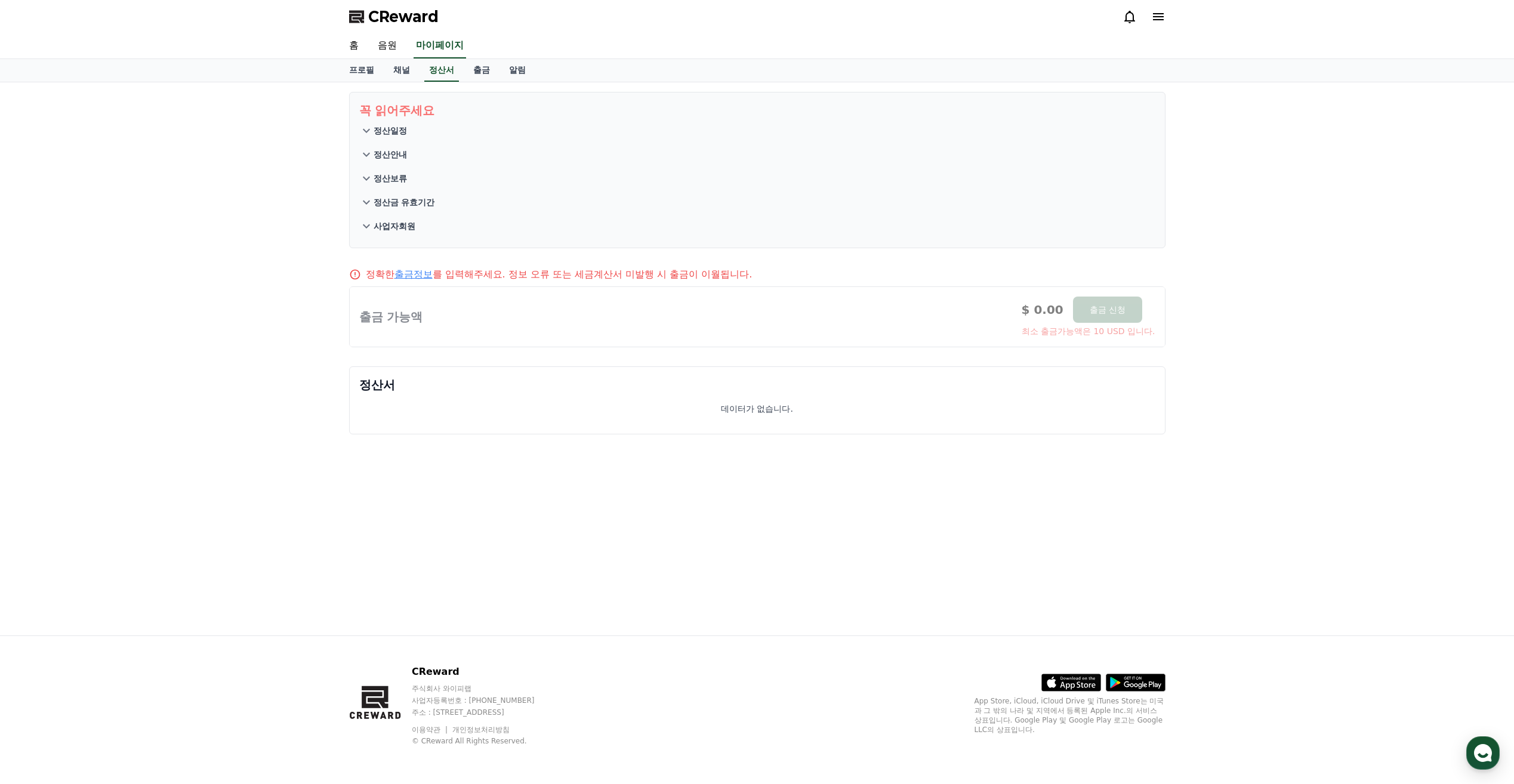
select select "**********"
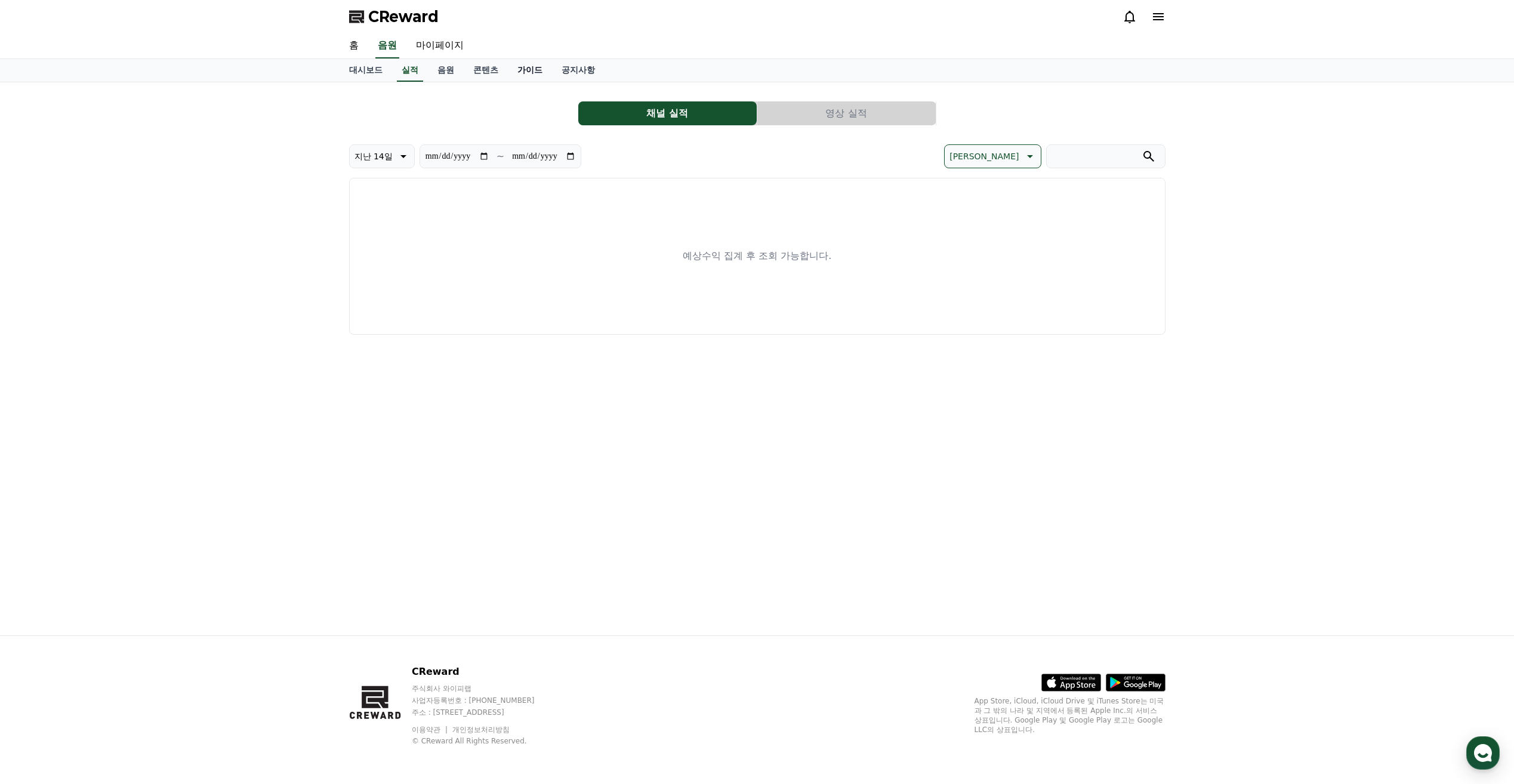
click at [527, 70] on link "가이드" at bounding box center [530, 69] width 45 height 22
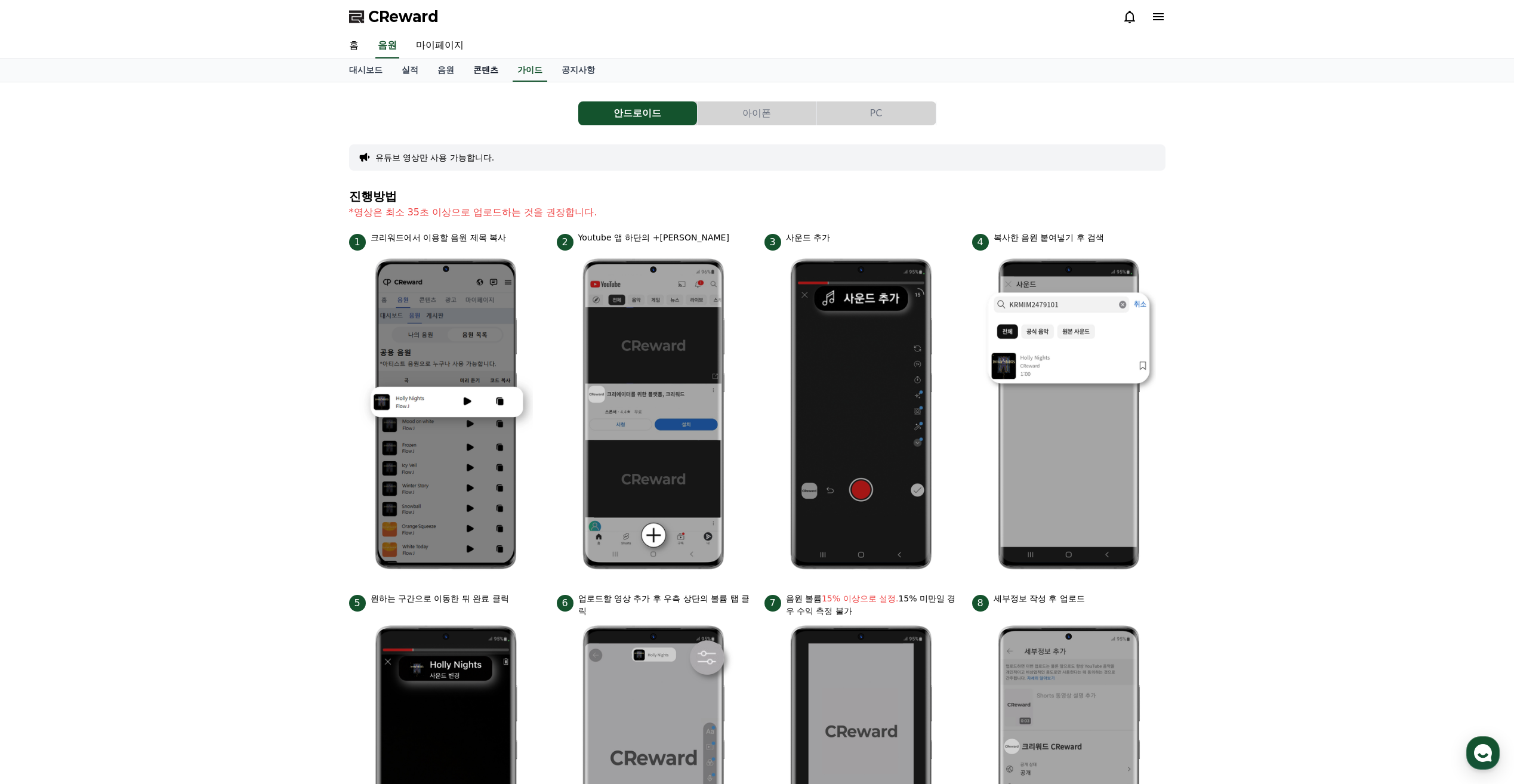
click at [478, 64] on link "콘텐츠" at bounding box center [486, 69] width 45 height 22
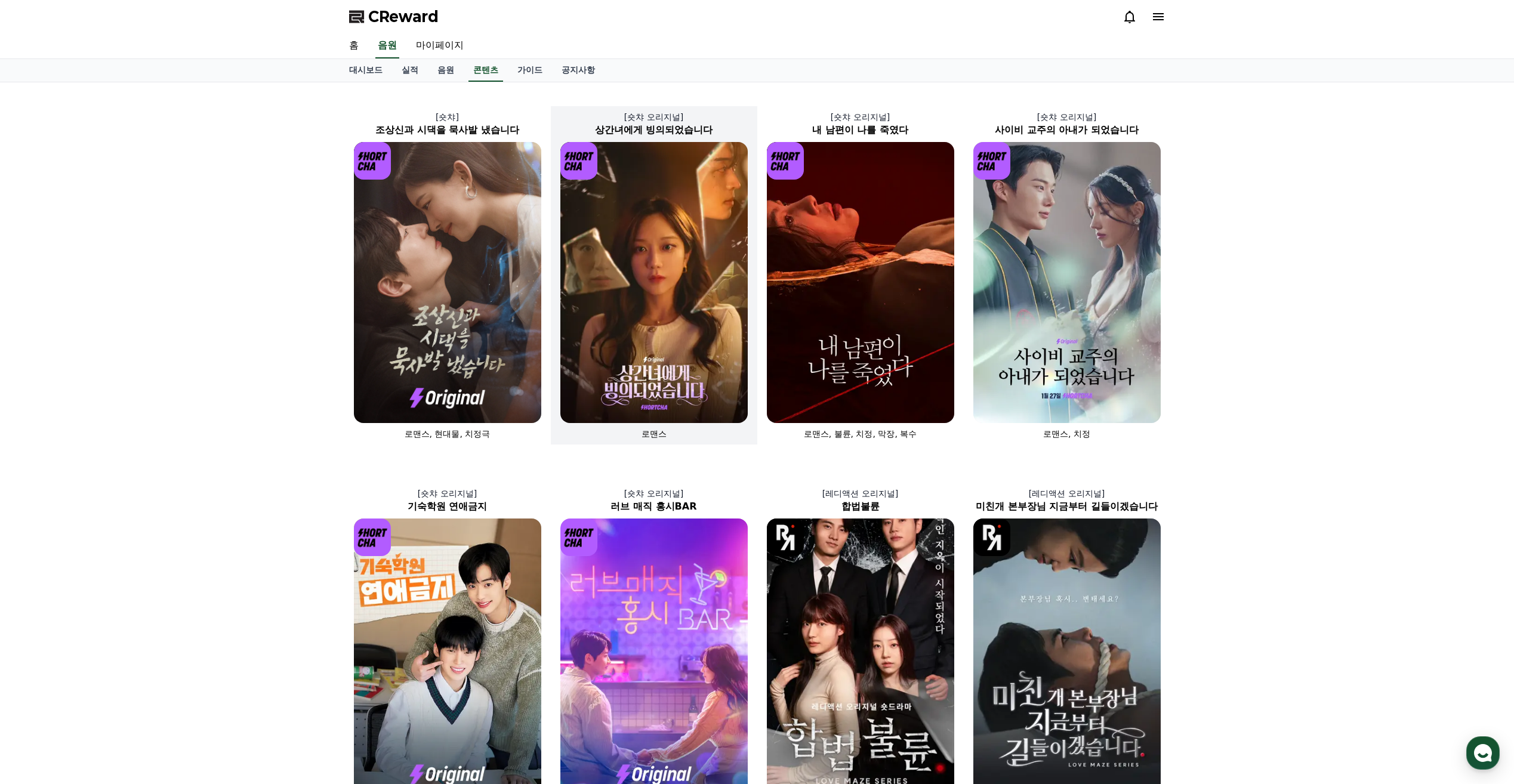
click at [680, 325] on img at bounding box center [654, 283] width 188 height 281
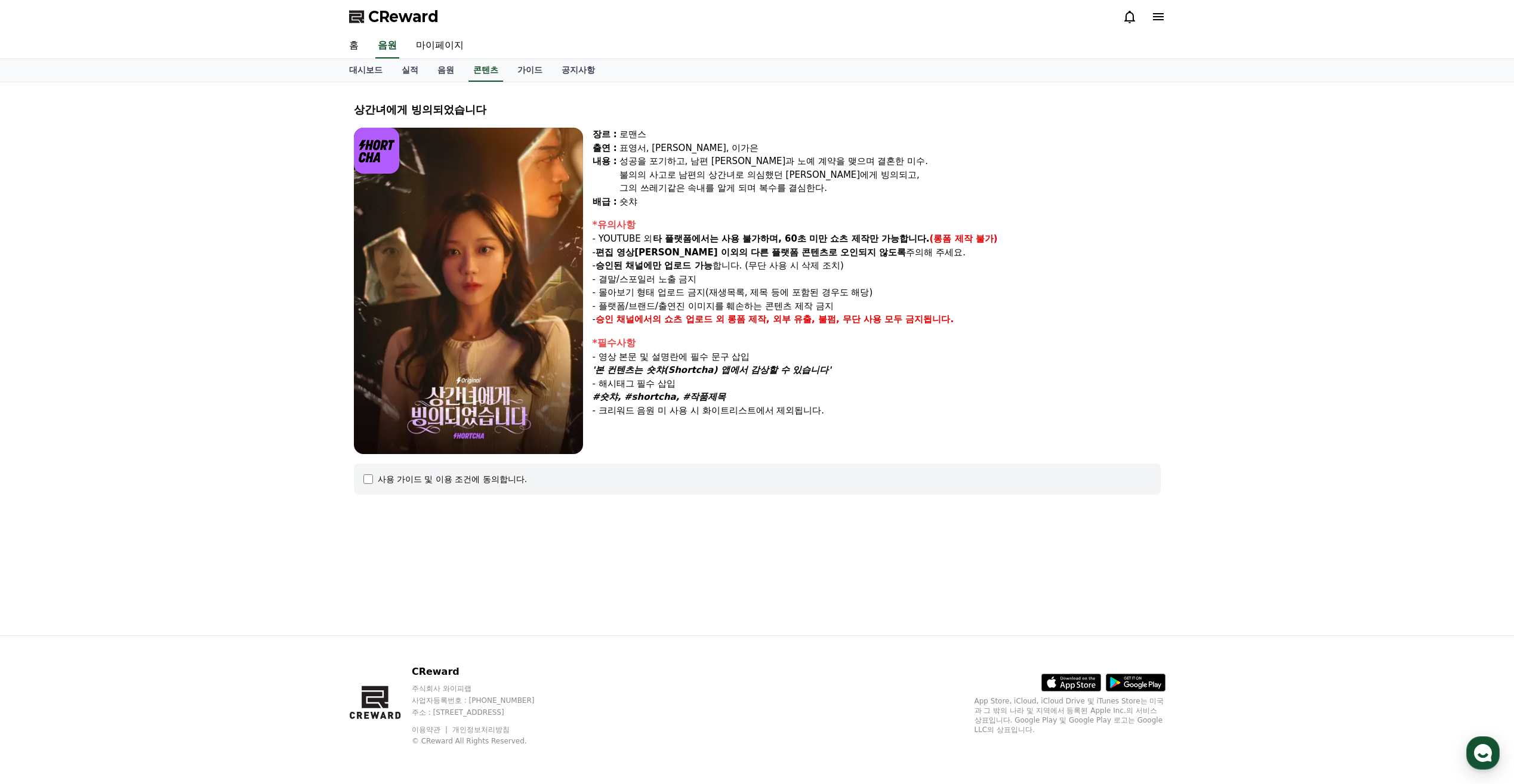
drag, startPoint x: 707, startPoint y: 236, endPoint x: 973, endPoint y: 298, distance: 273.1
click at [973, 298] on div "*유의사항 - YOUTUBE 외 타 플랫폼에서는 사용 불가하며, 60초 미만 쇼츠 제작만 가능합니다. (롱폼 제작 불가) - 편집 영상이 숏챠…" at bounding box center [877, 272] width 568 height 109
drag, startPoint x: 973, startPoint y: 298, endPoint x: 1069, endPoint y: 337, distance: 103.6
click at [1069, 337] on div "*필수사항" at bounding box center [877, 343] width 568 height 14
click at [435, 489] on div "사용 가이드 및 이용 조건에 동의합니다." at bounding box center [757, 479] width 806 height 31
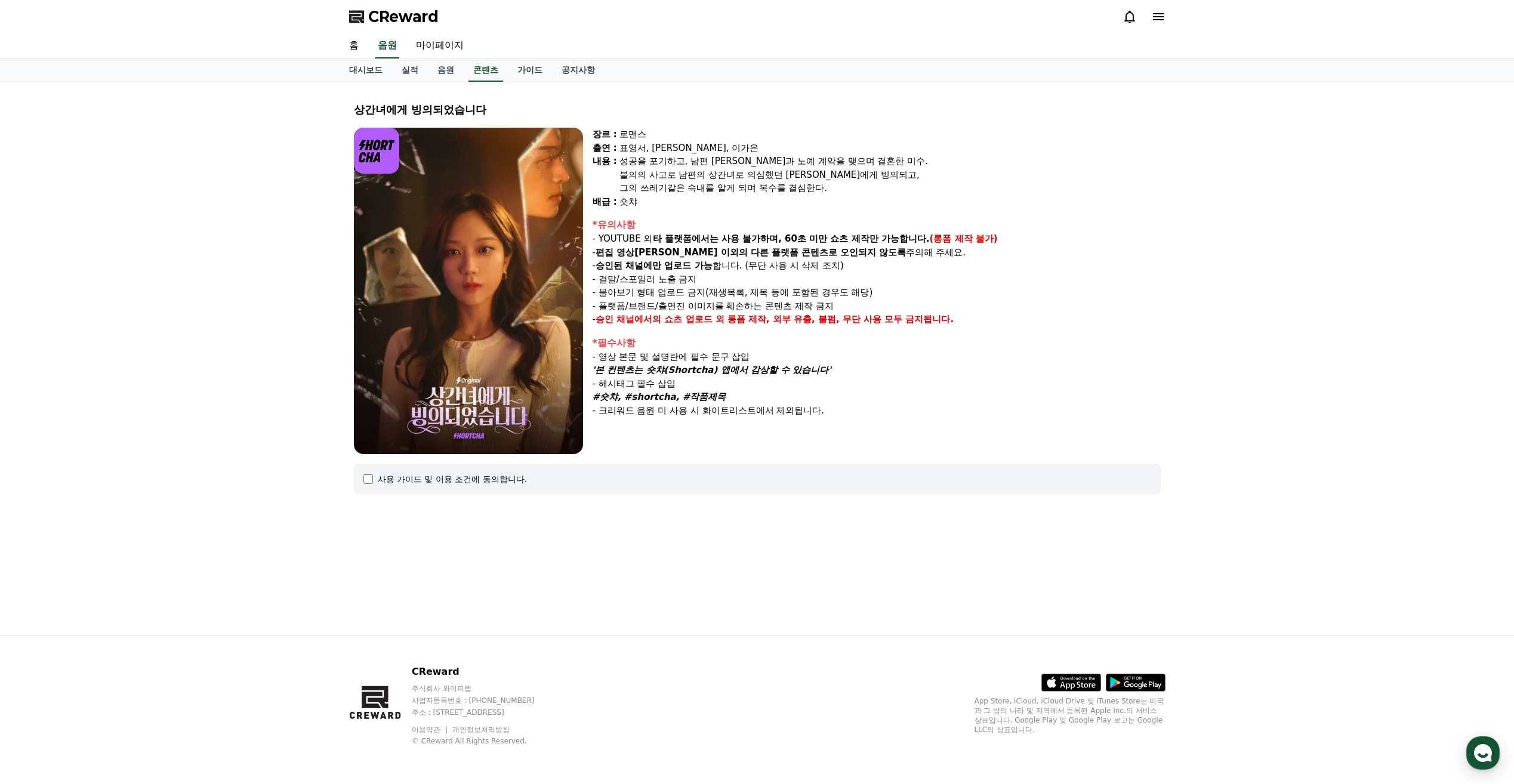
click at [456, 479] on div "사용 가이드 및 이용 조건에 동의합니다." at bounding box center [452, 479] width 150 height 12
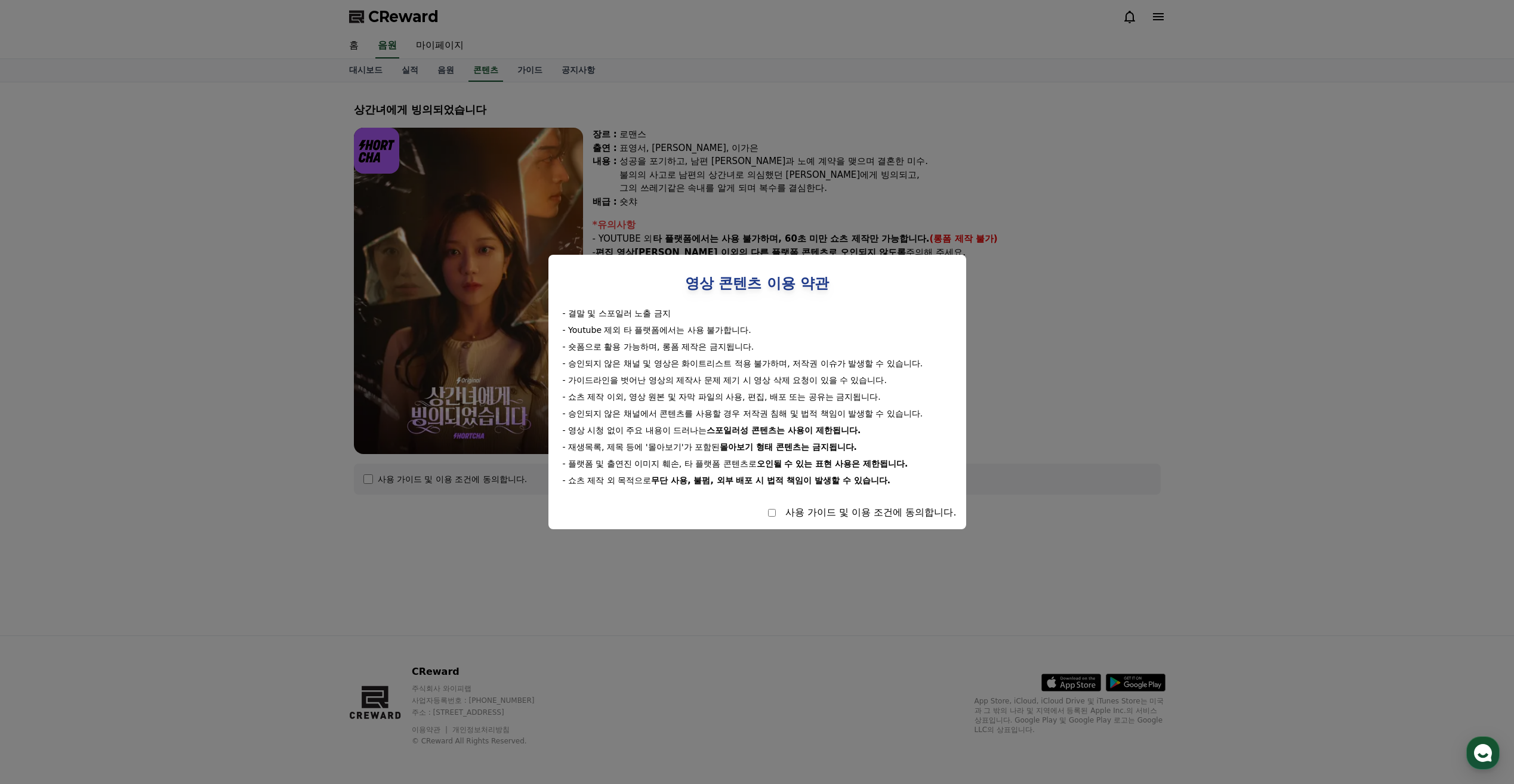
click at [781, 515] on div "사용 가이드 및 이용 조건에 동의합니다." at bounding box center [757, 513] width 399 height 14
select select
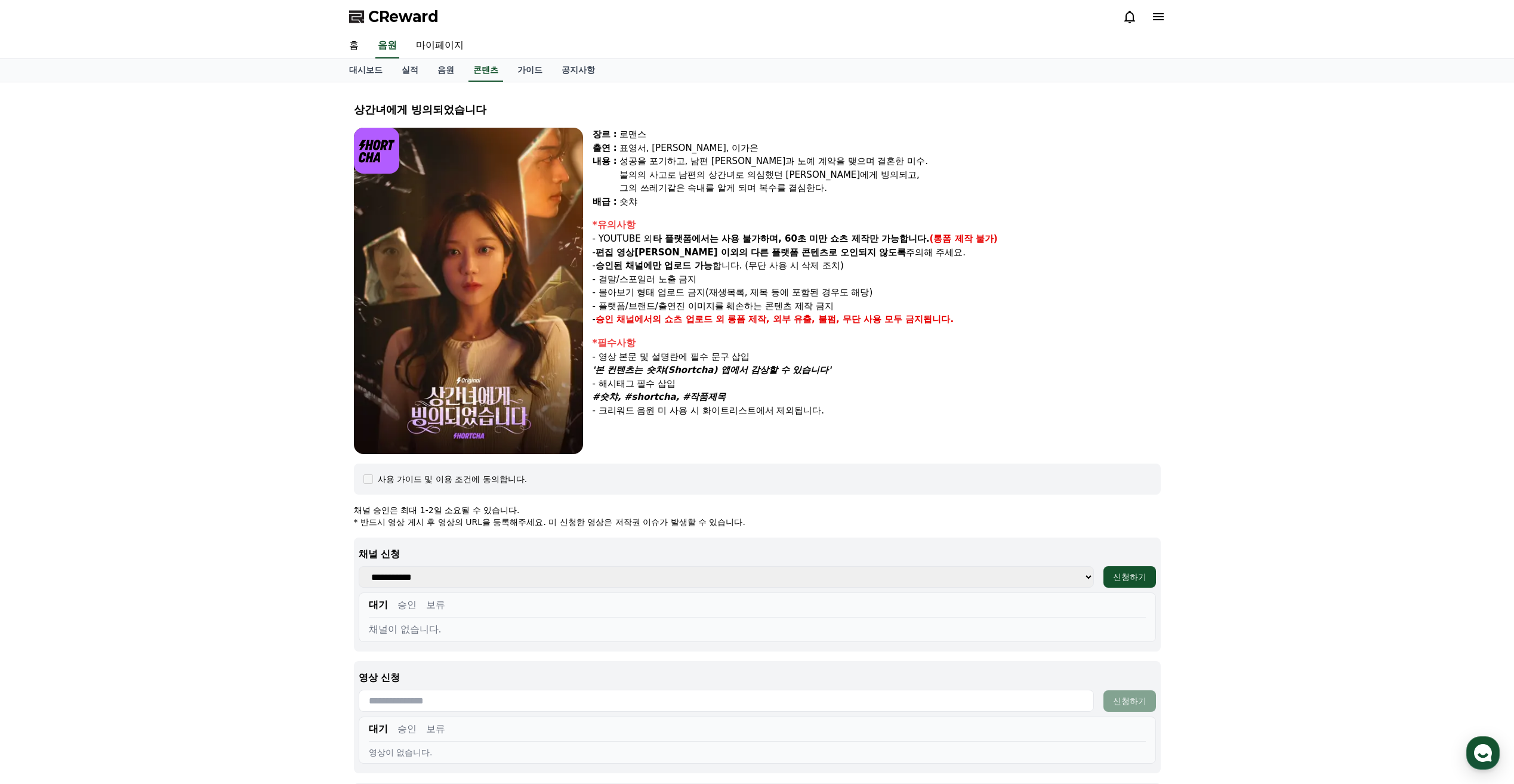
click at [1075, 577] on select "**********" at bounding box center [726, 577] width 735 height 21
select select
click at [359, 566] on select "**********" at bounding box center [726, 577] width 735 height 21
